Goal: Complete application form

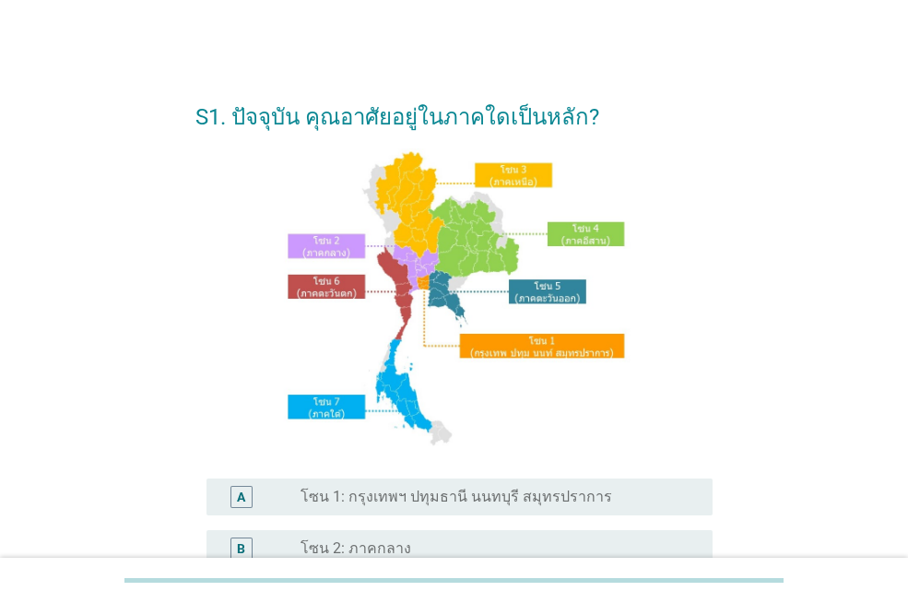
scroll to position [277, 0]
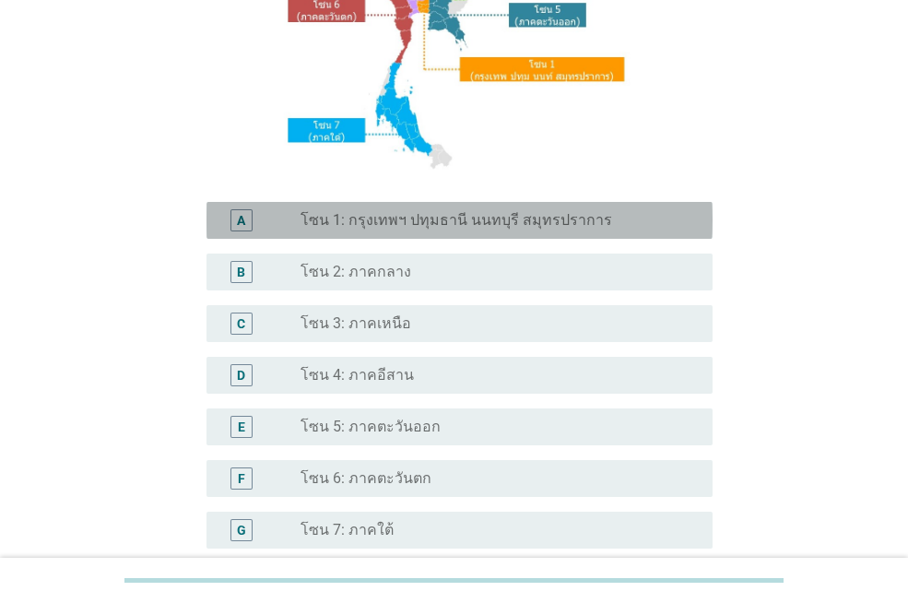
click at [438, 207] on div "A radio_button_unchecked โซน 1: กรุงเทพฯ ปทุมธานี นนทบุรี สมุทรปราการ" at bounding box center [459, 220] width 506 height 37
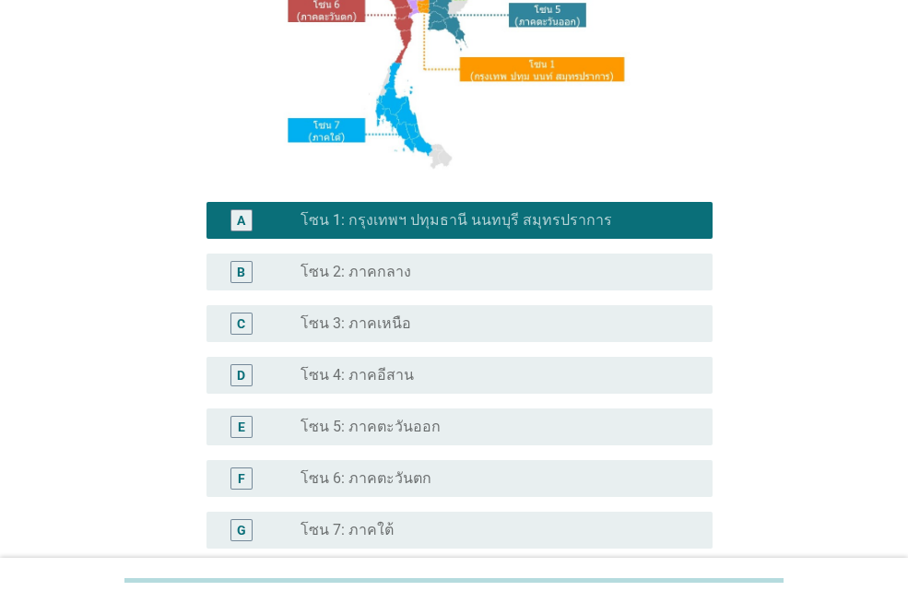
scroll to position [460, 0]
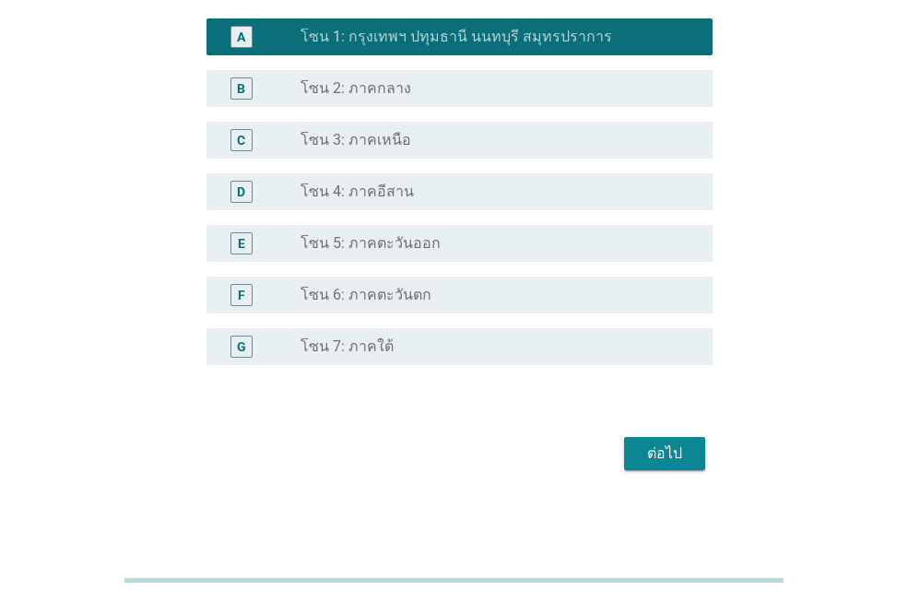
click at [665, 450] on div "ต่อไป" at bounding box center [665, 453] width 52 height 22
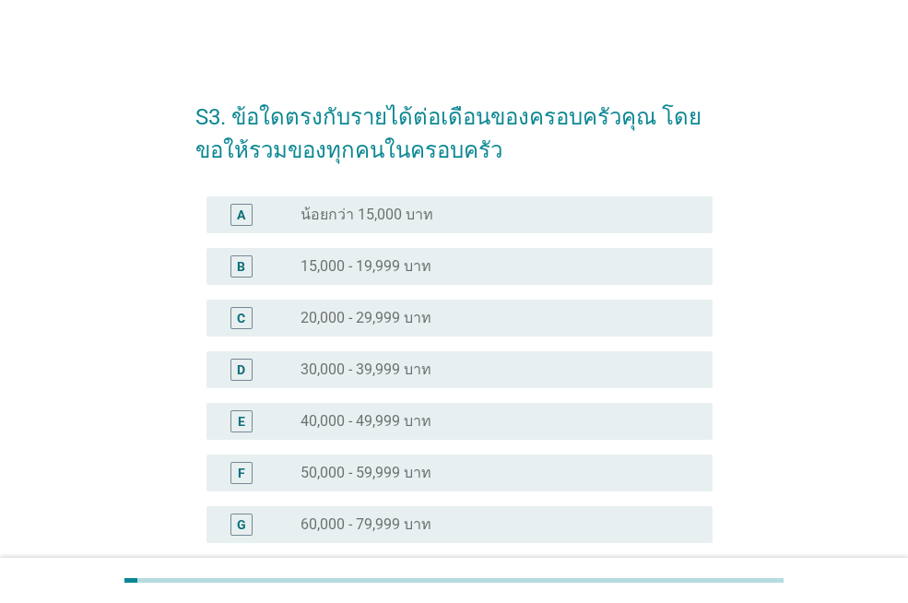
scroll to position [92, 0]
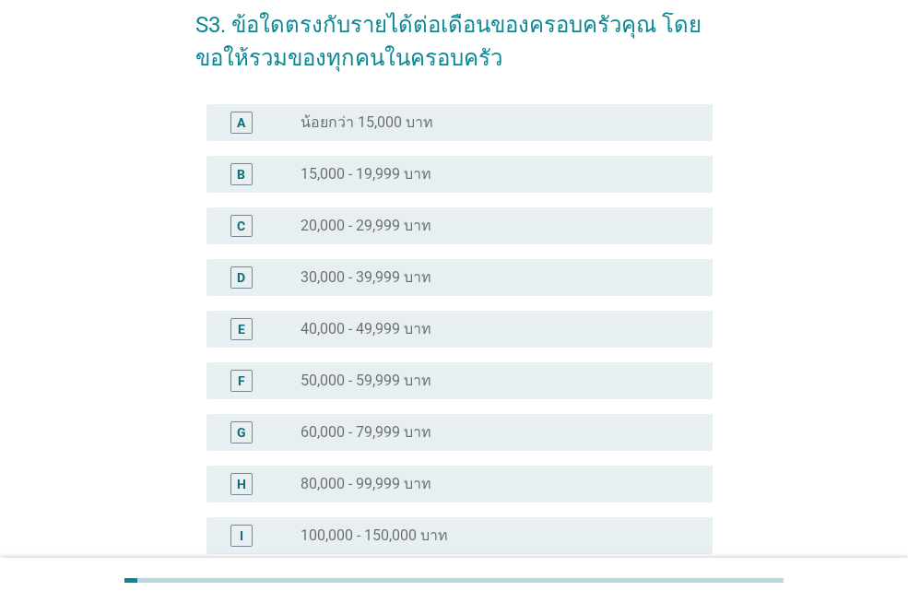
click at [522, 322] on div "radio_button_unchecked 40,000 - 49,999 บาท" at bounding box center [492, 329] width 383 height 18
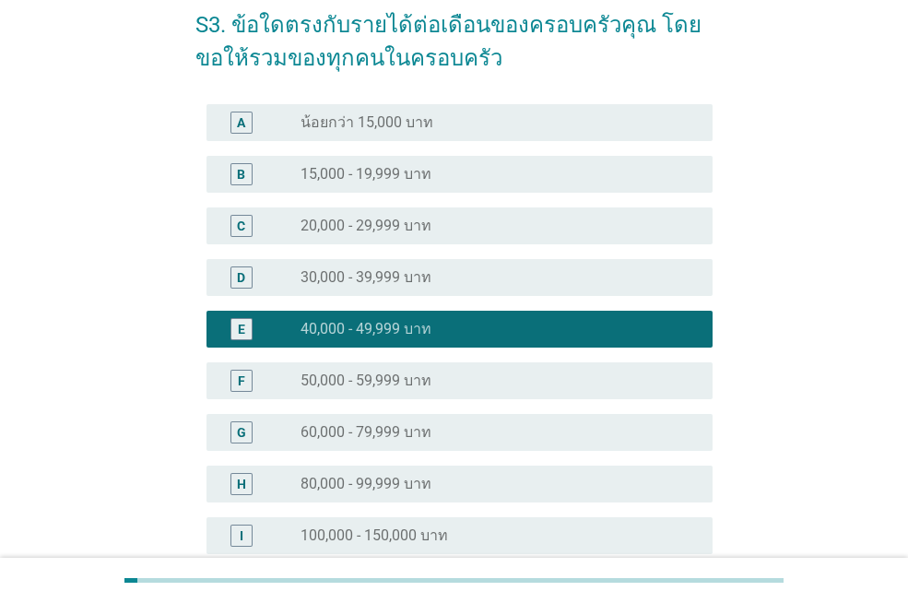
scroll to position [383, 0]
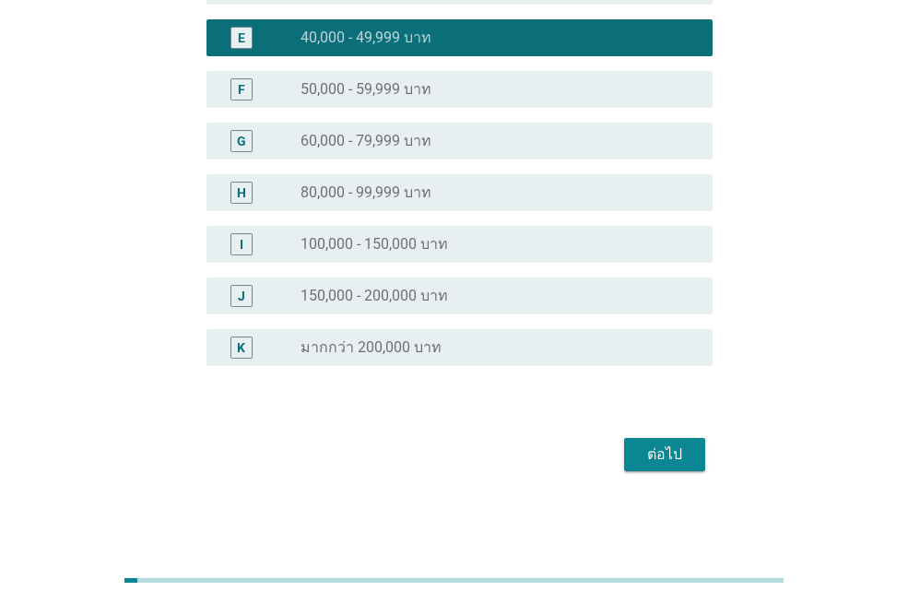
click at [678, 445] on div "ต่อไป" at bounding box center [665, 454] width 52 height 22
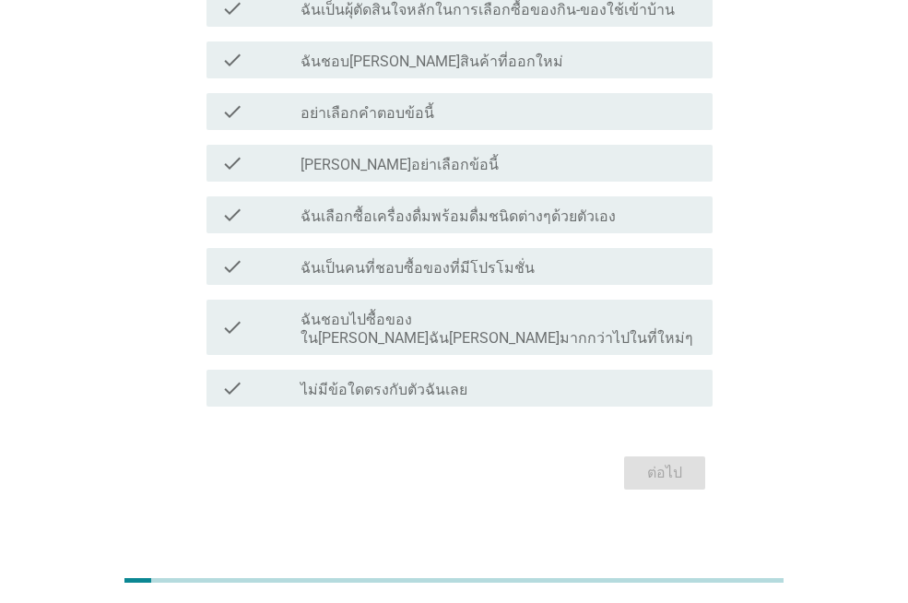
scroll to position [49, 0]
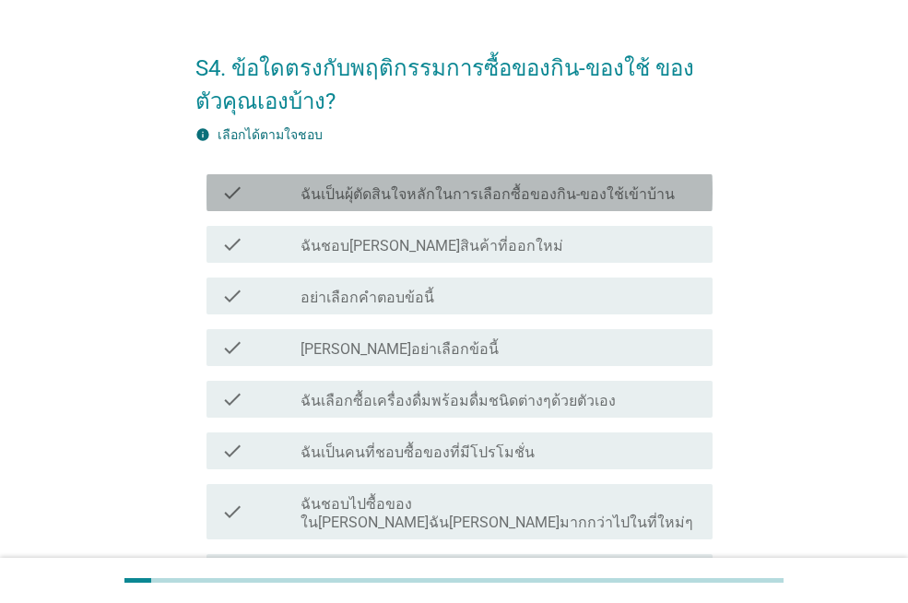
click at [516, 198] on label "ฉันเป็นผุ้ตัดสินใจหลักในการเลือกซื้อของกิน-ของใช้เข้าบ้าน" at bounding box center [488, 194] width 374 height 18
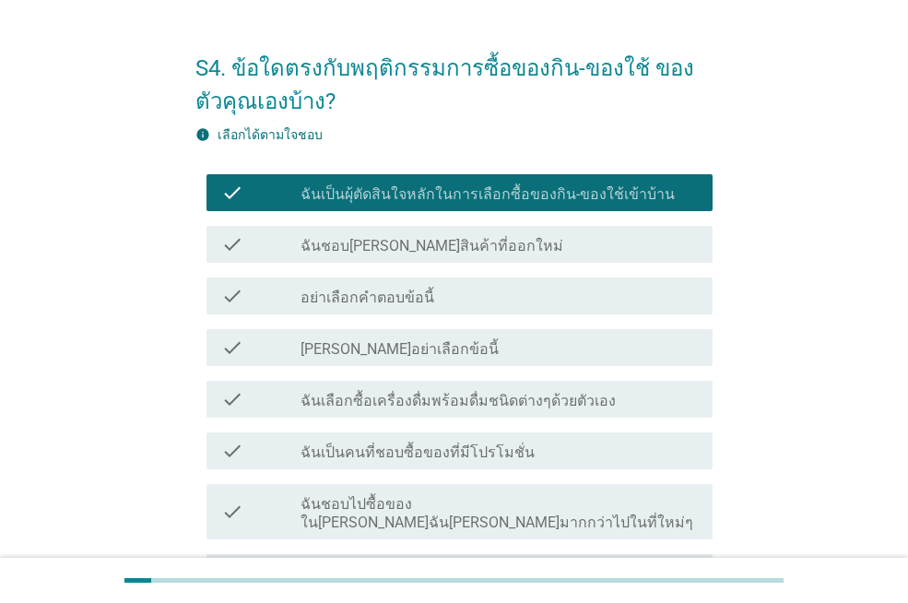
scroll to position [141, 0]
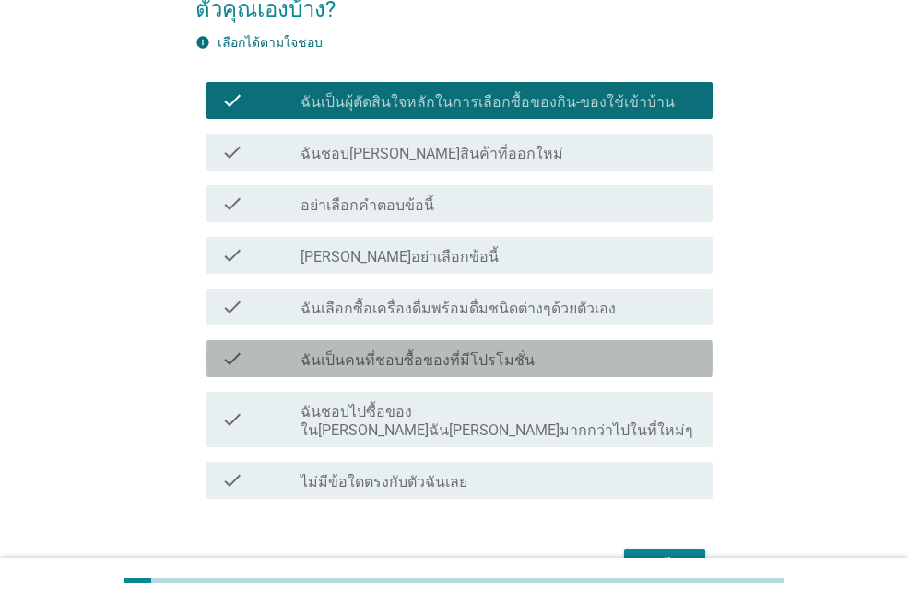
click at [507, 354] on label "ฉันเป็นคนที่ชอบซื้อของที่มีโปรโมชั่น" at bounding box center [418, 360] width 234 height 18
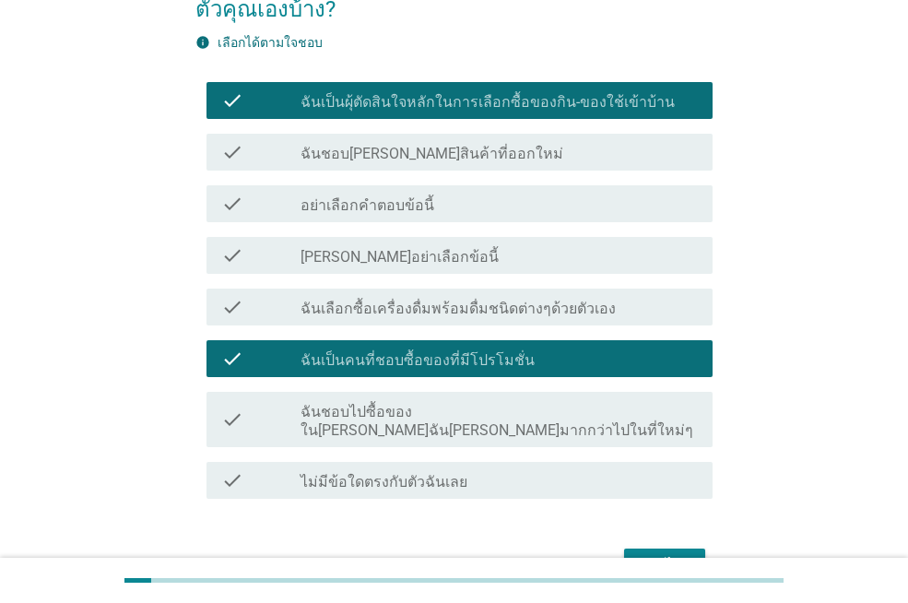
click at [613, 409] on label "ฉันชอบไปซื้อของใน[PERSON_NAME]ฉัน[PERSON_NAME]มากกว่าไปในที่ใหม่ๆ" at bounding box center [499, 421] width 397 height 37
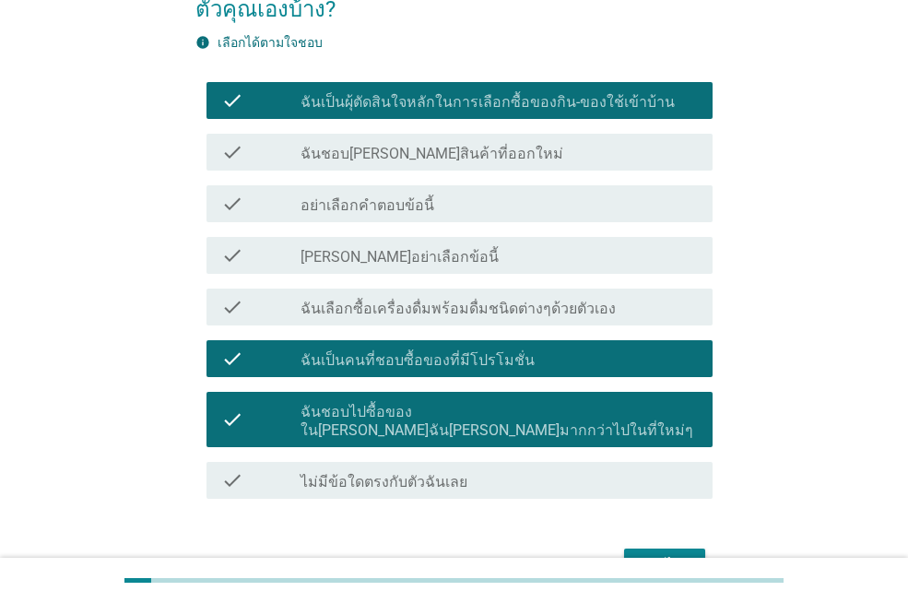
click at [655, 554] on div "ต่อไป" at bounding box center [665, 565] width 52 height 22
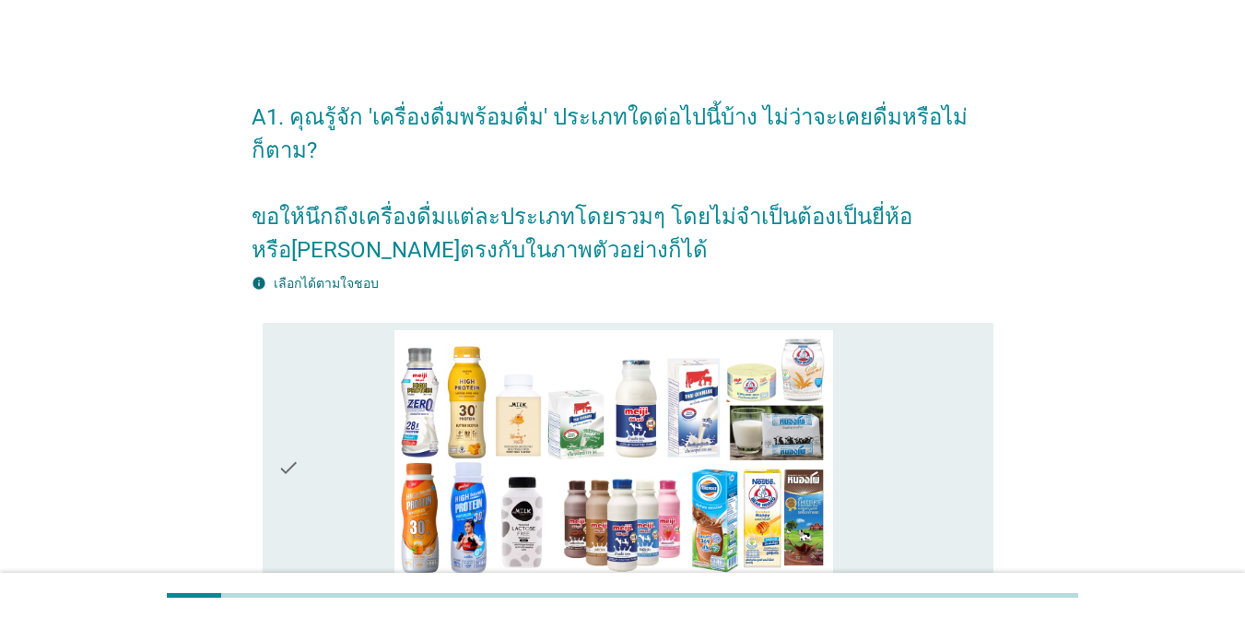
scroll to position [184, 0]
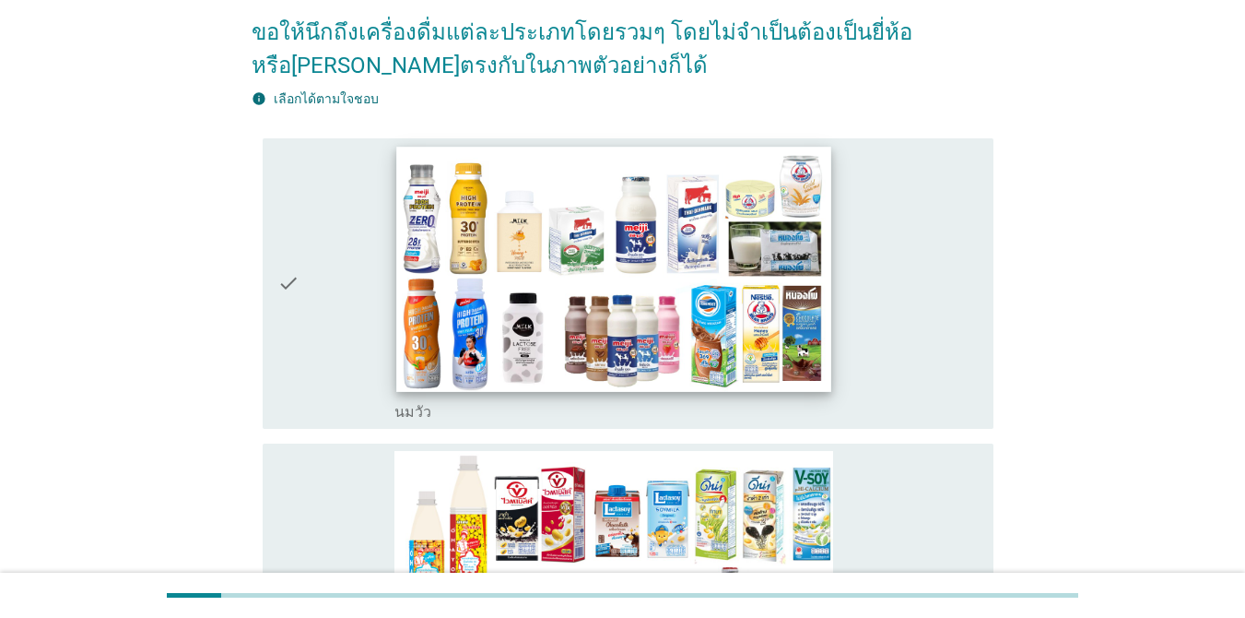
click at [718, 222] on img at bounding box center [613, 269] width 435 height 244
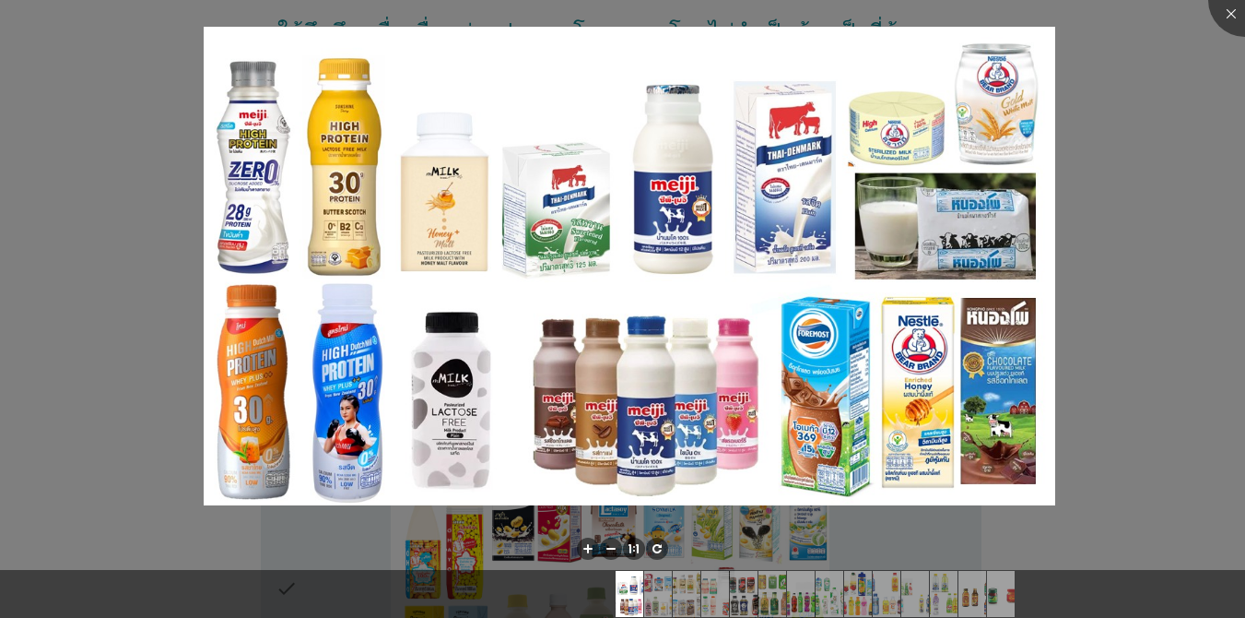
click at [907, 218] on div at bounding box center [622, 309] width 1245 height 618
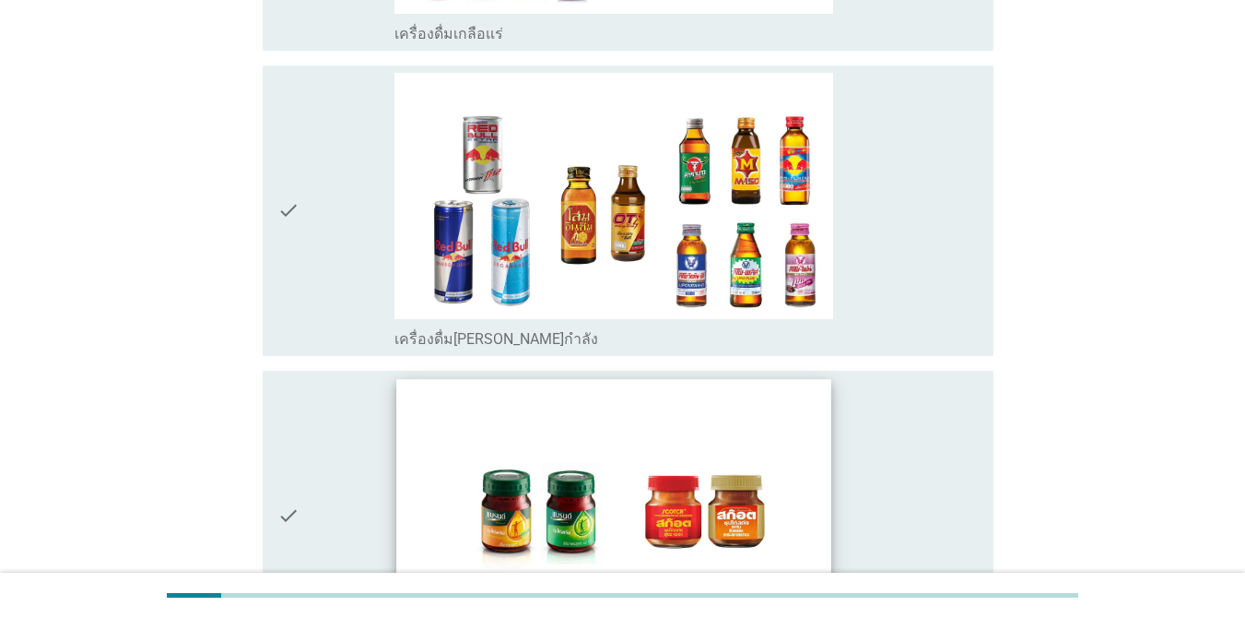
scroll to position [4195, 0]
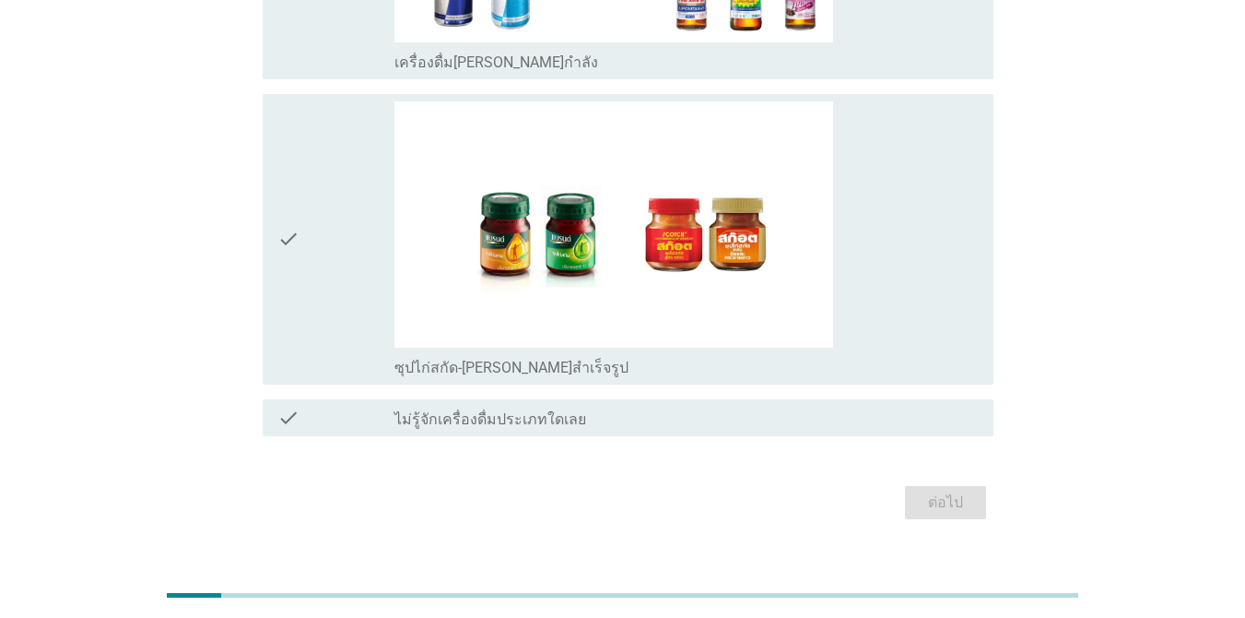
click at [302, 205] on div "check" at bounding box center [335, 239] width 117 height 276
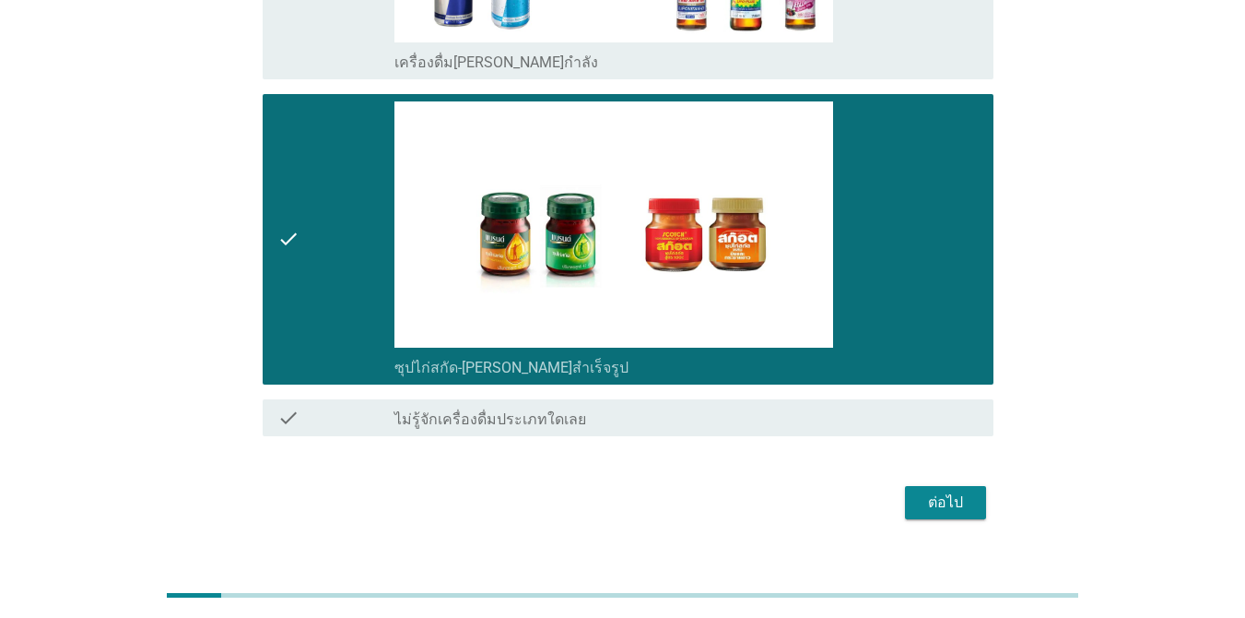
scroll to position [3919, 0]
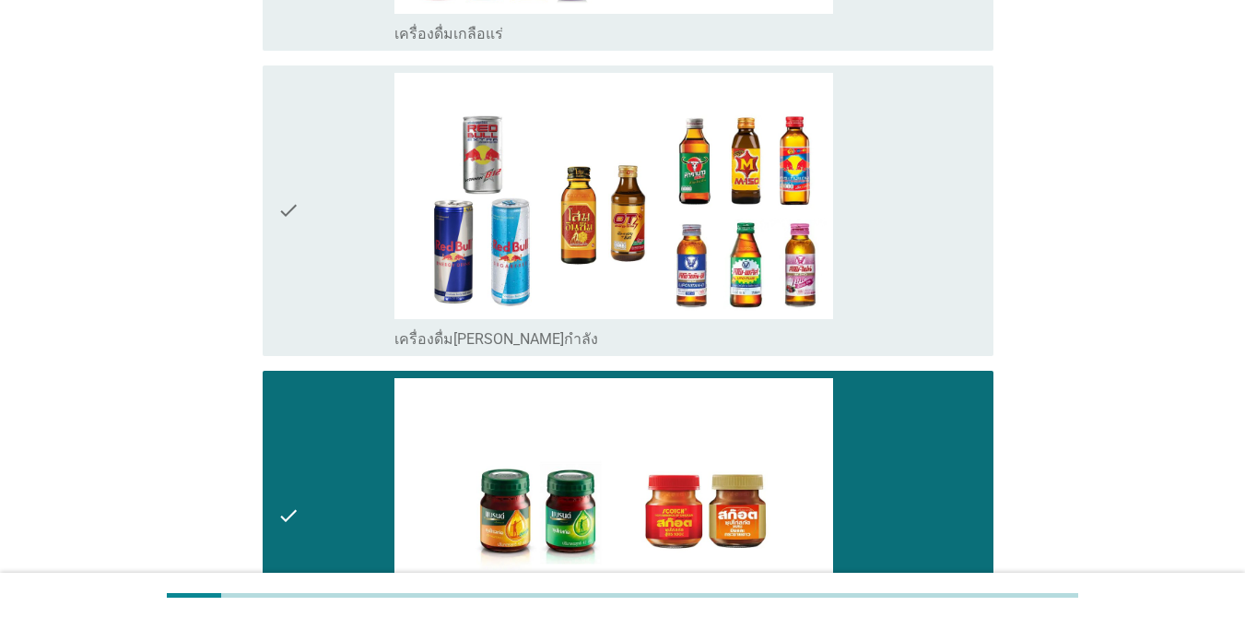
click at [289, 160] on icon "check" at bounding box center [288, 211] width 22 height 276
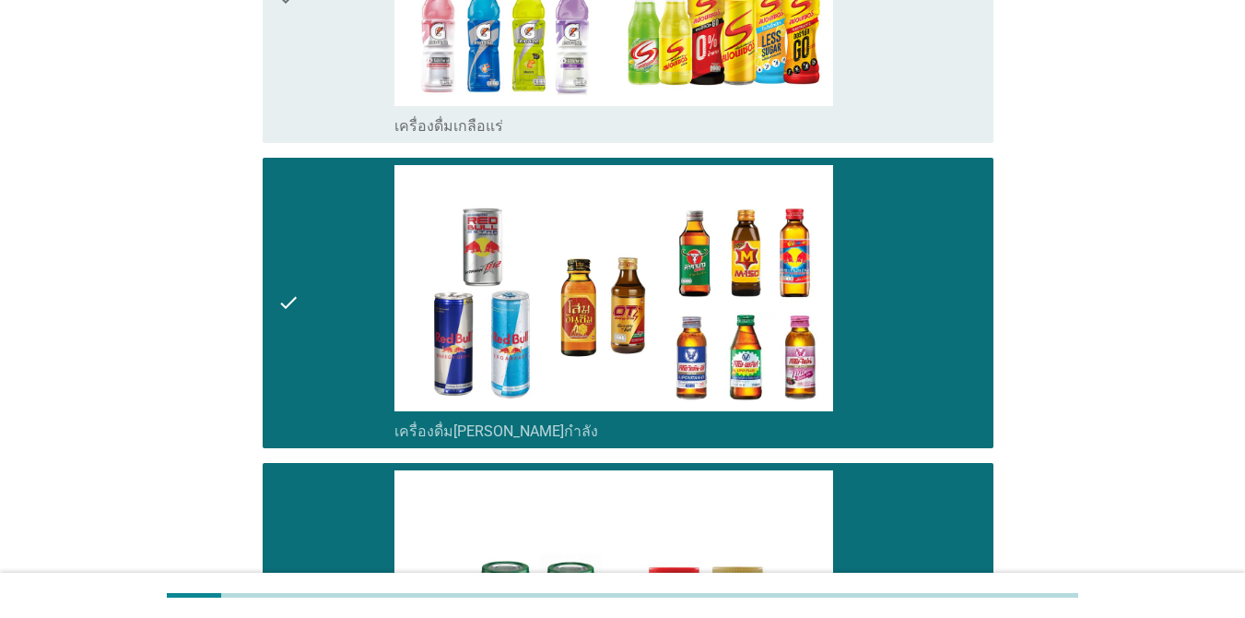
scroll to position [3550, 0]
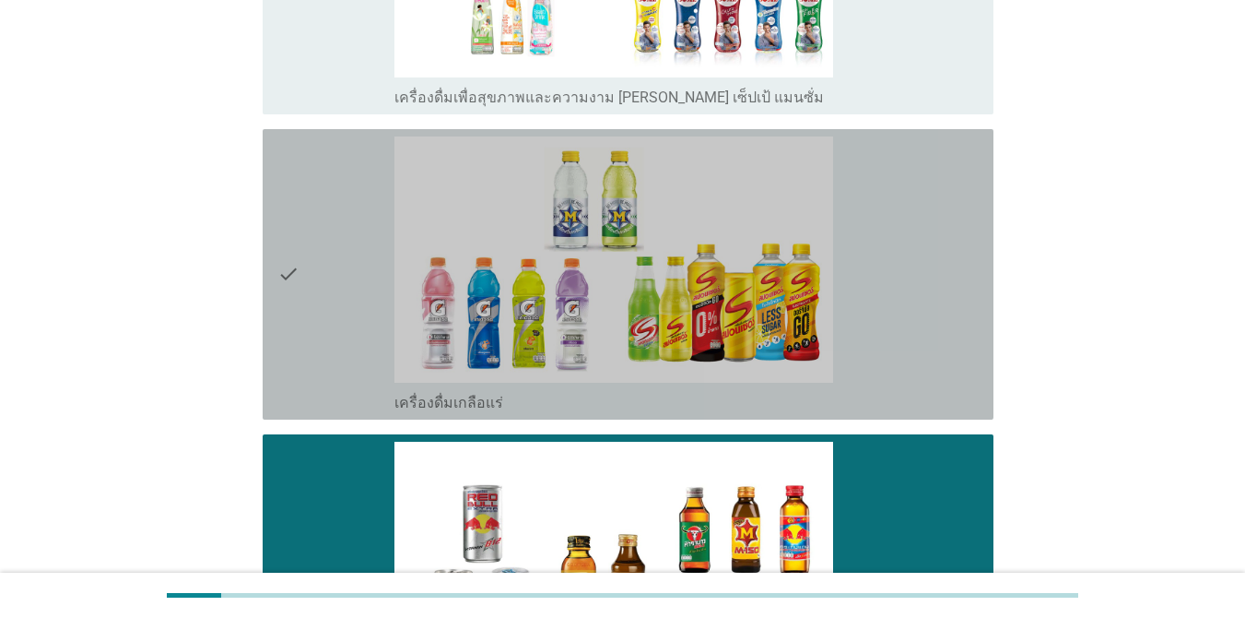
click at [324, 214] on div "check" at bounding box center [335, 274] width 117 height 276
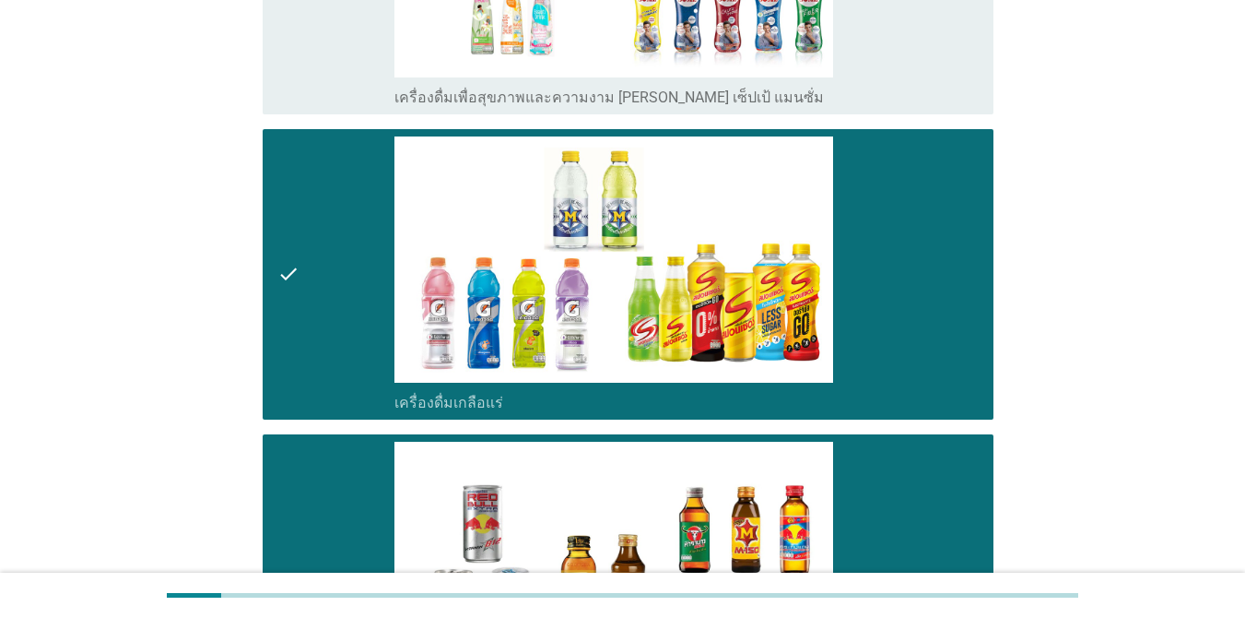
scroll to position [3273, 0]
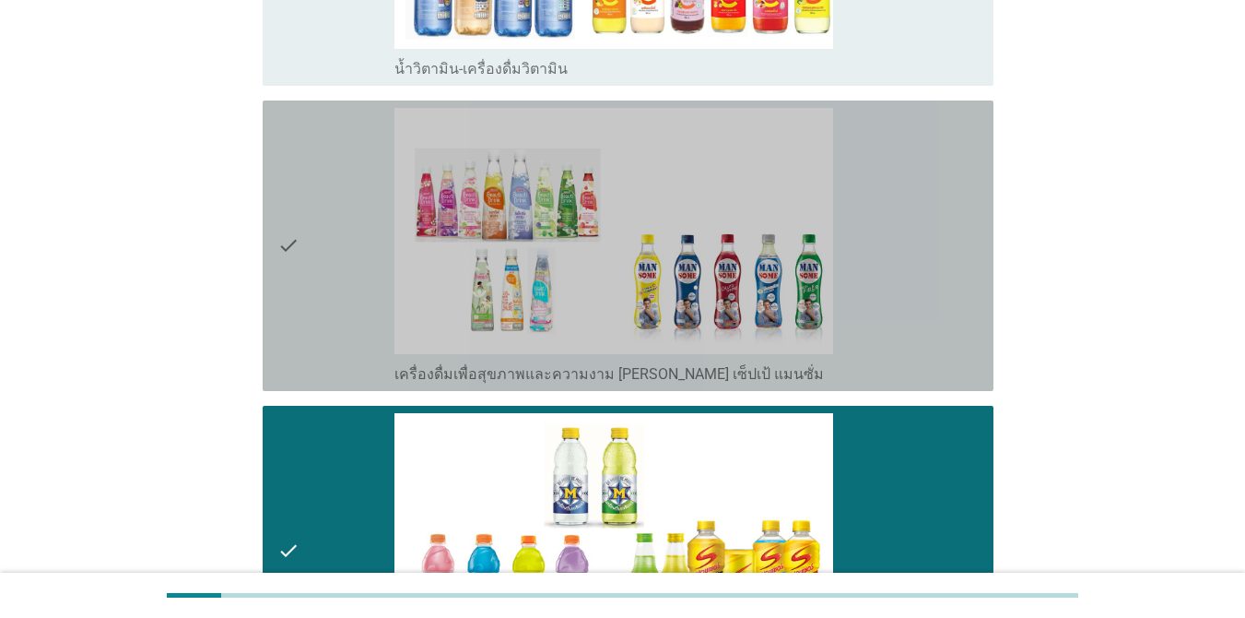
click at [298, 195] on icon "check" at bounding box center [288, 246] width 22 height 276
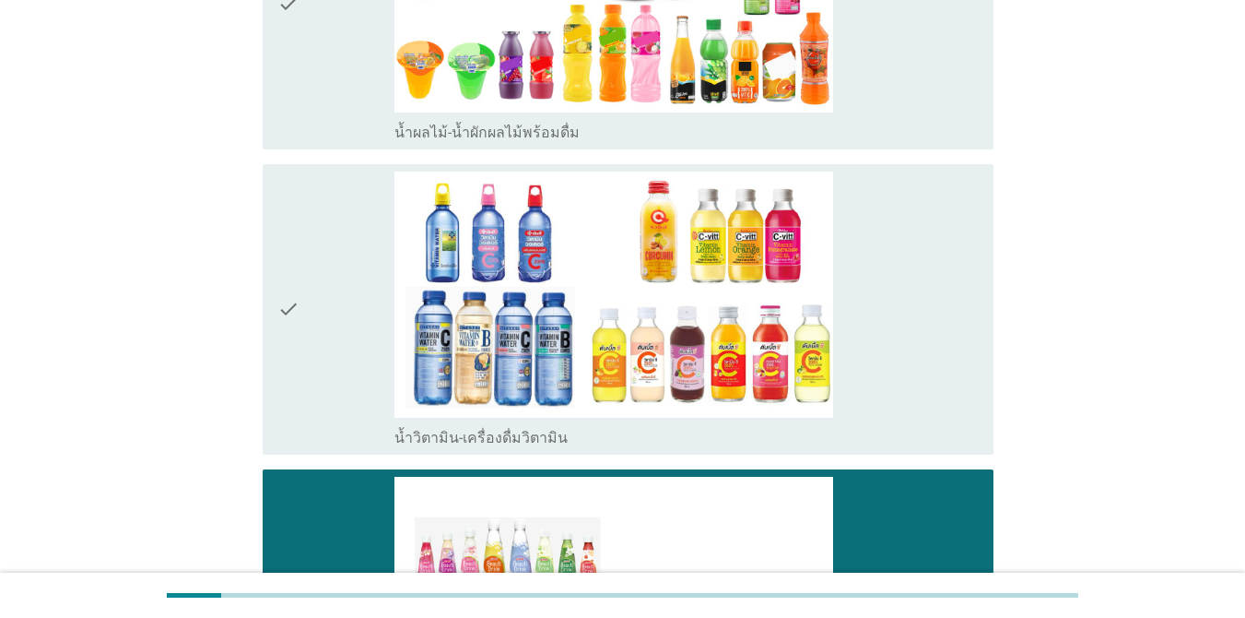
click at [303, 203] on div "check" at bounding box center [335, 309] width 117 height 276
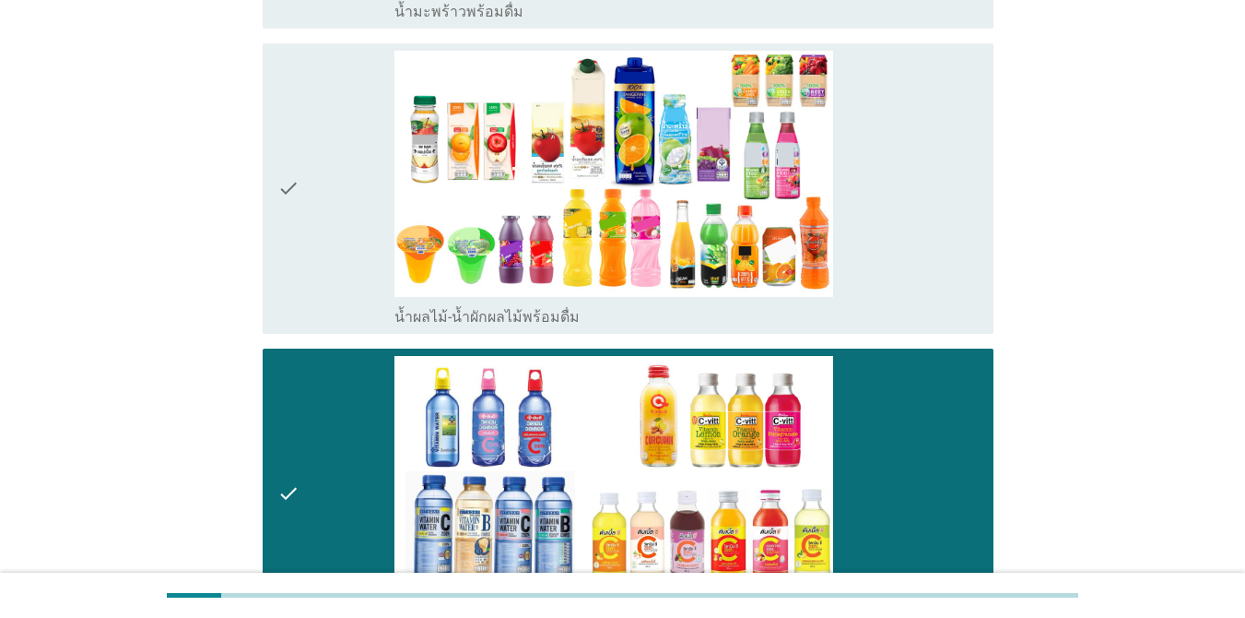
click at [316, 189] on div "check" at bounding box center [335, 189] width 117 height 276
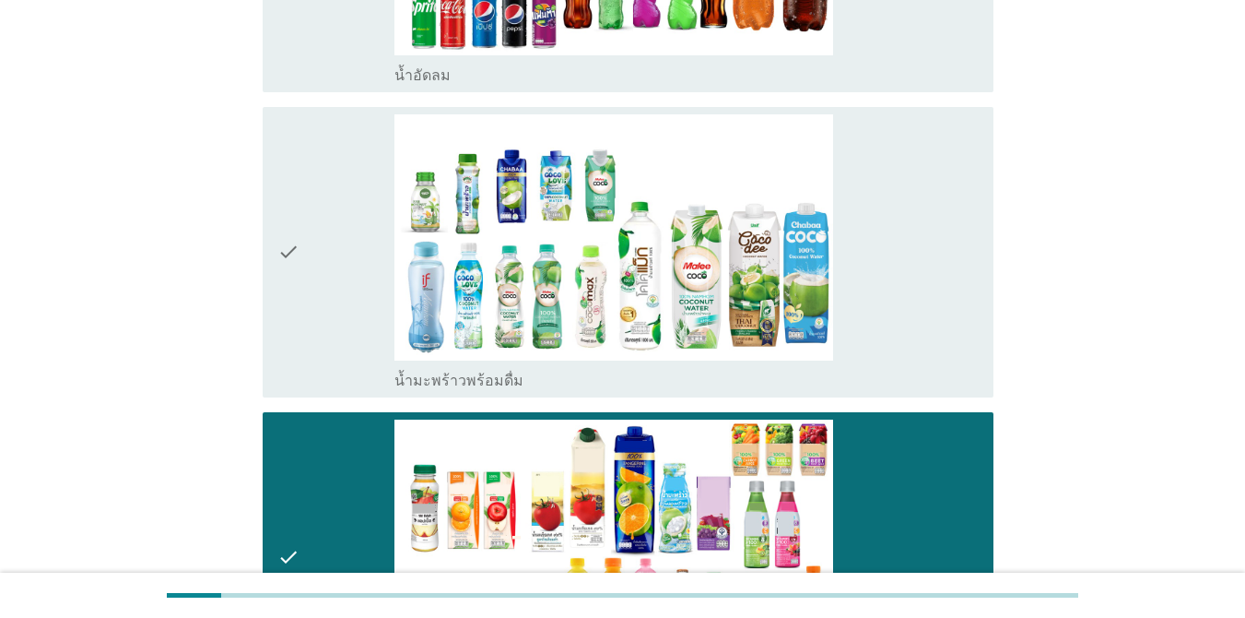
scroll to position [2259, 0]
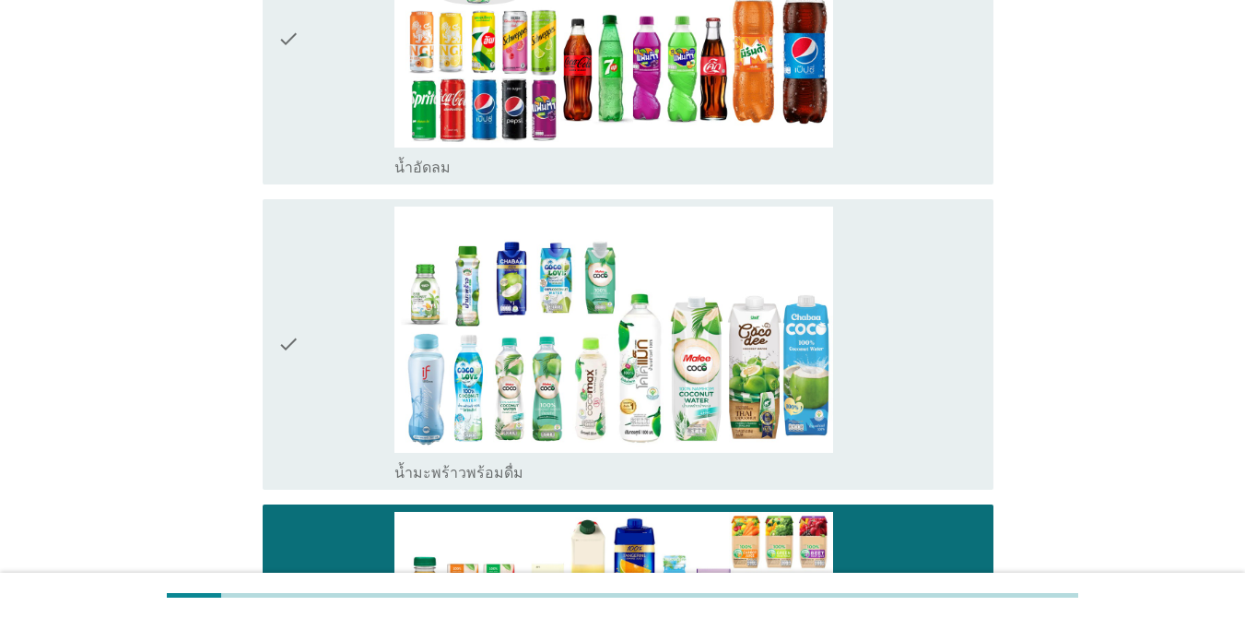
click at [327, 250] on div "check" at bounding box center [335, 344] width 117 height 276
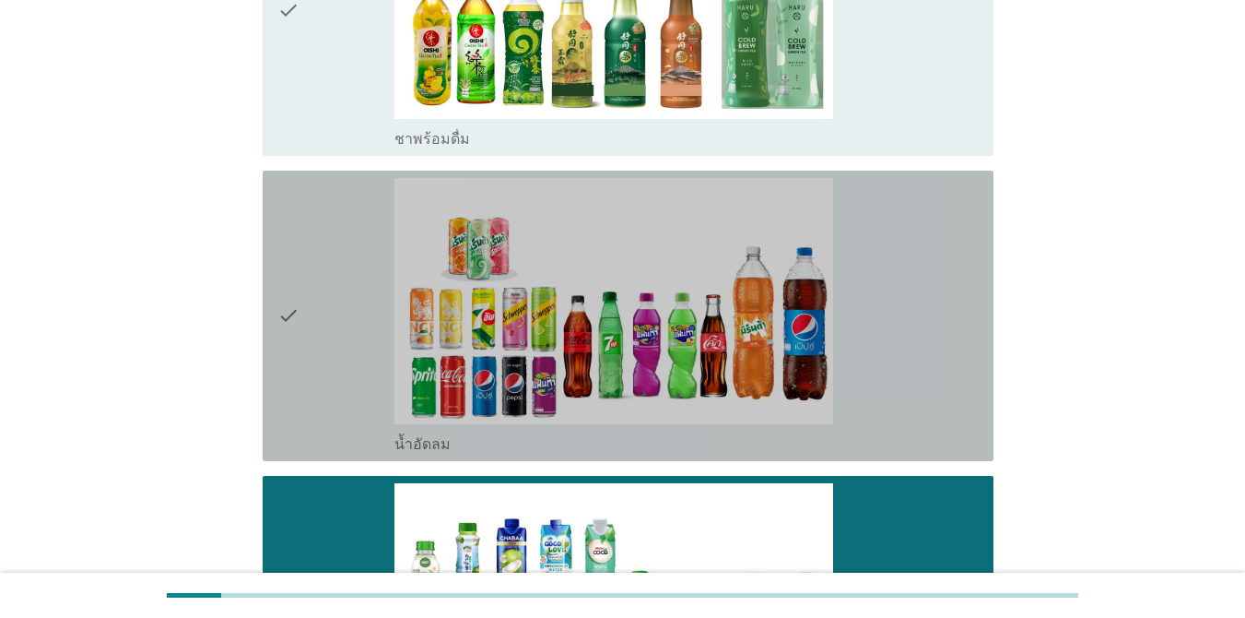
click at [338, 233] on div "check" at bounding box center [335, 316] width 117 height 276
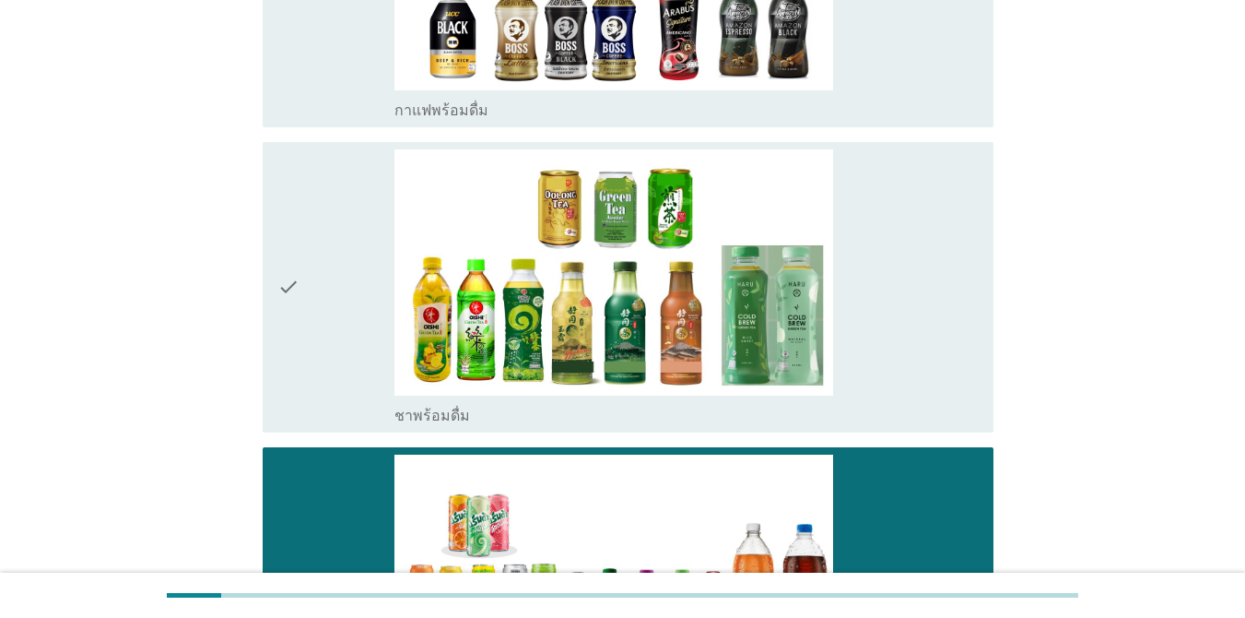
click at [336, 218] on div "check" at bounding box center [335, 287] width 117 height 276
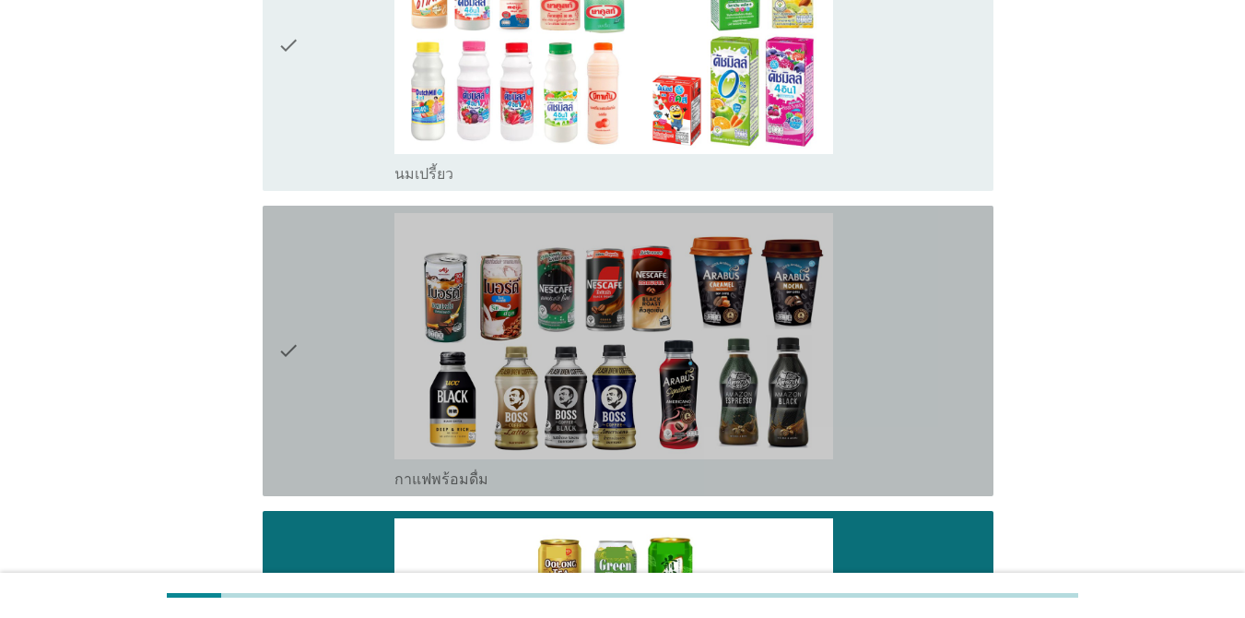
click at [338, 254] on div "check" at bounding box center [335, 351] width 117 height 276
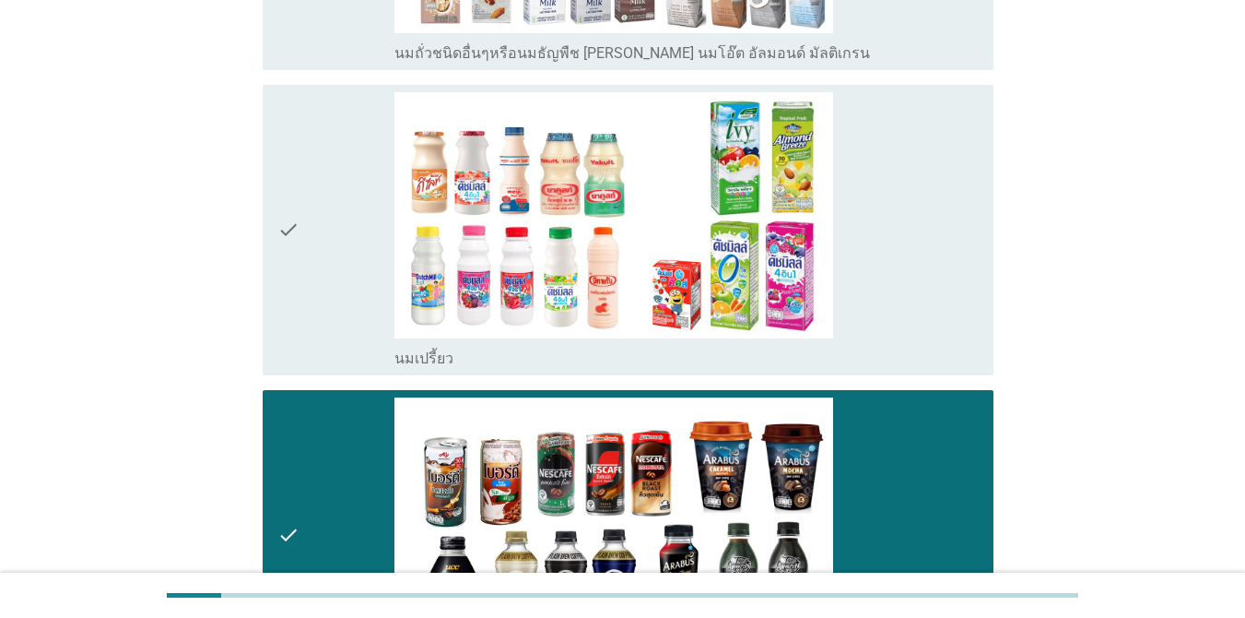
click at [337, 220] on div "check" at bounding box center [335, 230] width 117 height 276
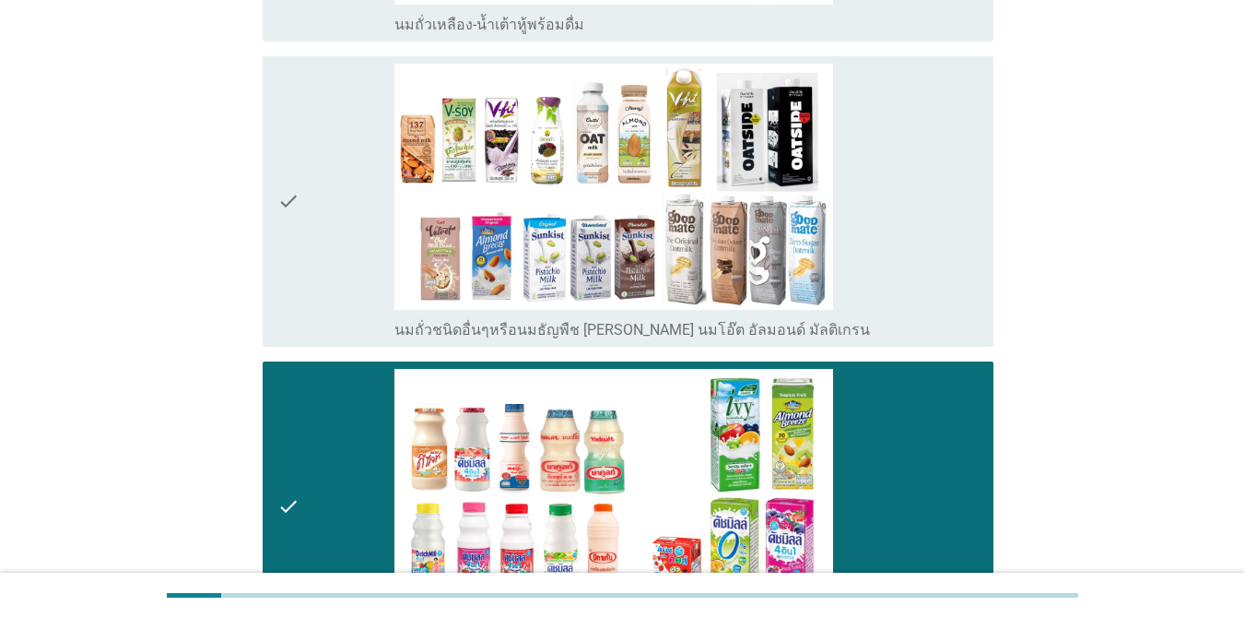
scroll to position [784, 0]
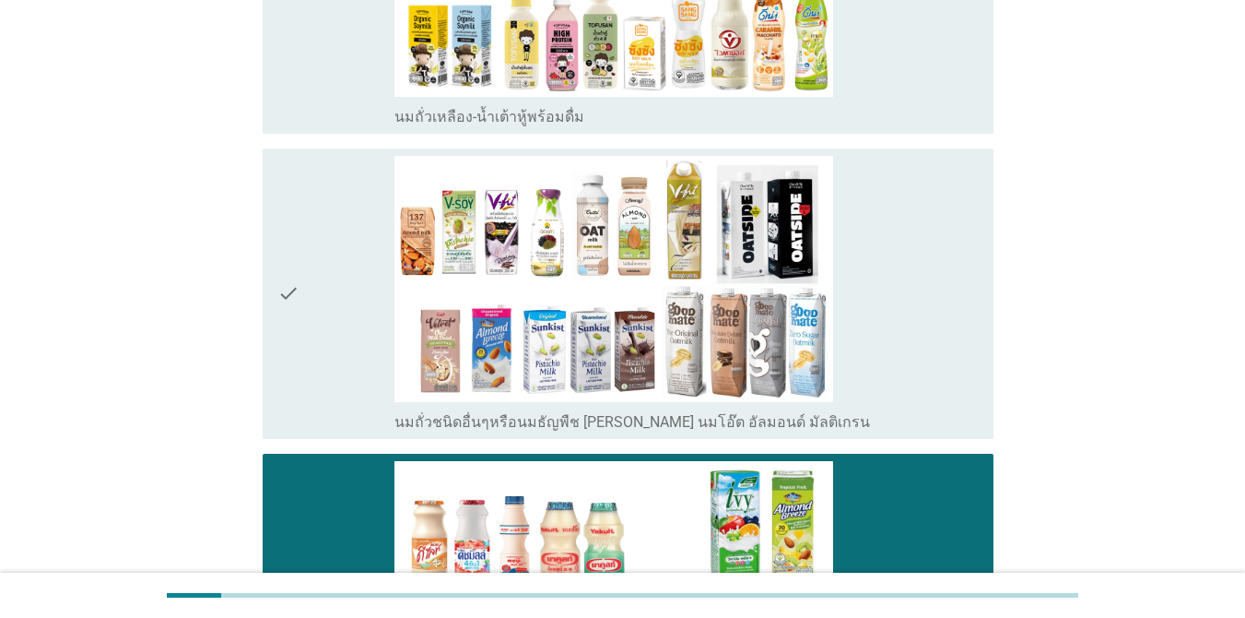
click at [345, 215] on div "check" at bounding box center [335, 294] width 117 height 276
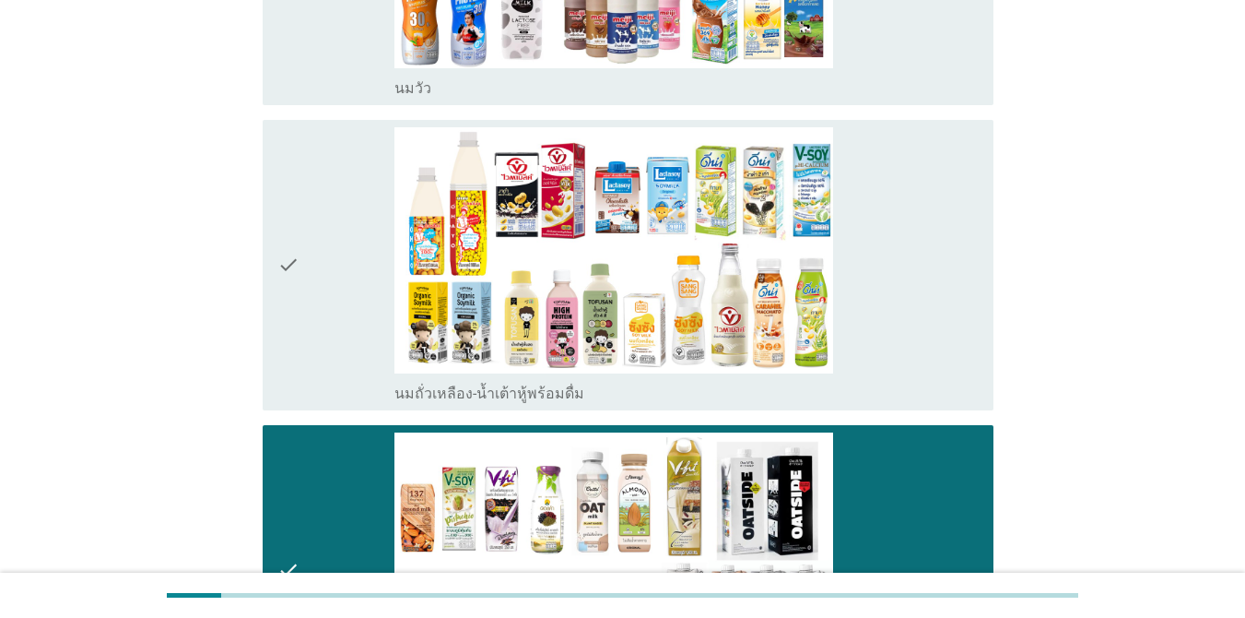
click at [345, 207] on div "check" at bounding box center [335, 265] width 117 height 276
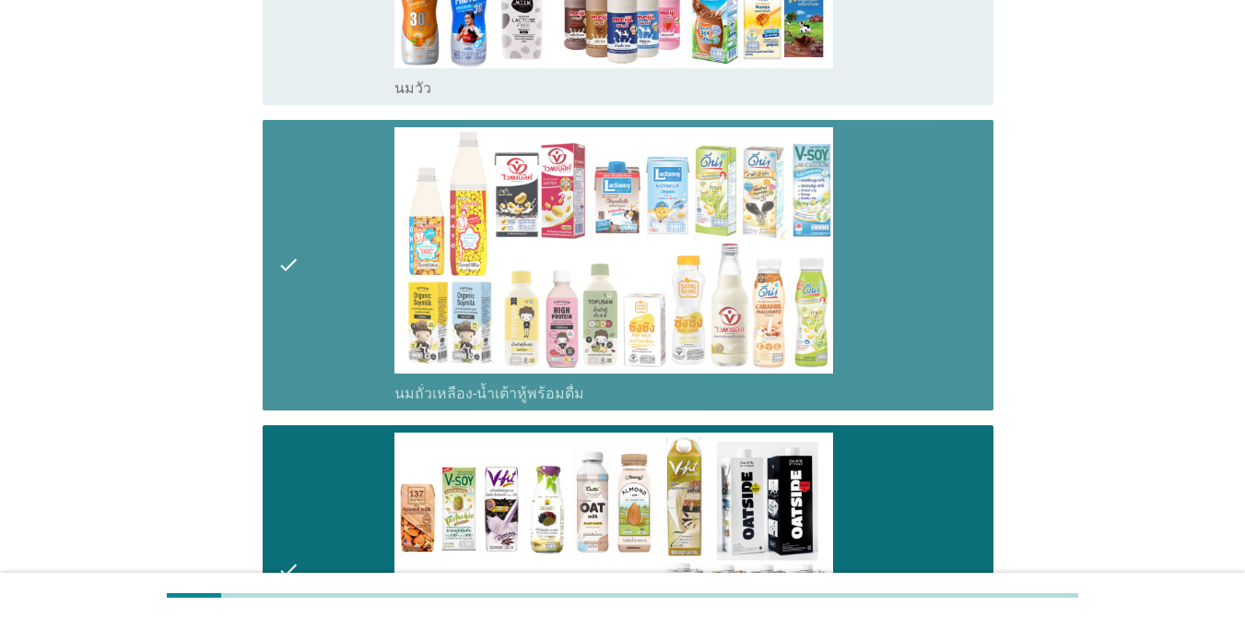
scroll to position [231, 0]
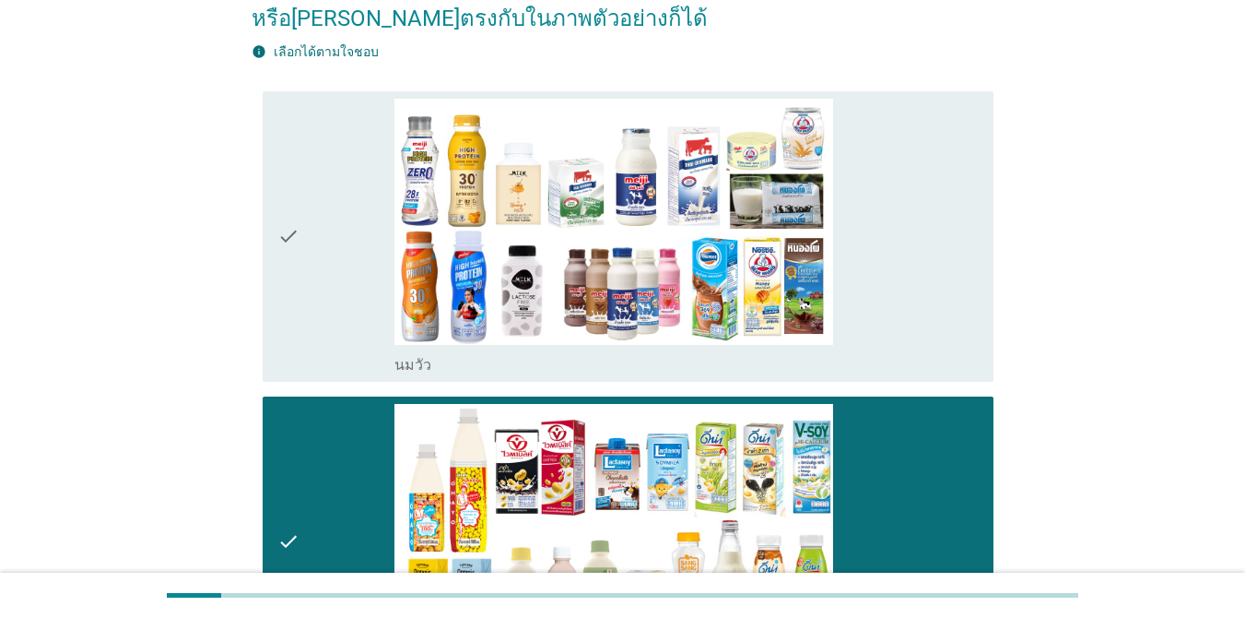
click at [343, 199] on div "check" at bounding box center [335, 237] width 117 height 276
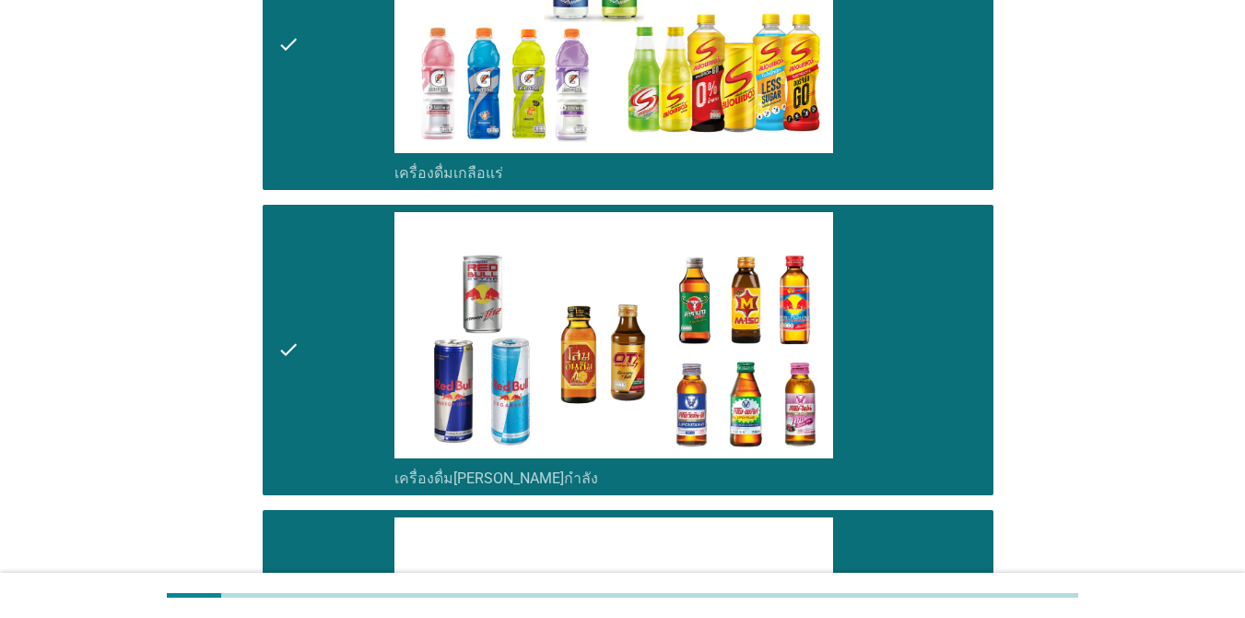
scroll to position [4195, 0]
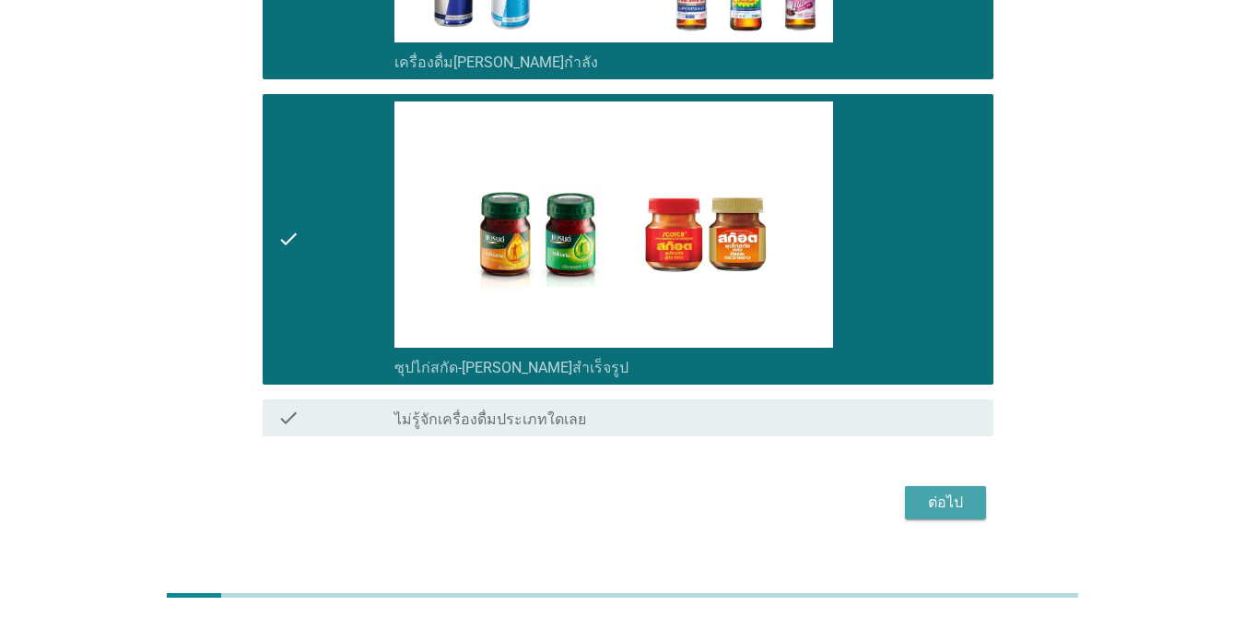
click at [907, 486] on button "ต่อไป" at bounding box center [945, 502] width 81 height 33
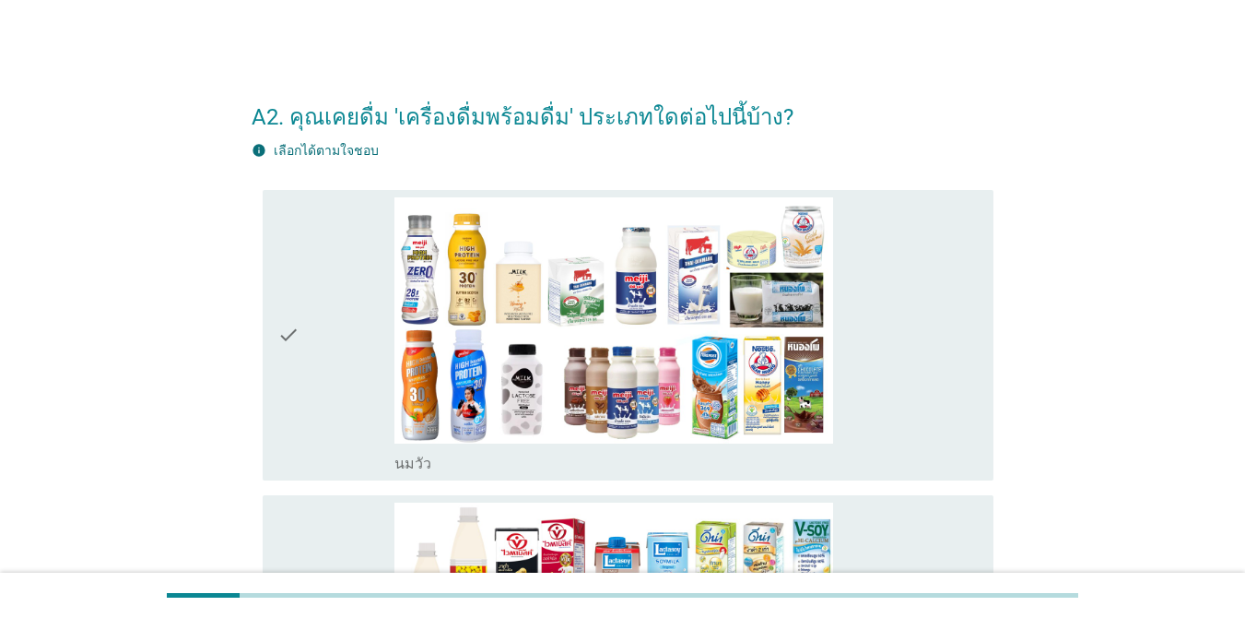
scroll to position [92, 0]
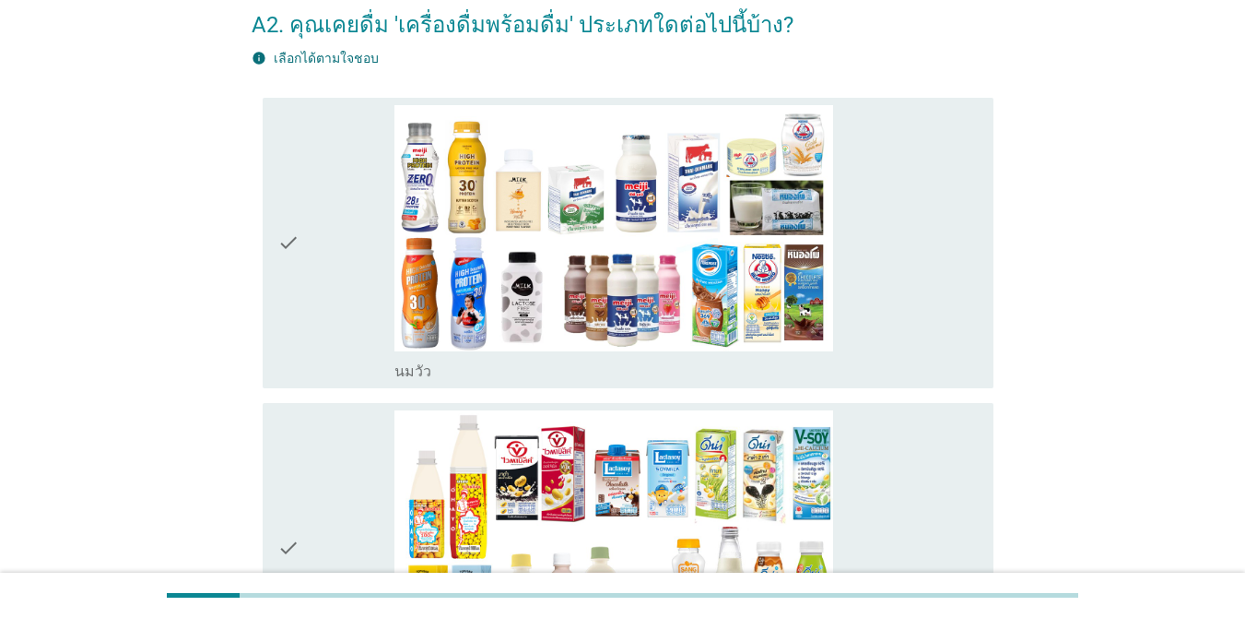
click at [299, 273] on icon "check" at bounding box center [288, 243] width 22 height 276
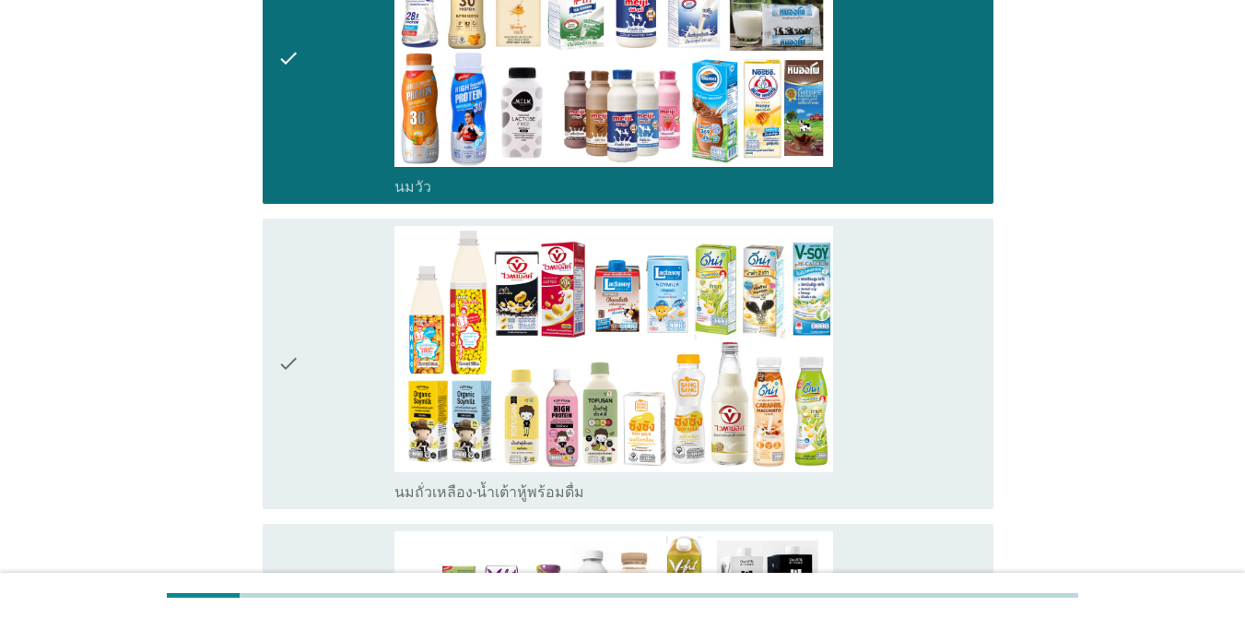
click at [305, 313] on div "check" at bounding box center [335, 364] width 117 height 276
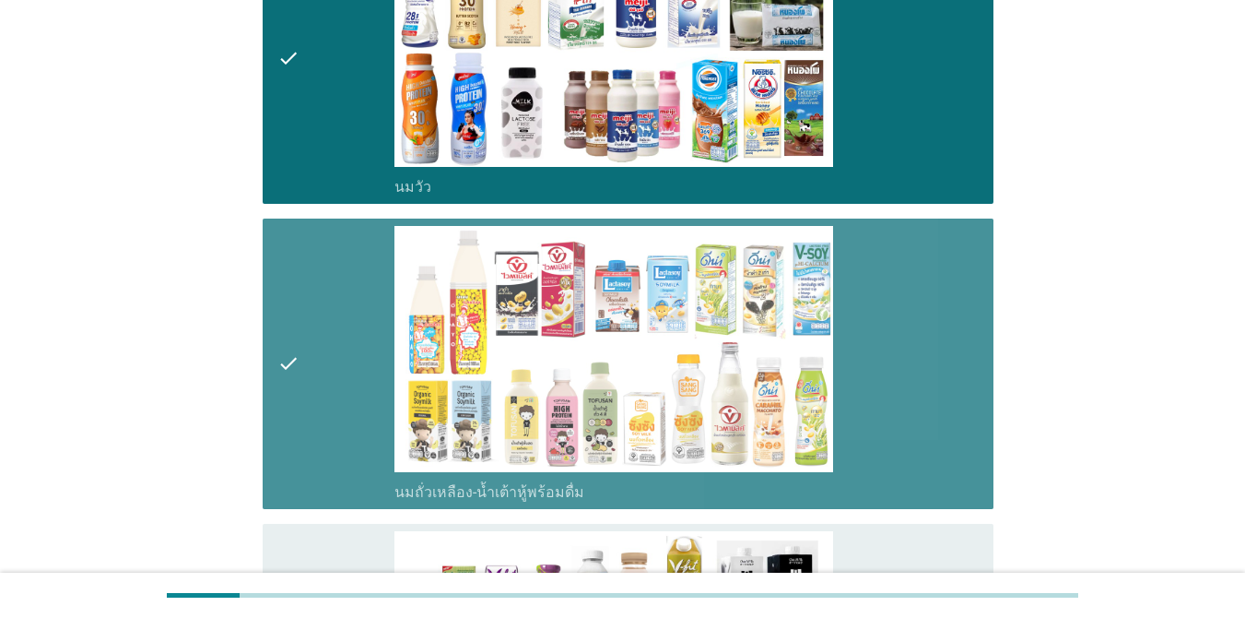
scroll to position [645, 0]
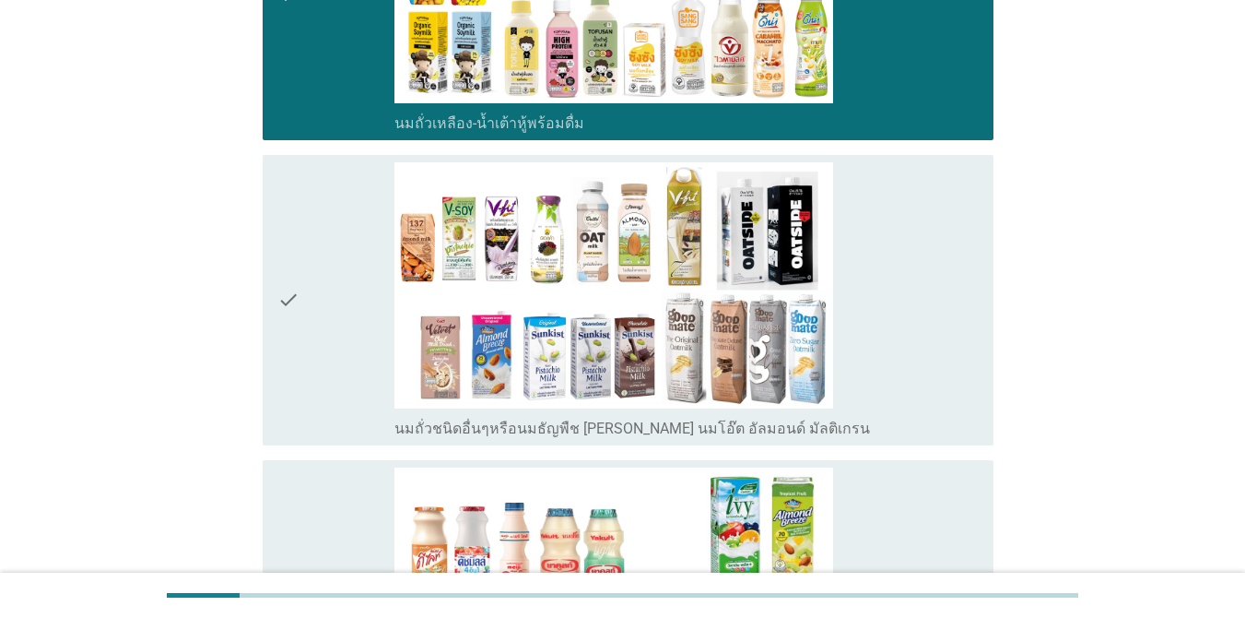
click at [310, 317] on div "check" at bounding box center [335, 300] width 117 height 276
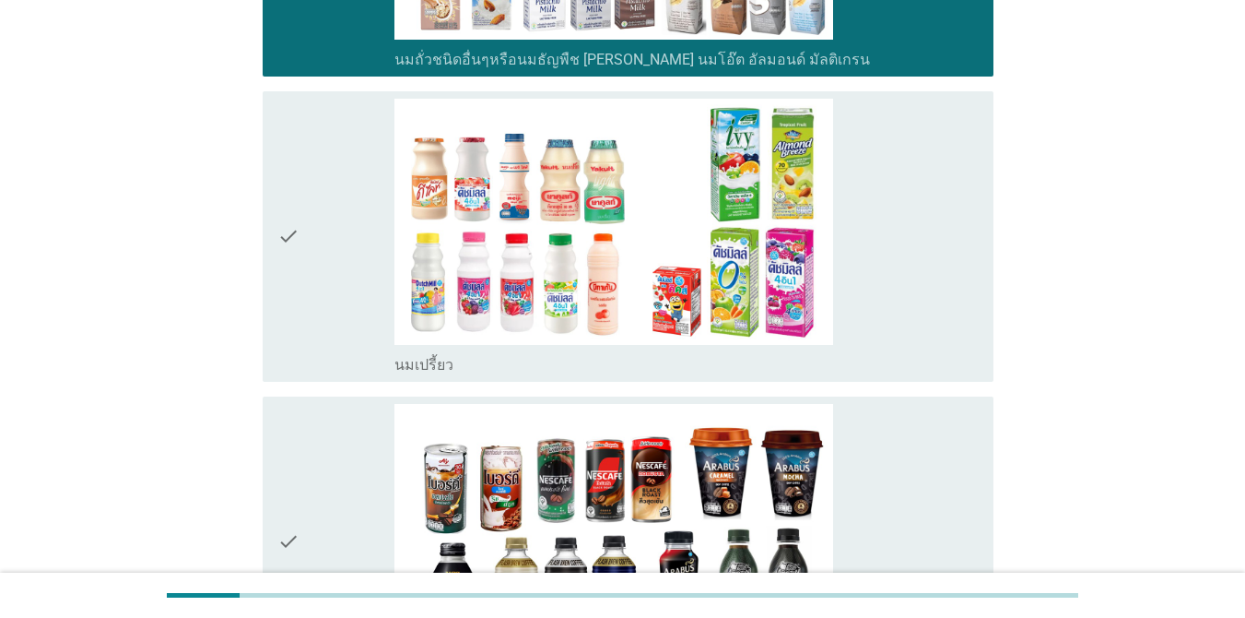
click at [308, 290] on div "check" at bounding box center [335, 237] width 117 height 276
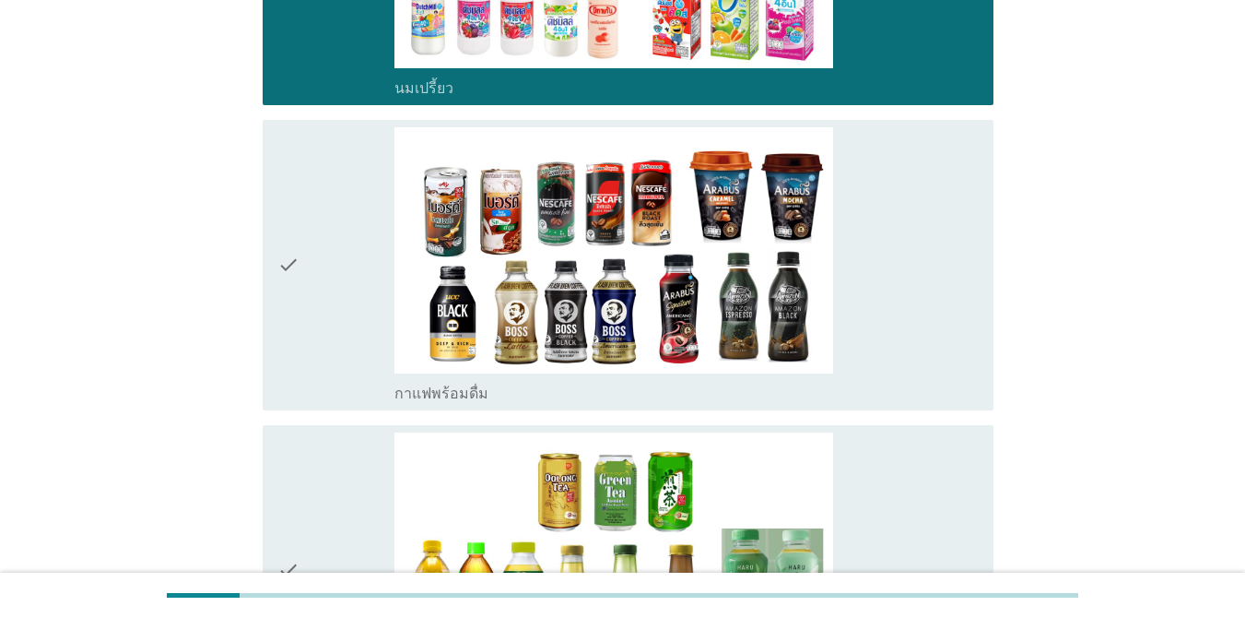
scroll to position [1567, 0]
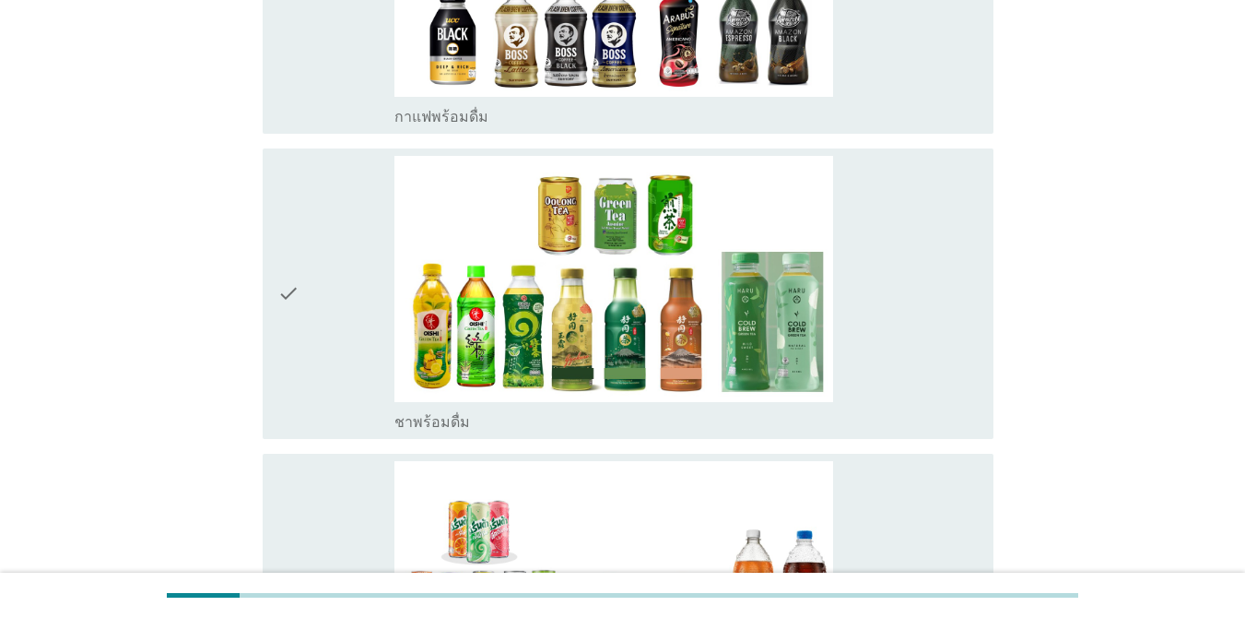
click at [309, 292] on div "check" at bounding box center [335, 294] width 117 height 276
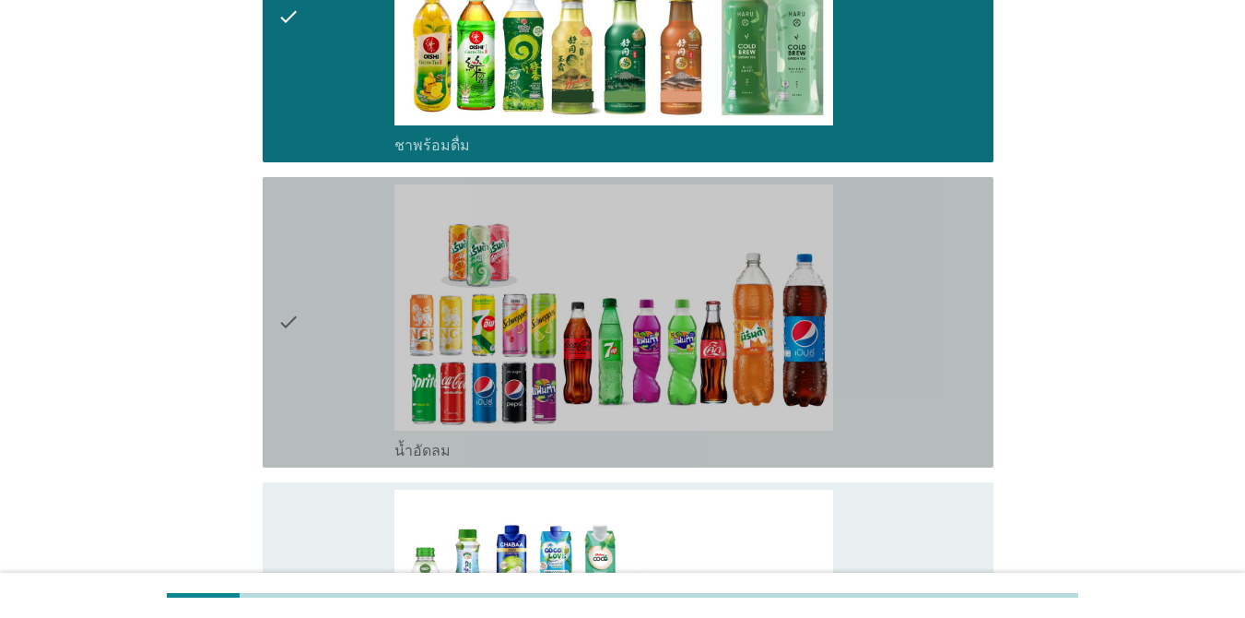
click at [309, 292] on div "check" at bounding box center [335, 322] width 117 height 276
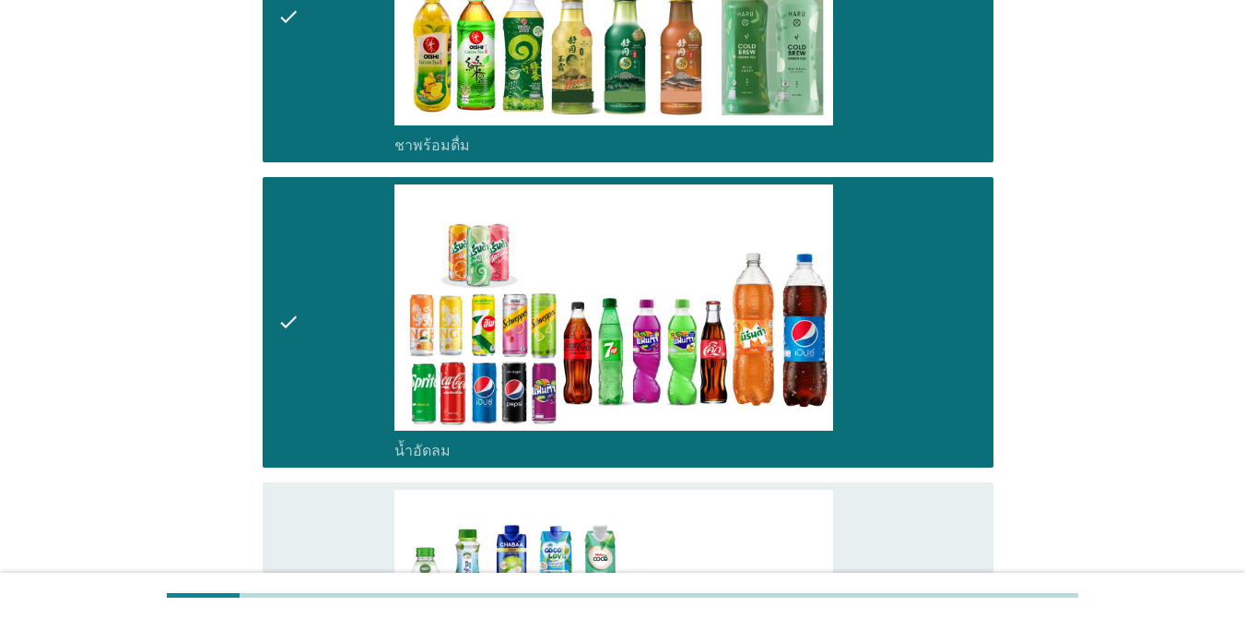
scroll to position [2212, 0]
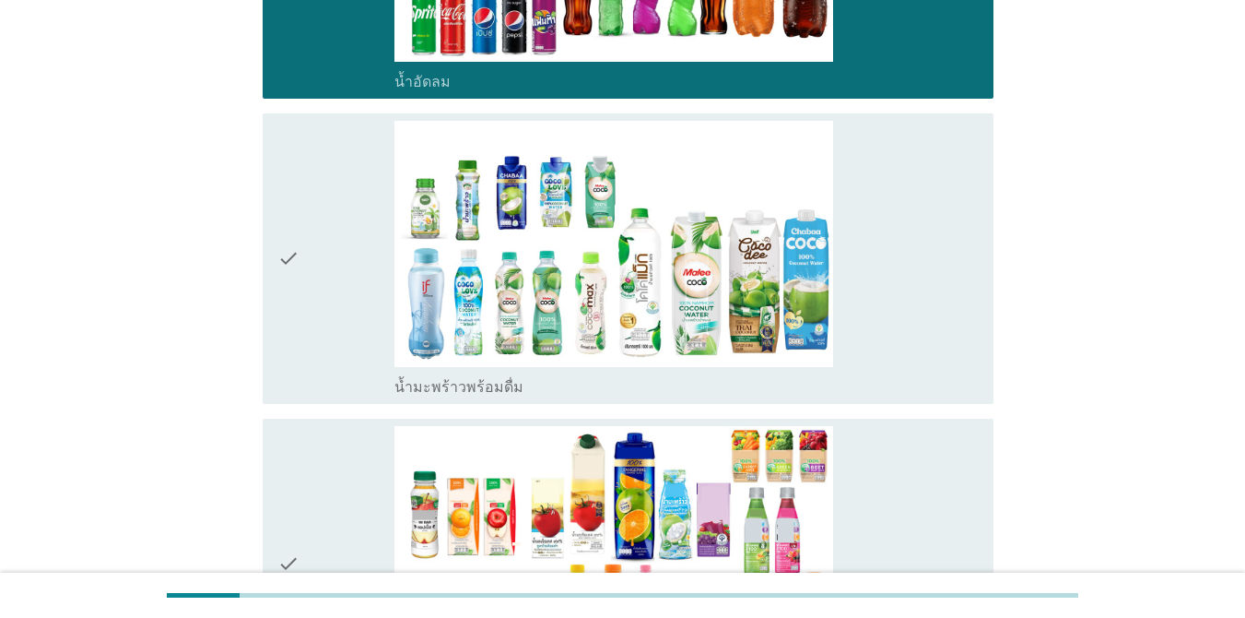
click at [309, 292] on div "check" at bounding box center [335, 259] width 117 height 276
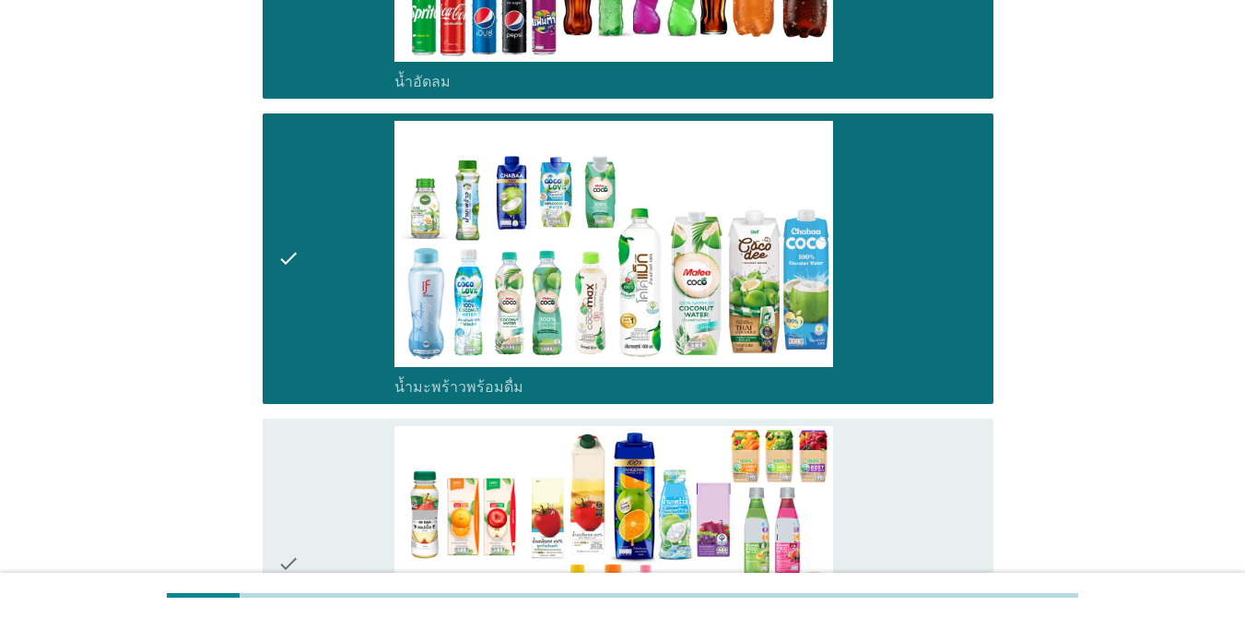
scroll to position [2489, 0]
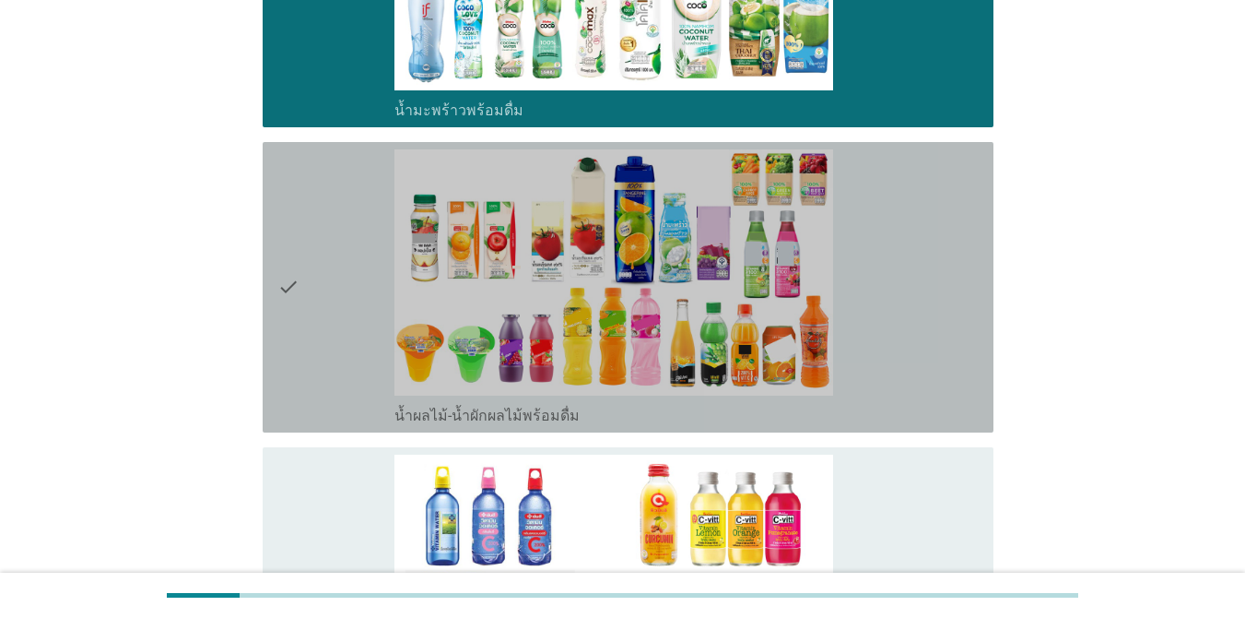
click at [309, 292] on div "check" at bounding box center [335, 287] width 117 height 276
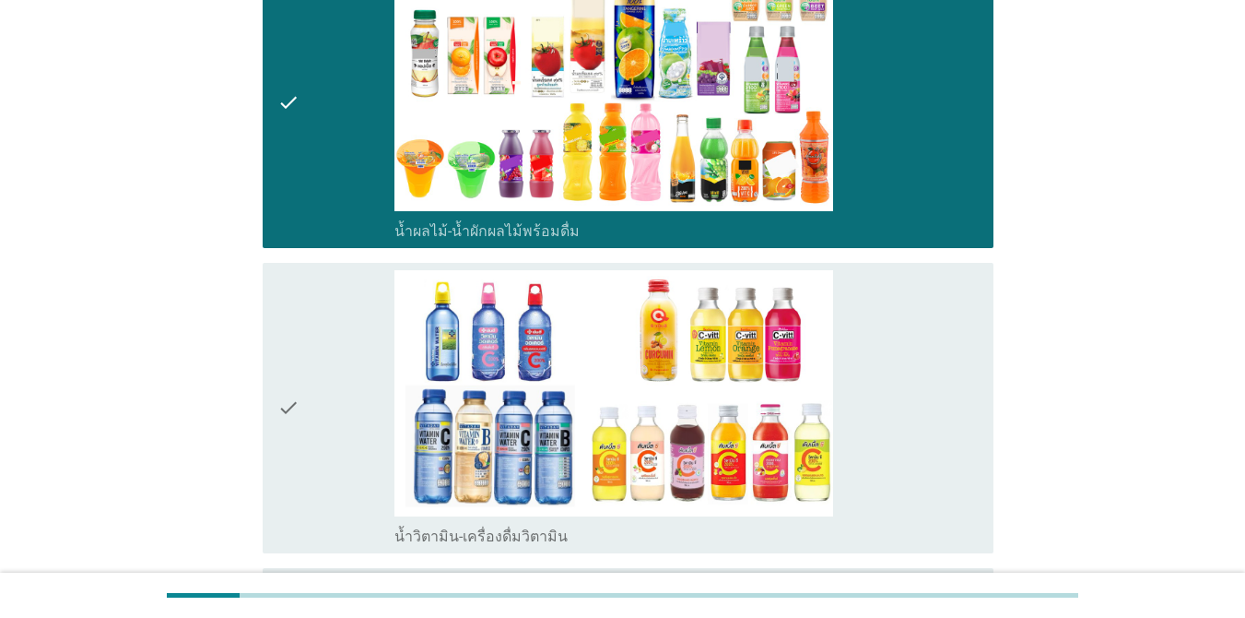
click at [308, 328] on div "check" at bounding box center [335, 408] width 117 height 276
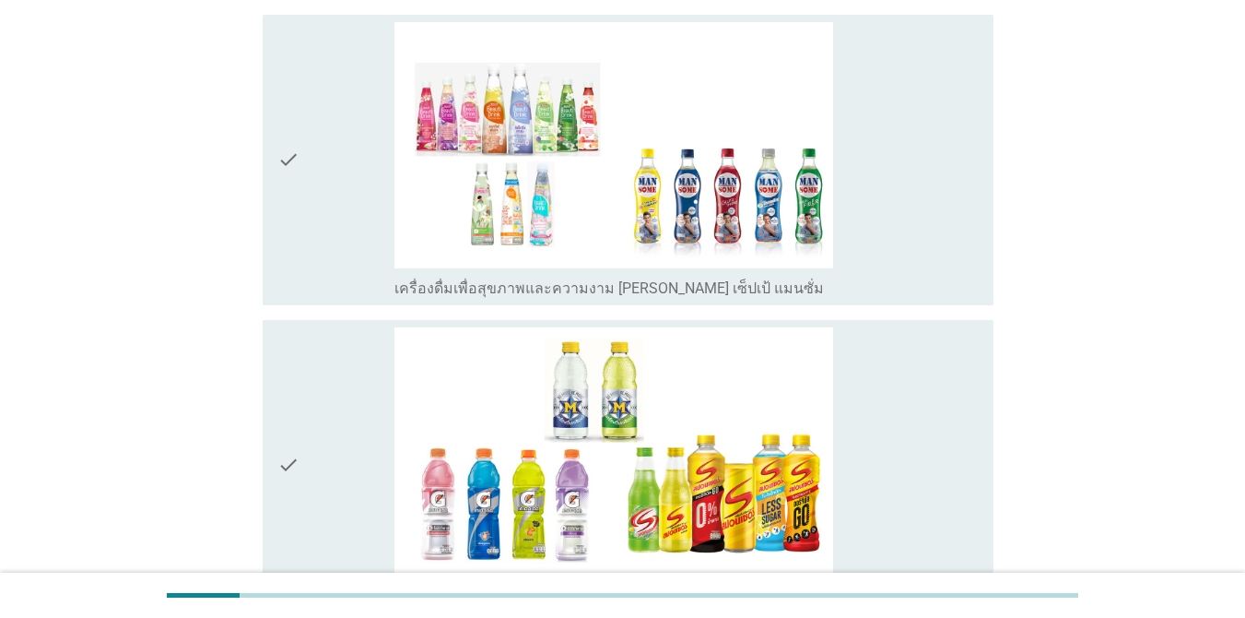
scroll to position [3319, 0]
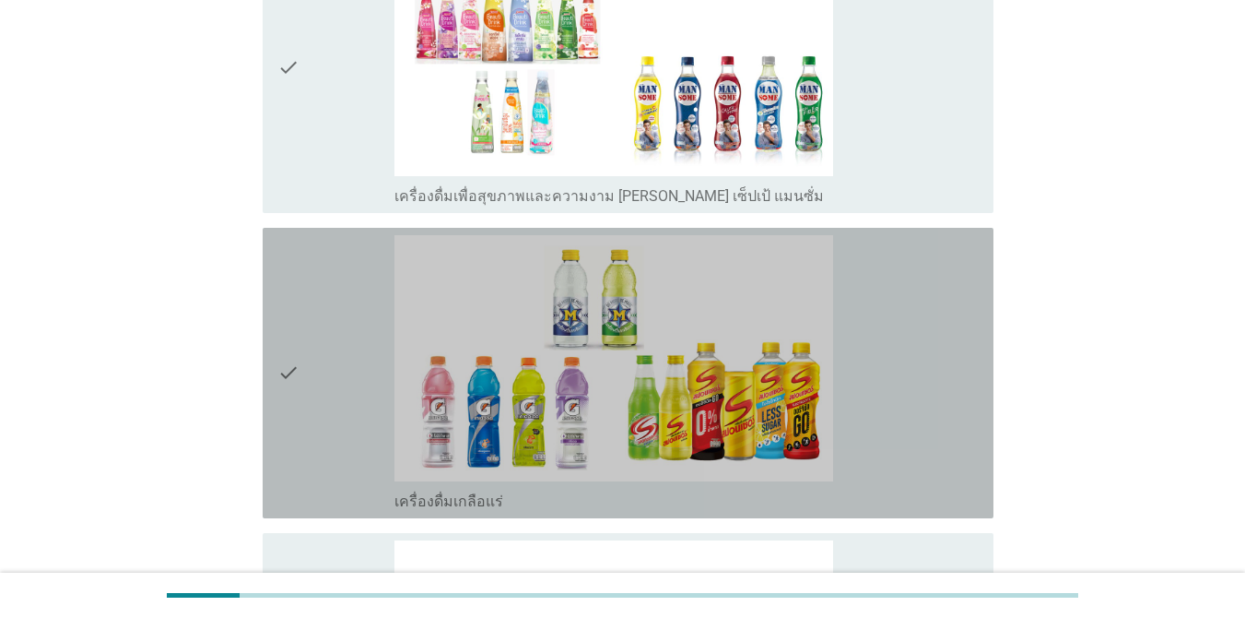
click at [312, 315] on div "check" at bounding box center [335, 373] width 117 height 276
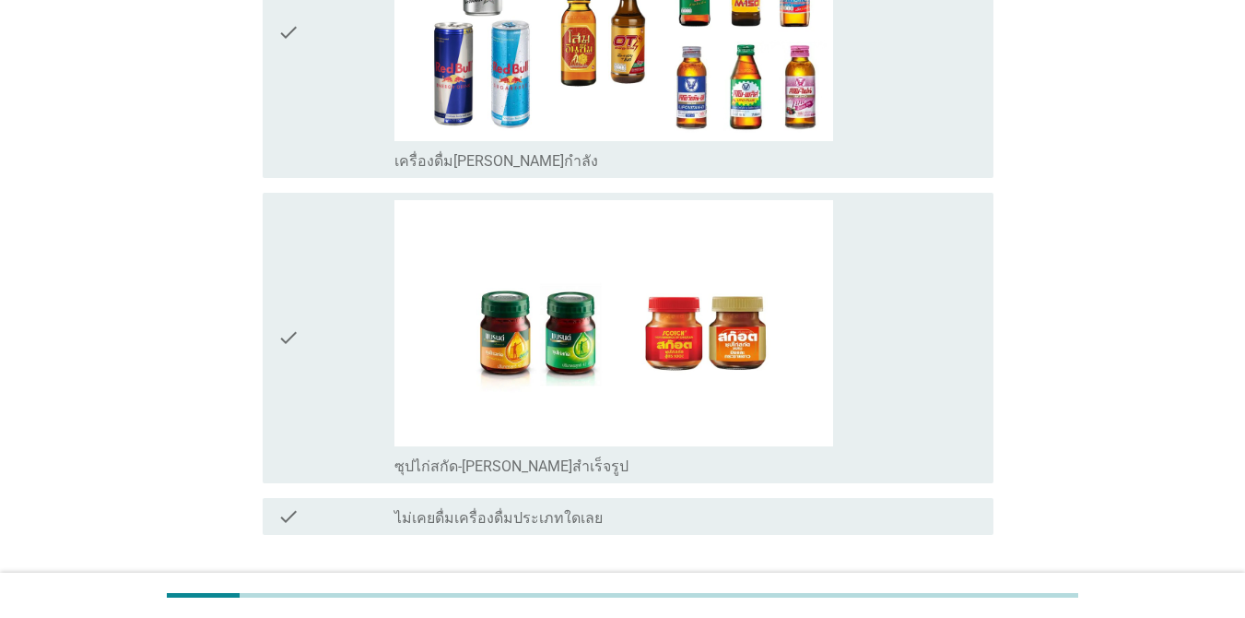
scroll to position [4096, 0]
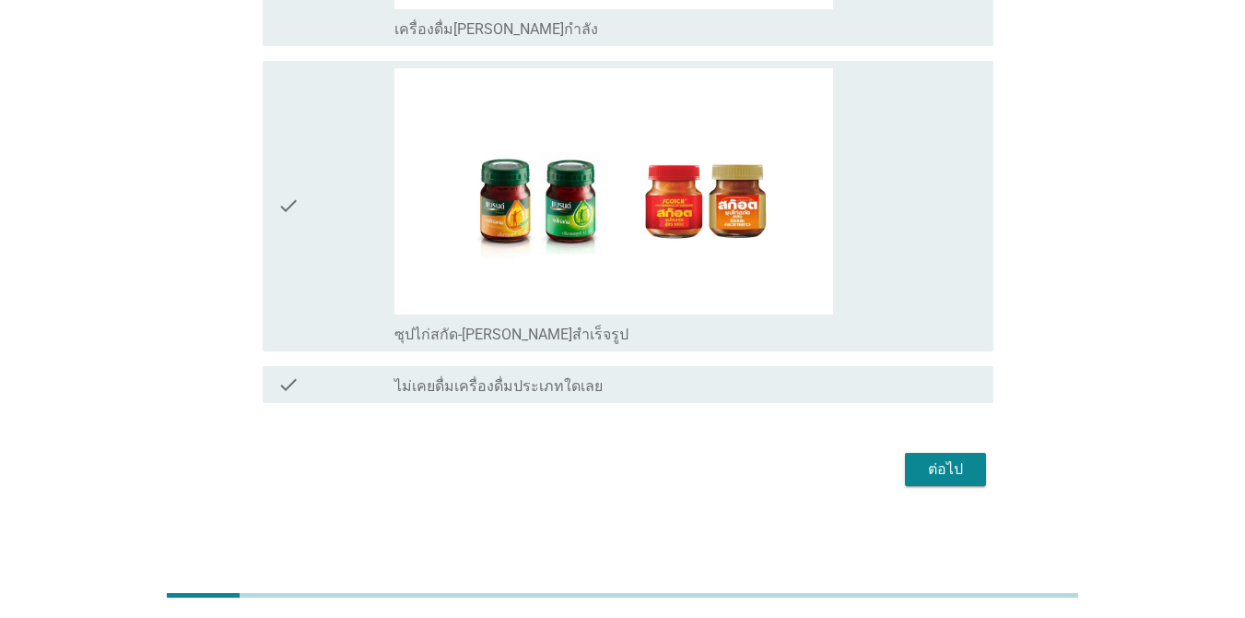
click at [907, 475] on div "ต่อไป" at bounding box center [946, 469] width 52 height 22
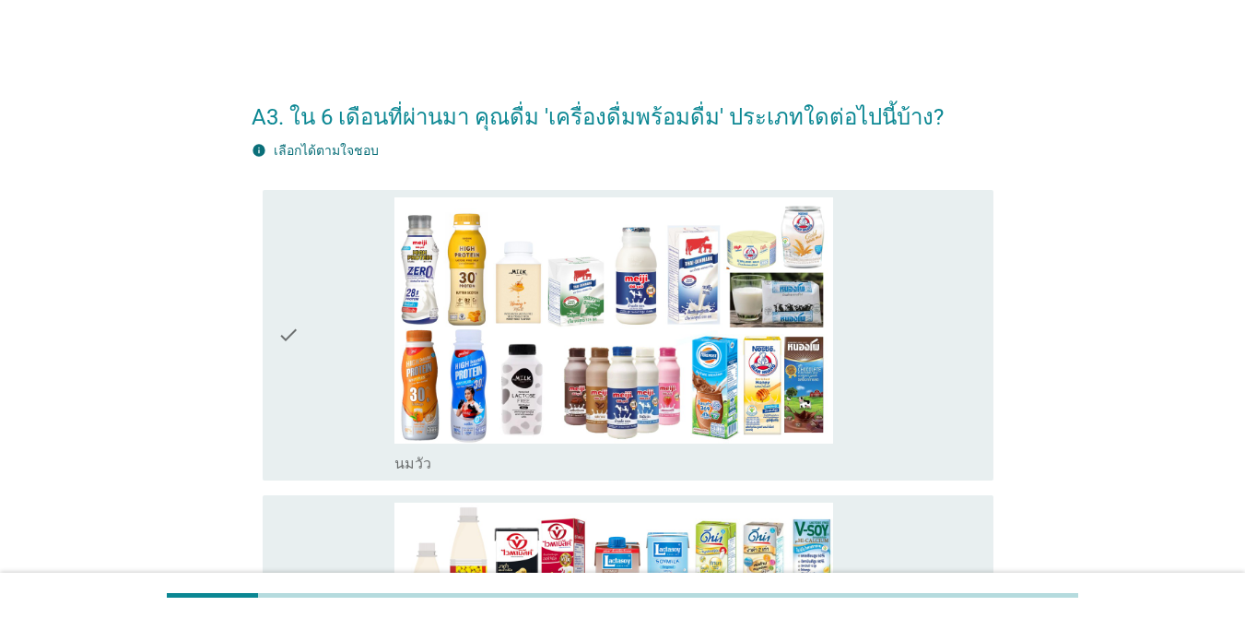
scroll to position [184, 0]
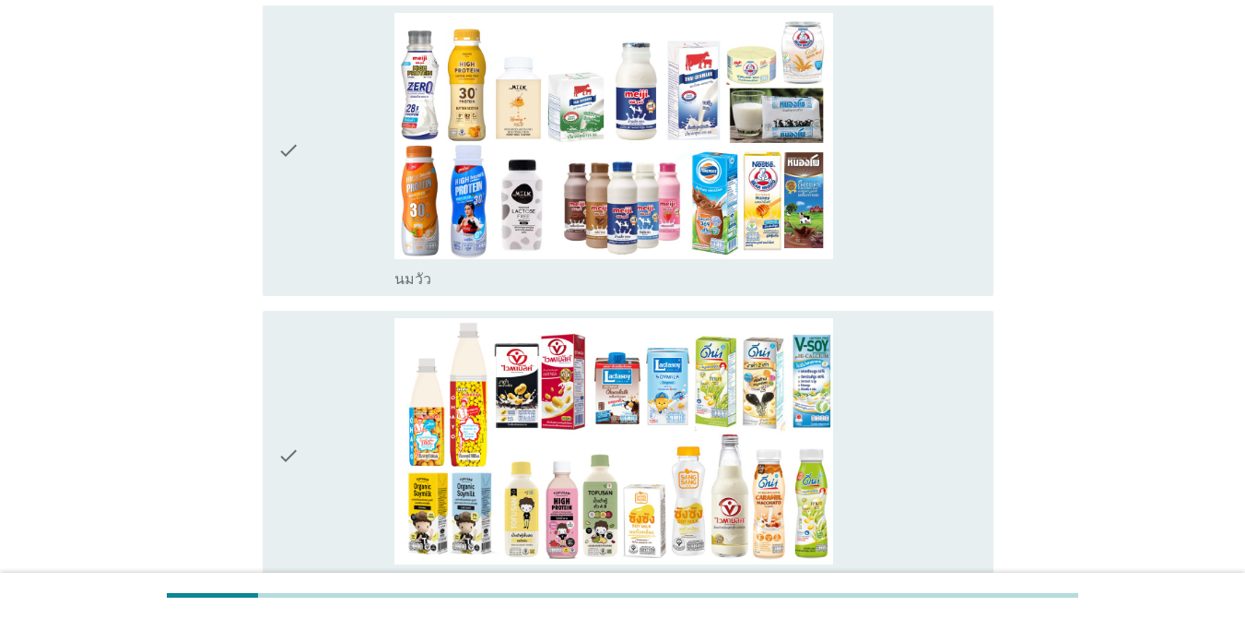
click at [304, 216] on div "check" at bounding box center [335, 151] width 117 height 276
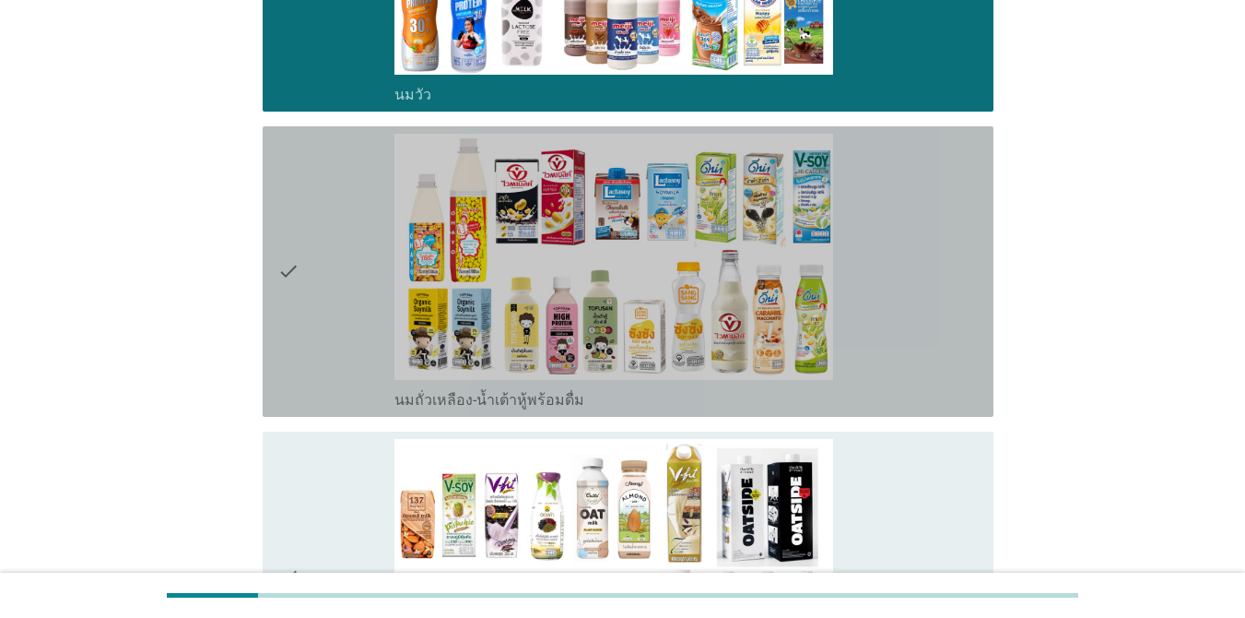
click at [323, 235] on div "check" at bounding box center [335, 272] width 117 height 276
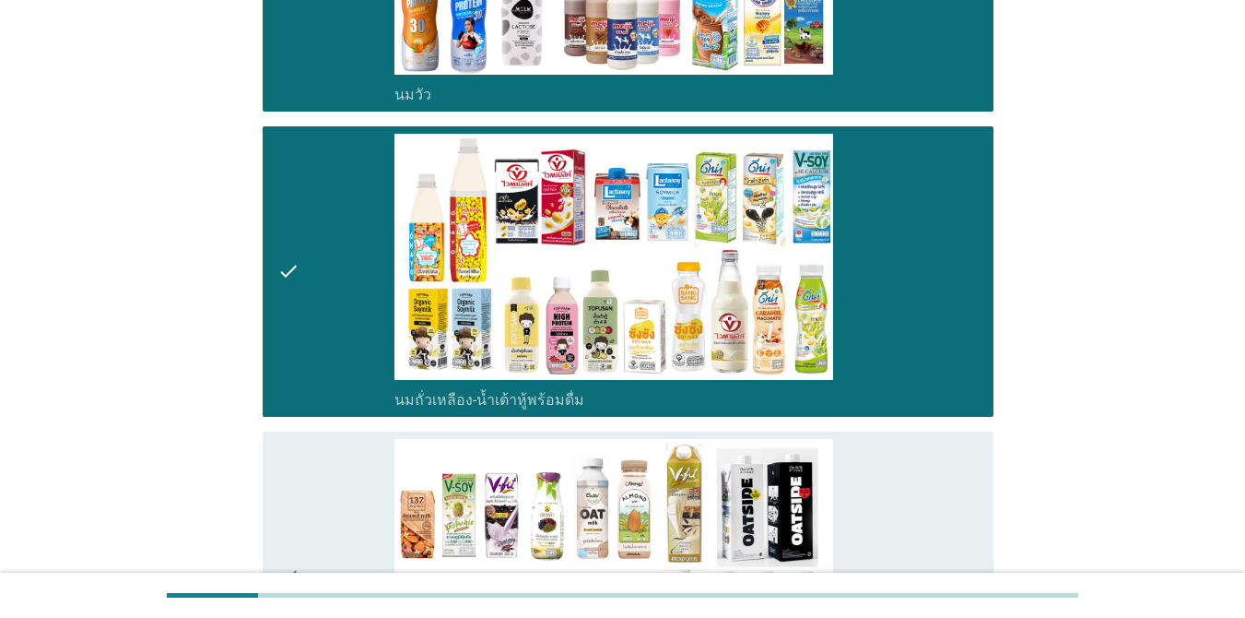
scroll to position [737, 0]
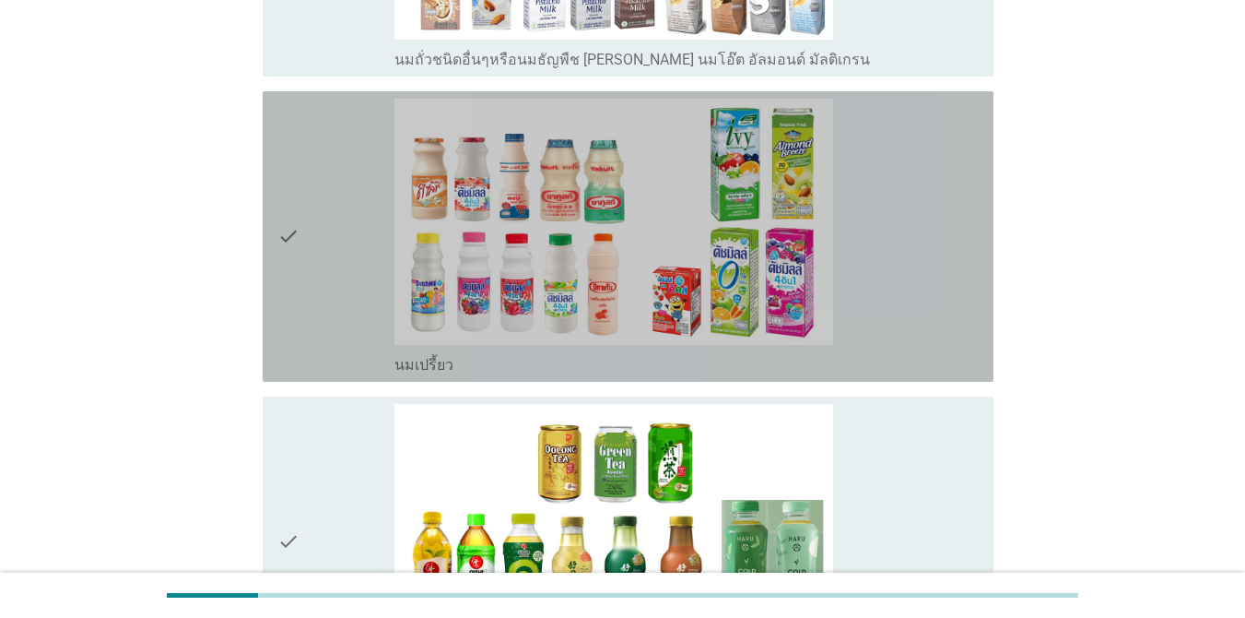
click at [328, 242] on div "check" at bounding box center [335, 237] width 117 height 276
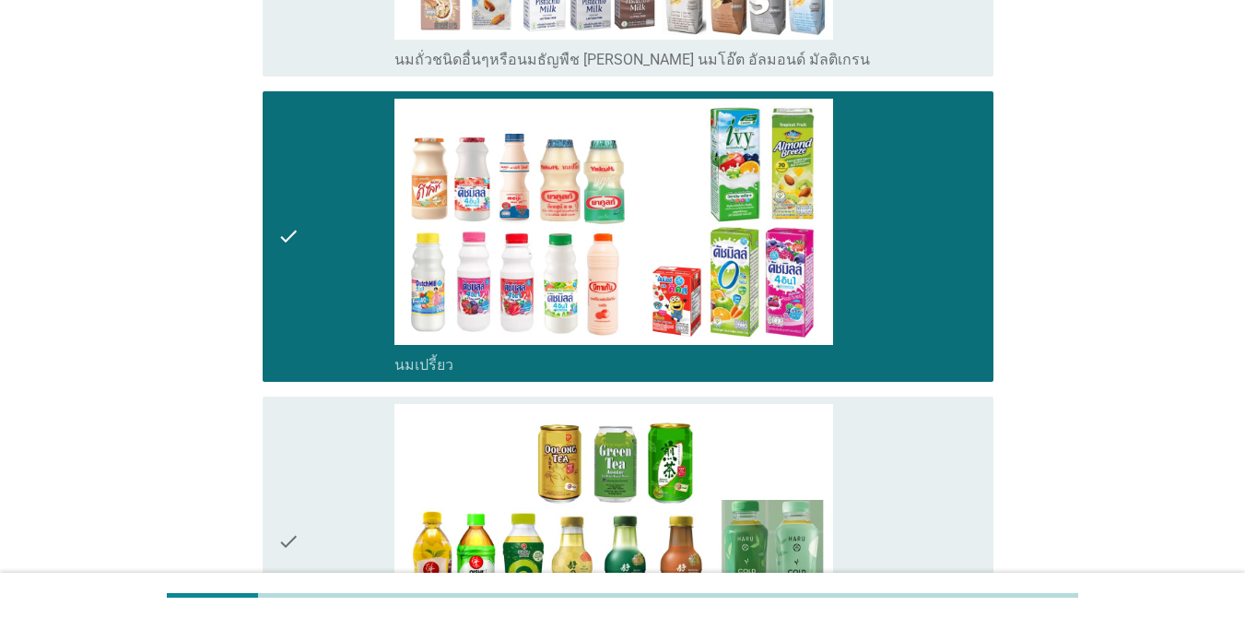
scroll to position [1291, 0]
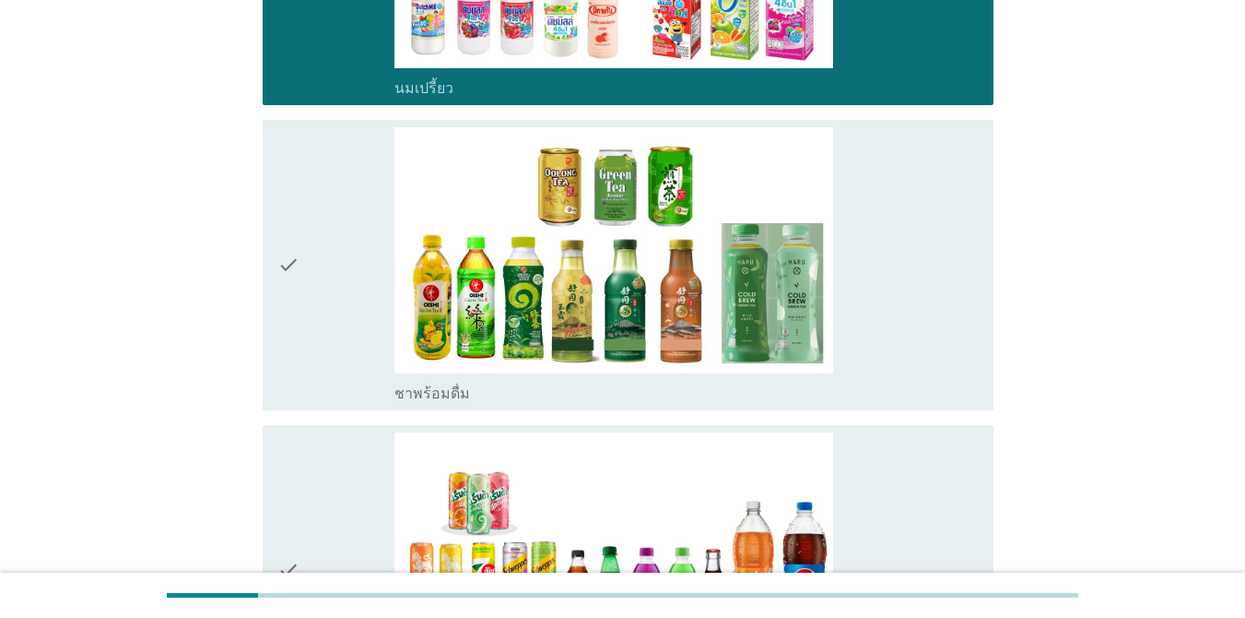
click at [330, 245] on div "check" at bounding box center [335, 265] width 117 height 276
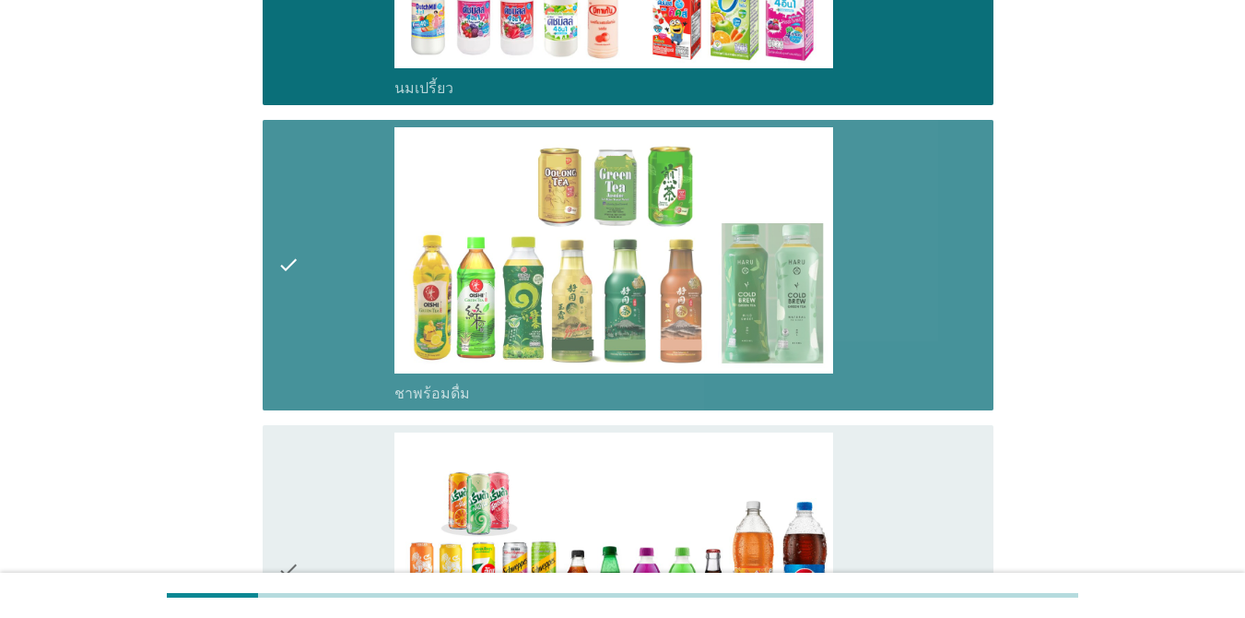
scroll to position [1567, 0]
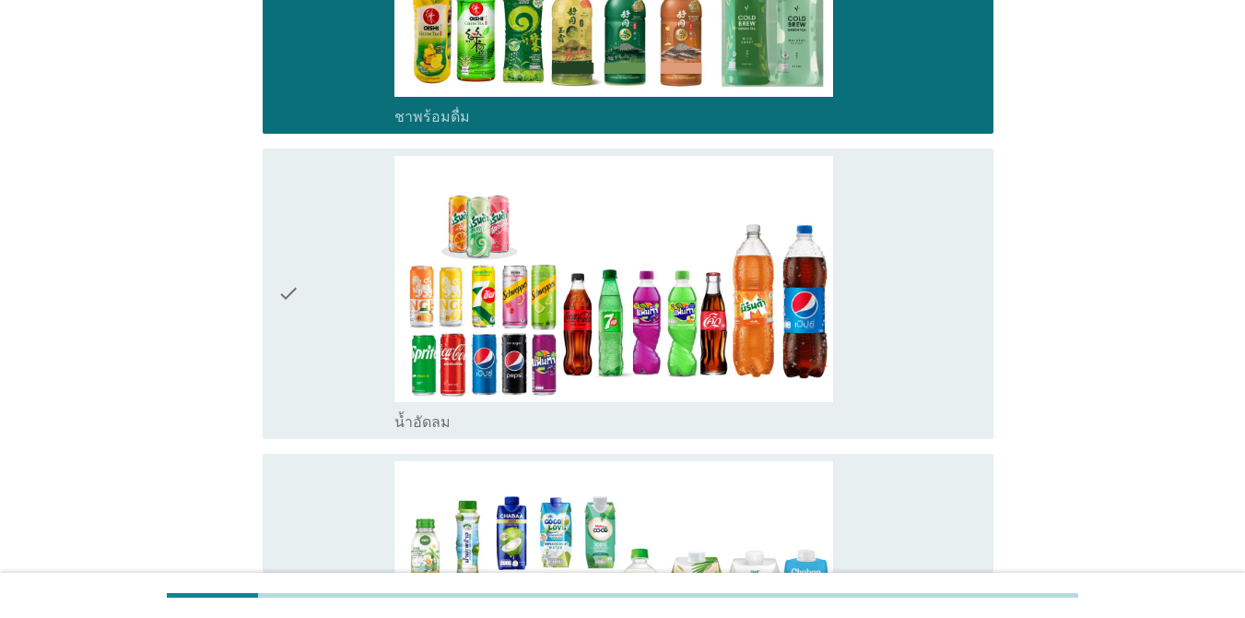
click at [332, 246] on div "check" at bounding box center [335, 294] width 117 height 276
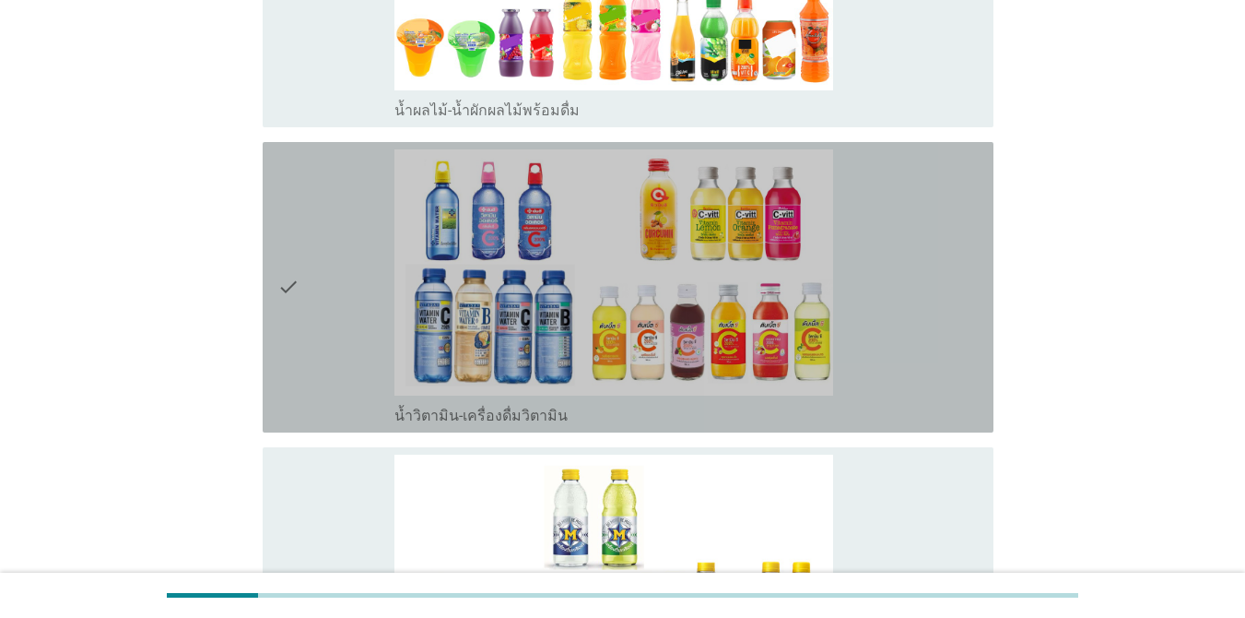
click at [335, 248] on div "check" at bounding box center [335, 287] width 117 height 276
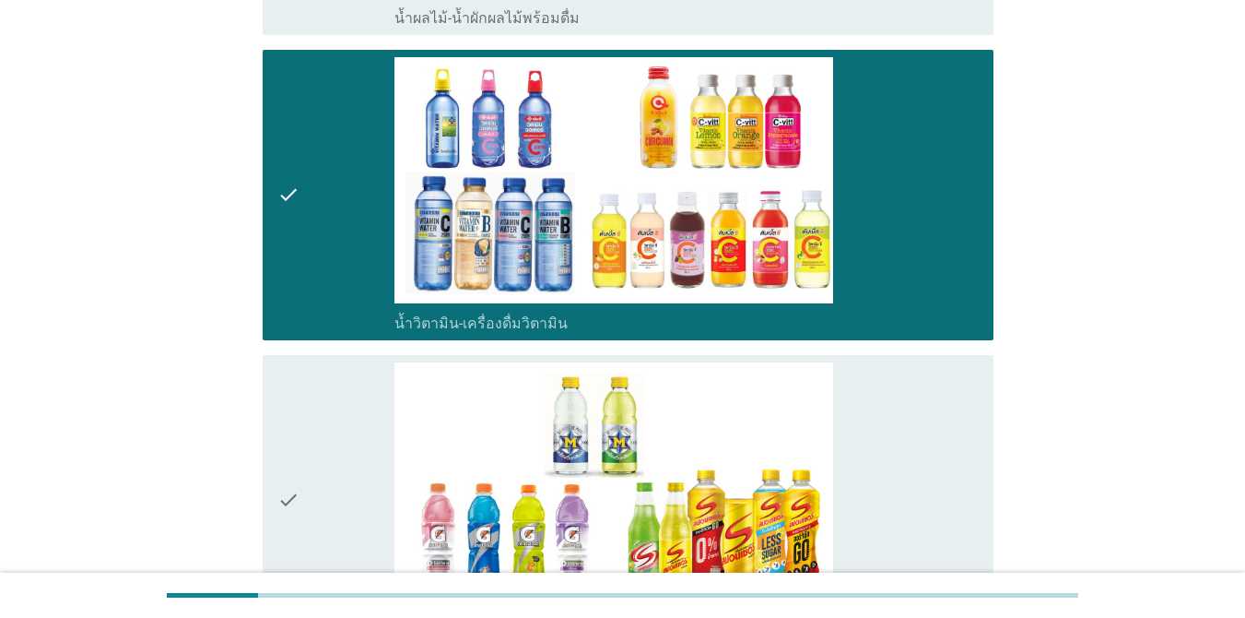
scroll to position [2858, 0]
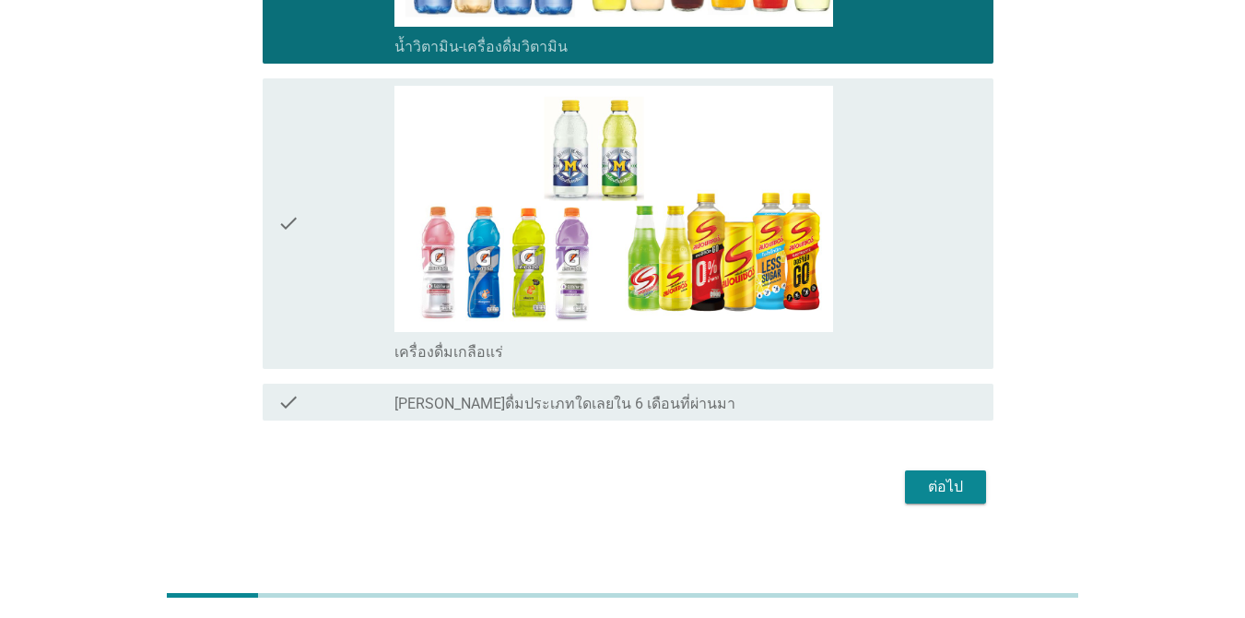
click at [907, 485] on div "ต่อไป" at bounding box center [946, 487] width 52 height 22
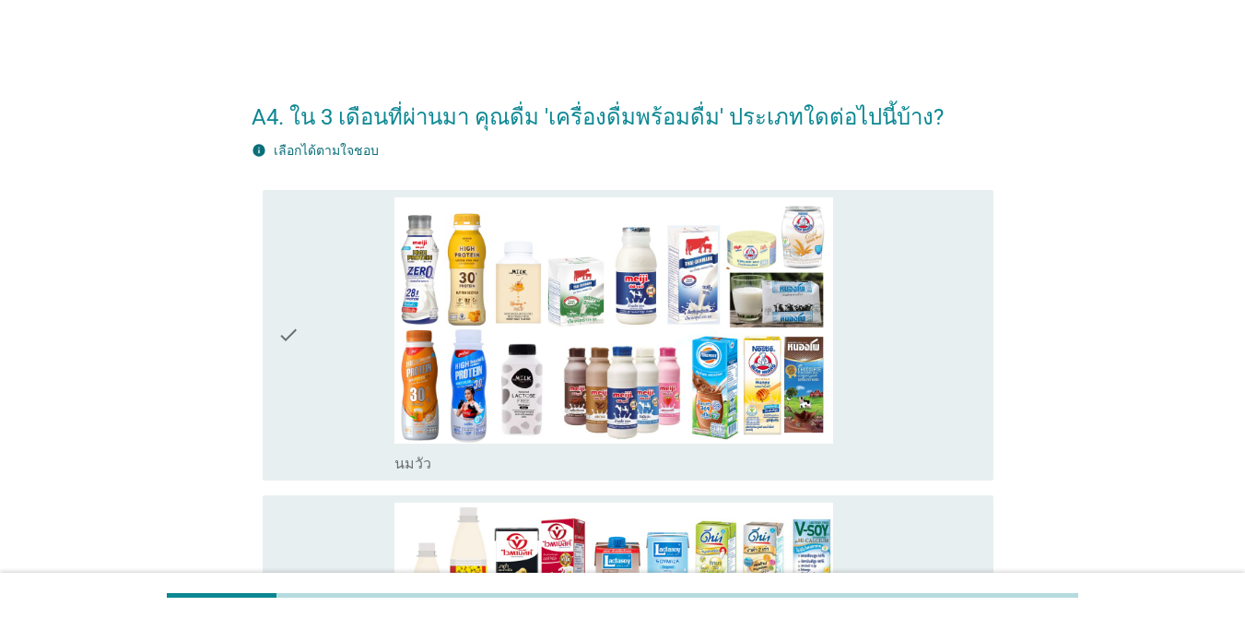
scroll to position [277, 0]
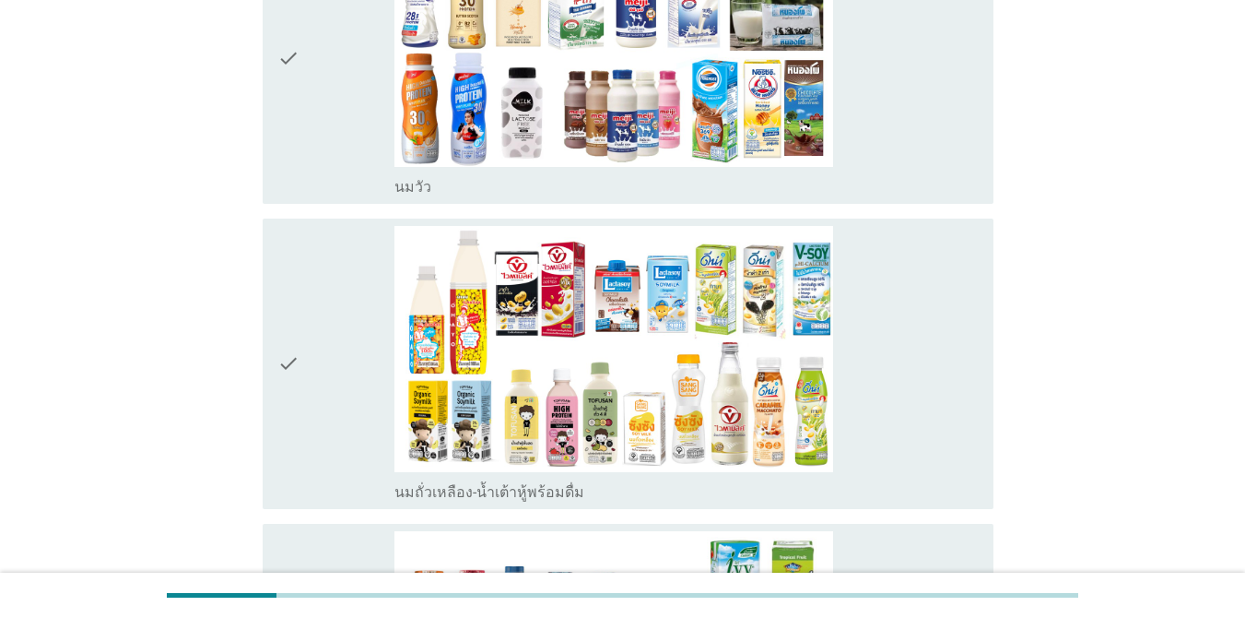
drag, startPoint x: 287, startPoint y: 137, endPoint x: 332, endPoint y: 230, distance: 102.7
click at [287, 138] on icon "check" at bounding box center [288, 59] width 22 height 276
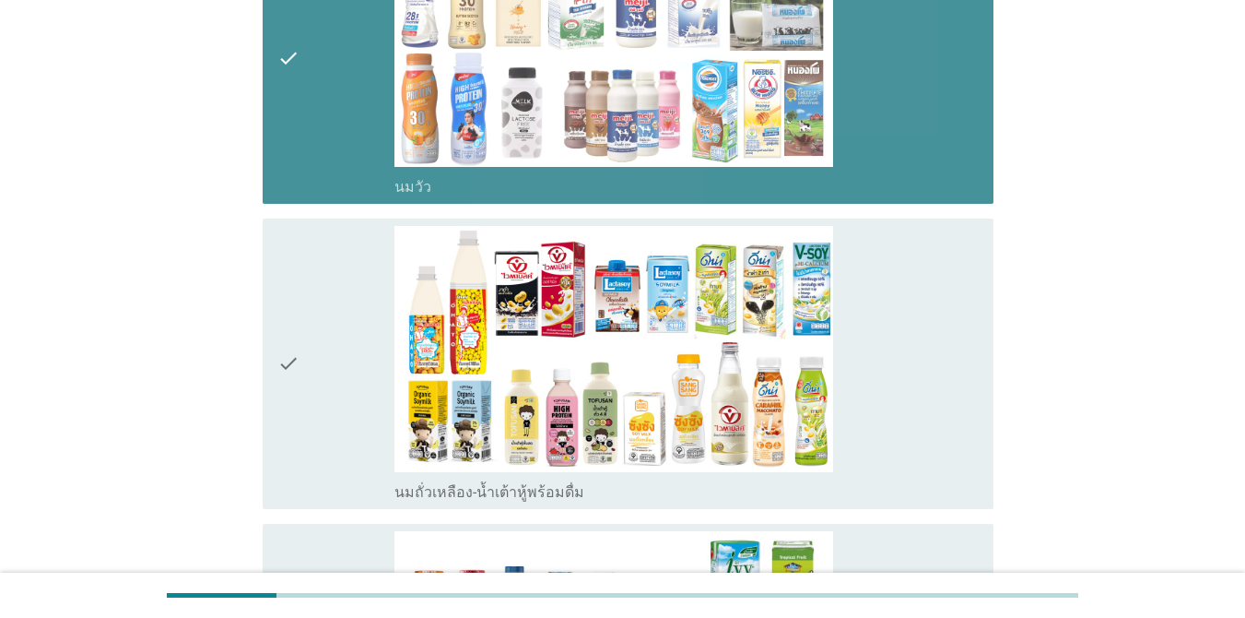
click at [341, 272] on div "check" at bounding box center [335, 364] width 117 height 276
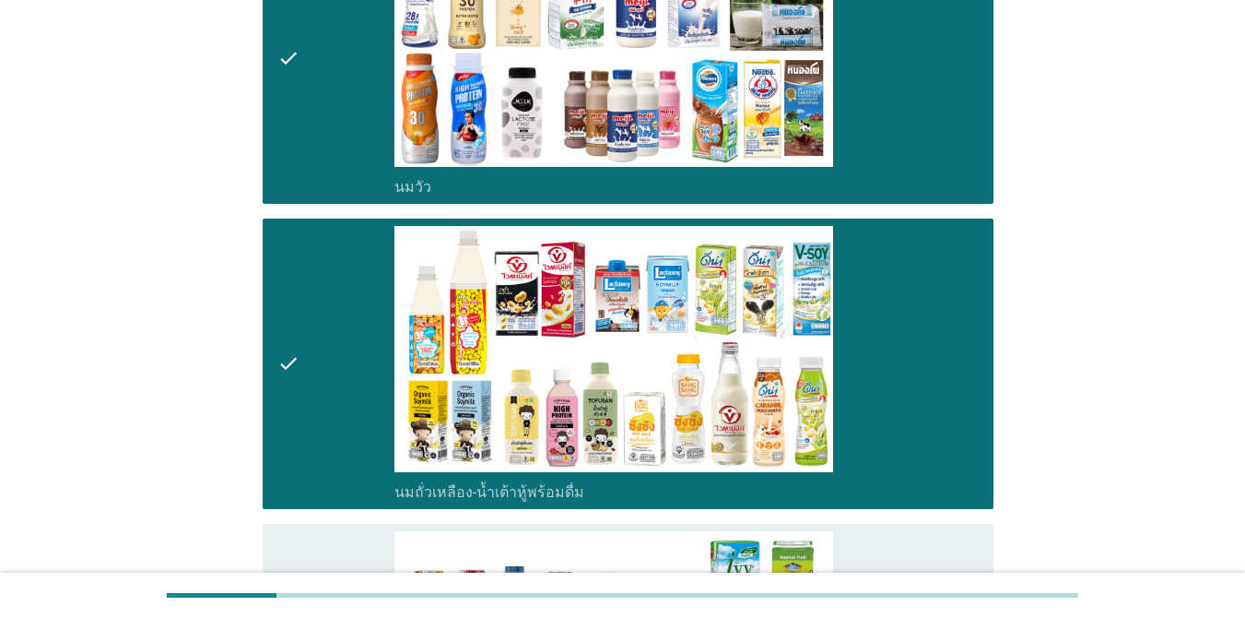
scroll to position [737, 0]
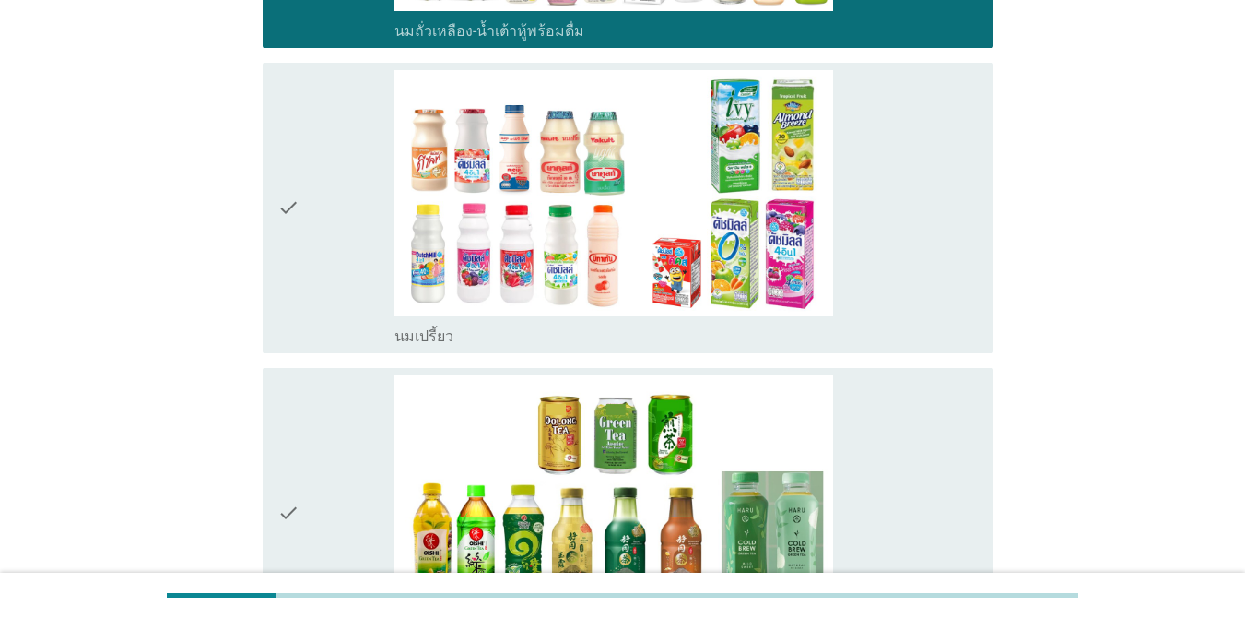
click at [305, 250] on div "check" at bounding box center [335, 208] width 117 height 276
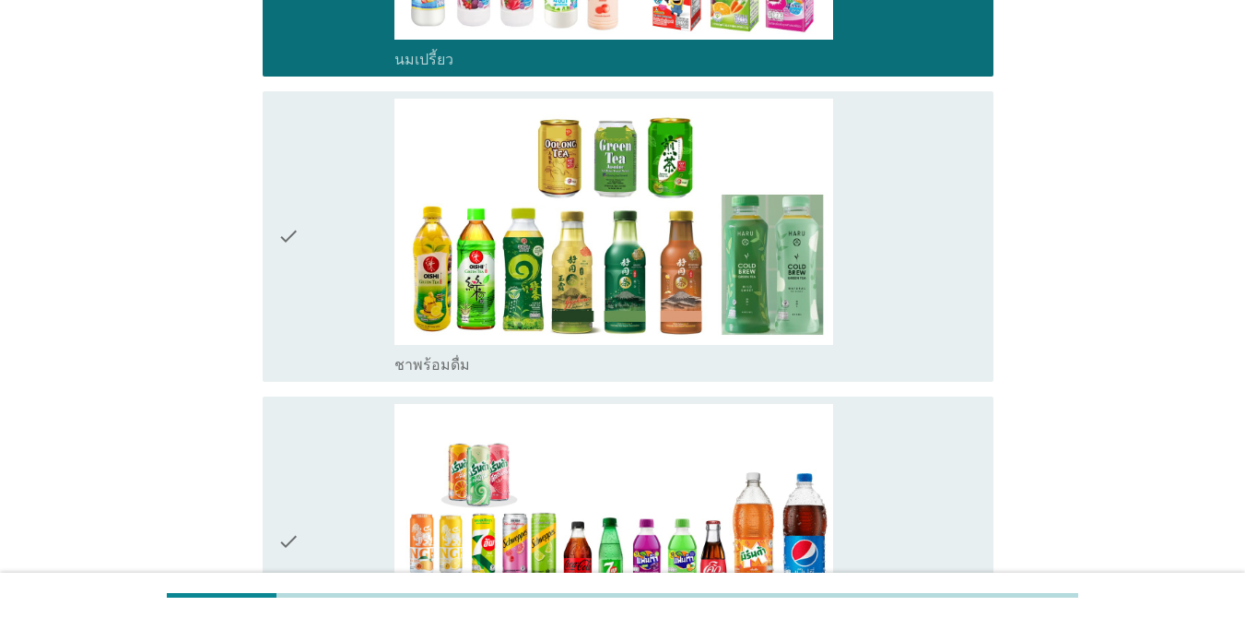
click at [315, 266] on div "check" at bounding box center [335, 237] width 117 height 276
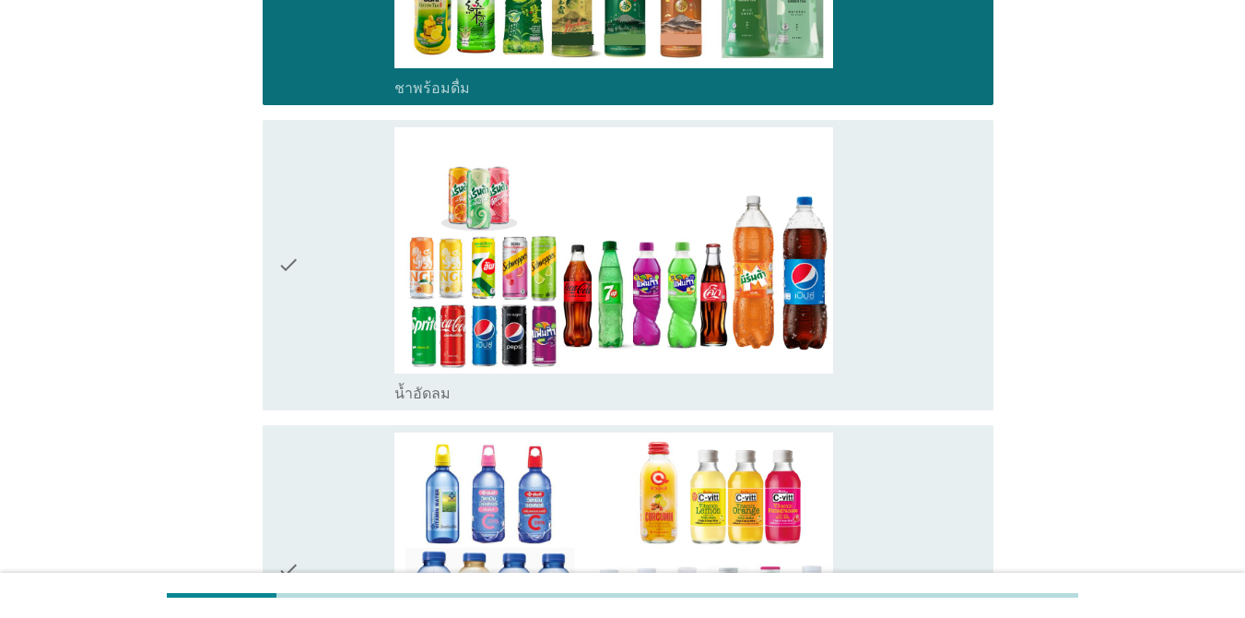
click at [323, 279] on div "check" at bounding box center [335, 265] width 117 height 276
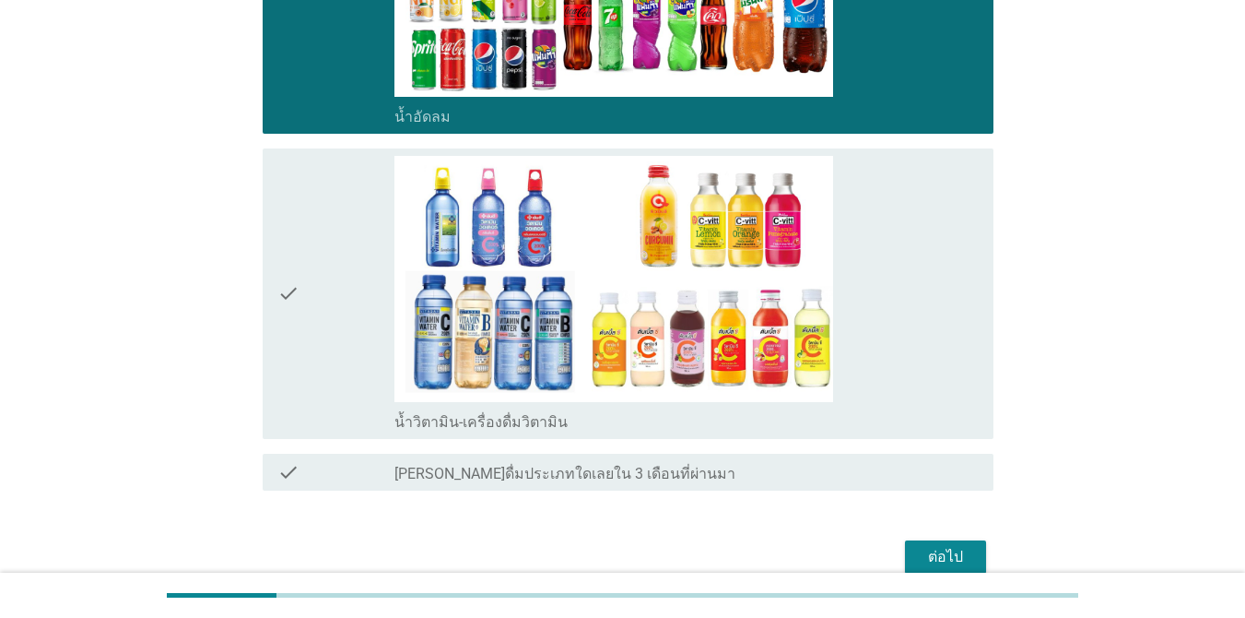
click at [316, 296] on div "check" at bounding box center [335, 294] width 117 height 276
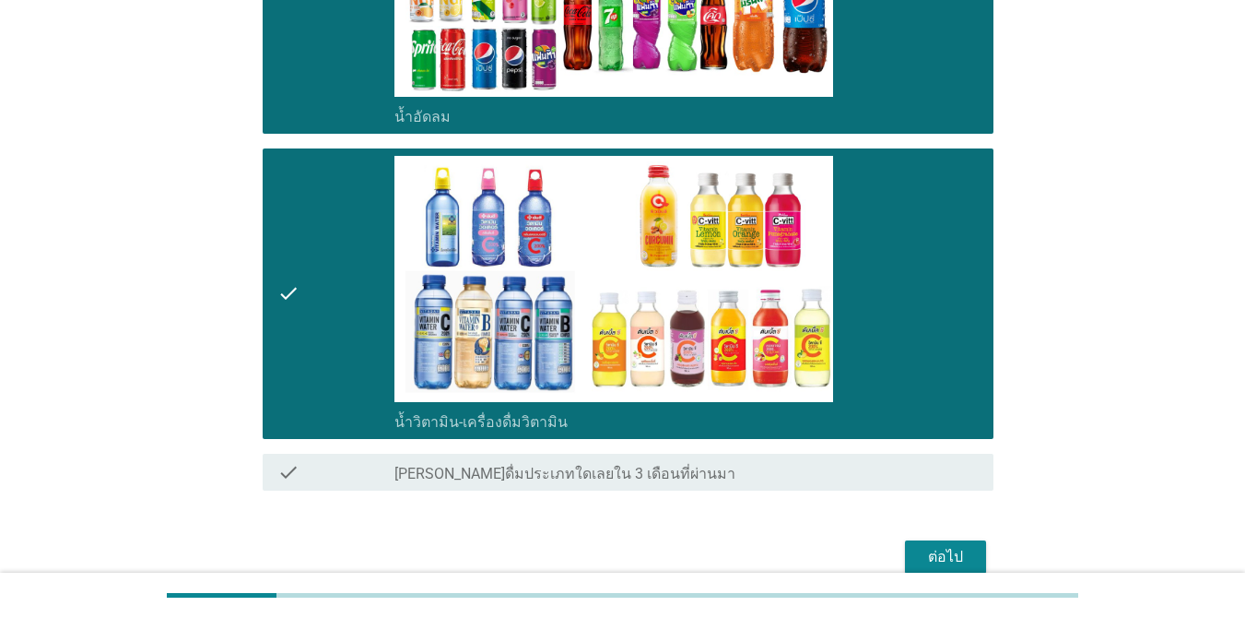
scroll to position [1655, 0]
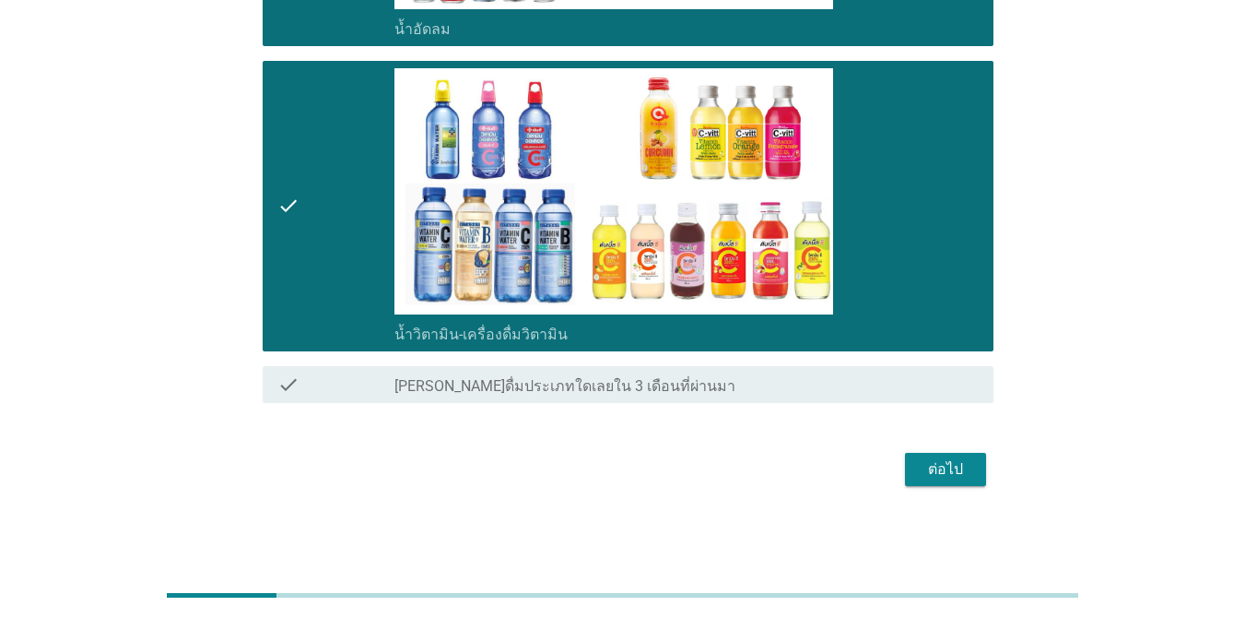
click at [907, 463] on button "ต่อไป" at bounding box center [945, 469] width 81 height 33
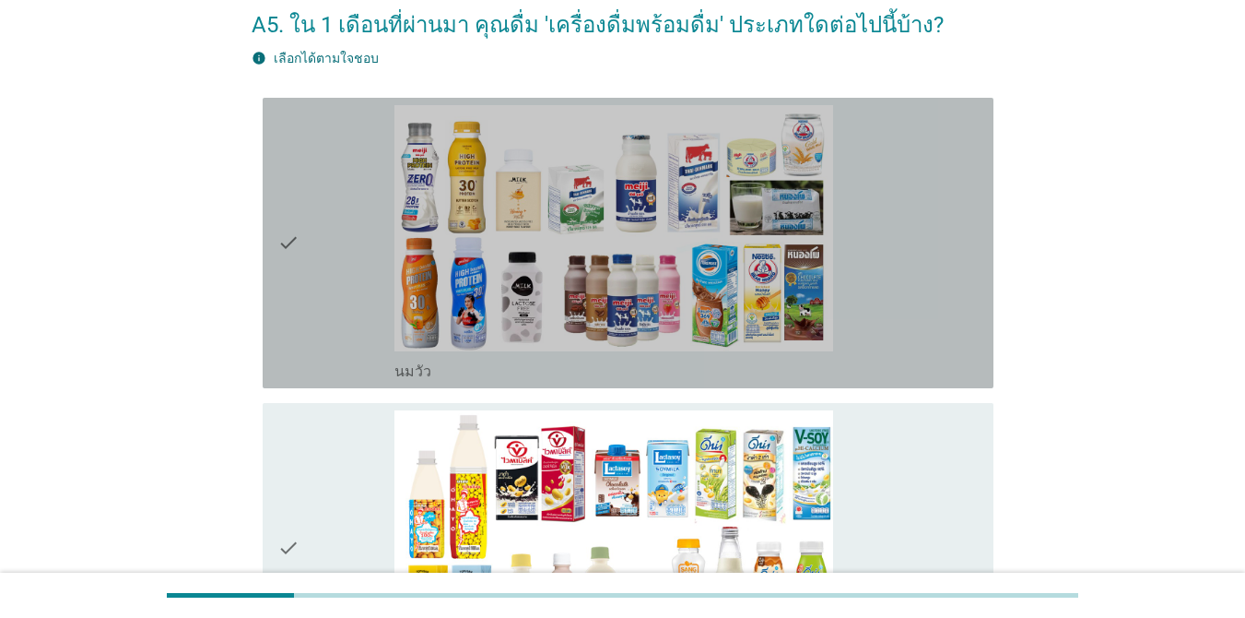
drag, startPoint x: 324, startPoint y: 254, endPoint x: 329, endPoint y: 298, distance: 44.5
click at [325, 256] on div "check" at bounding box center [335, 243] width 117 height 276
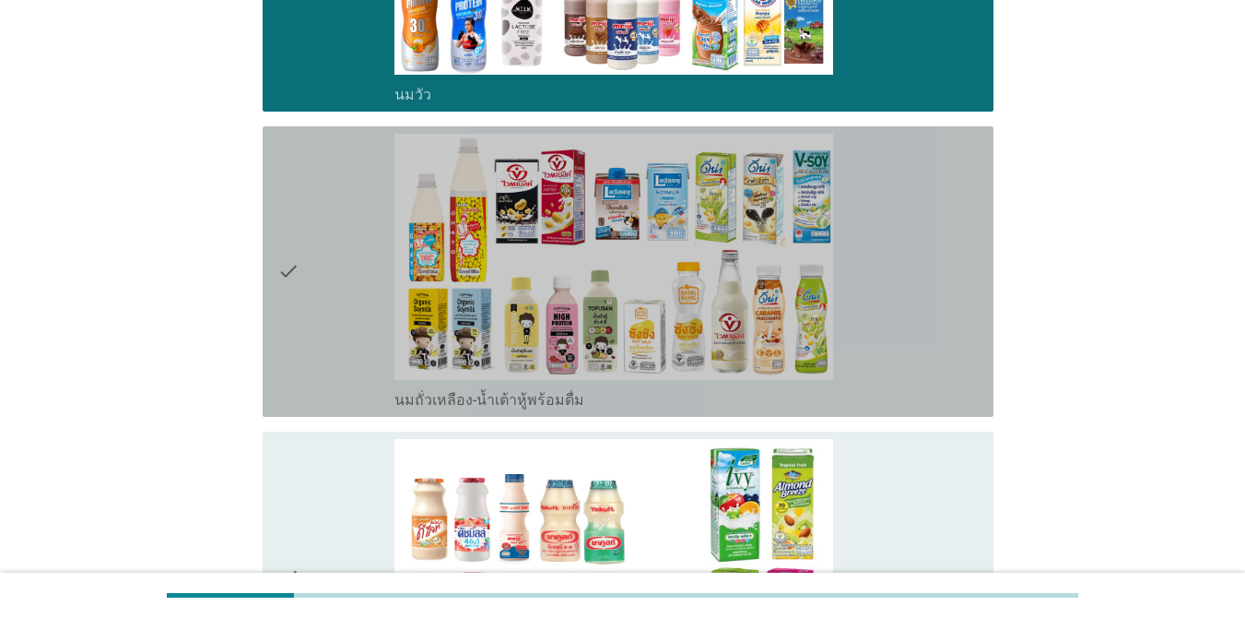
click at [313, 302] on div "check" at bounding box center [335, 272] width 117 height 276
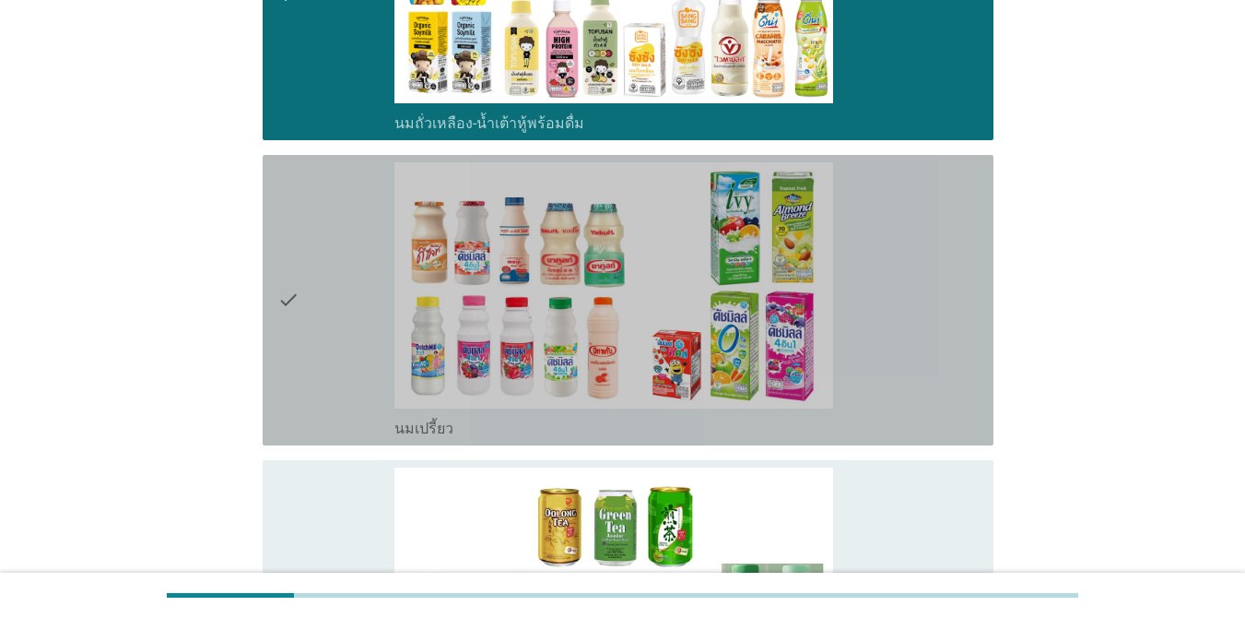
drag, startPoint x: 314, startPoint y: 304, endPoint x: 325, endPoint y: 304, distance: 11.1
click at [313, 304] on div "check" at bounding box center [335, 300] width 117 height 276
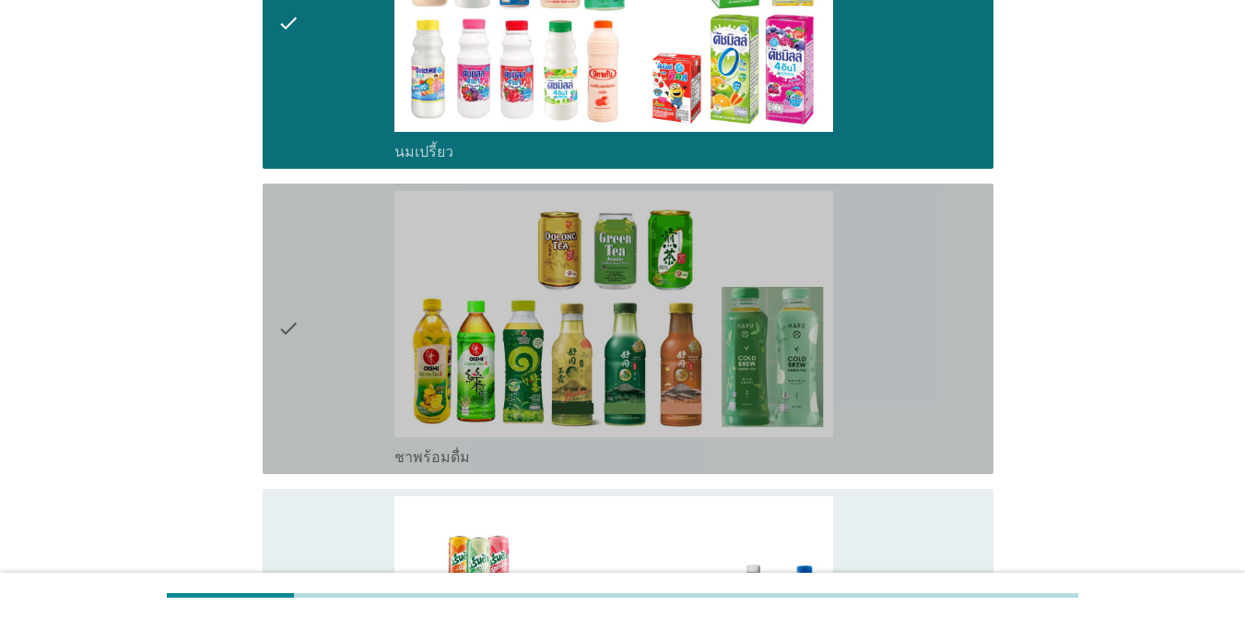
click at [312, 305] on div "check" at bounding box center [335, 329] width 117 height 276
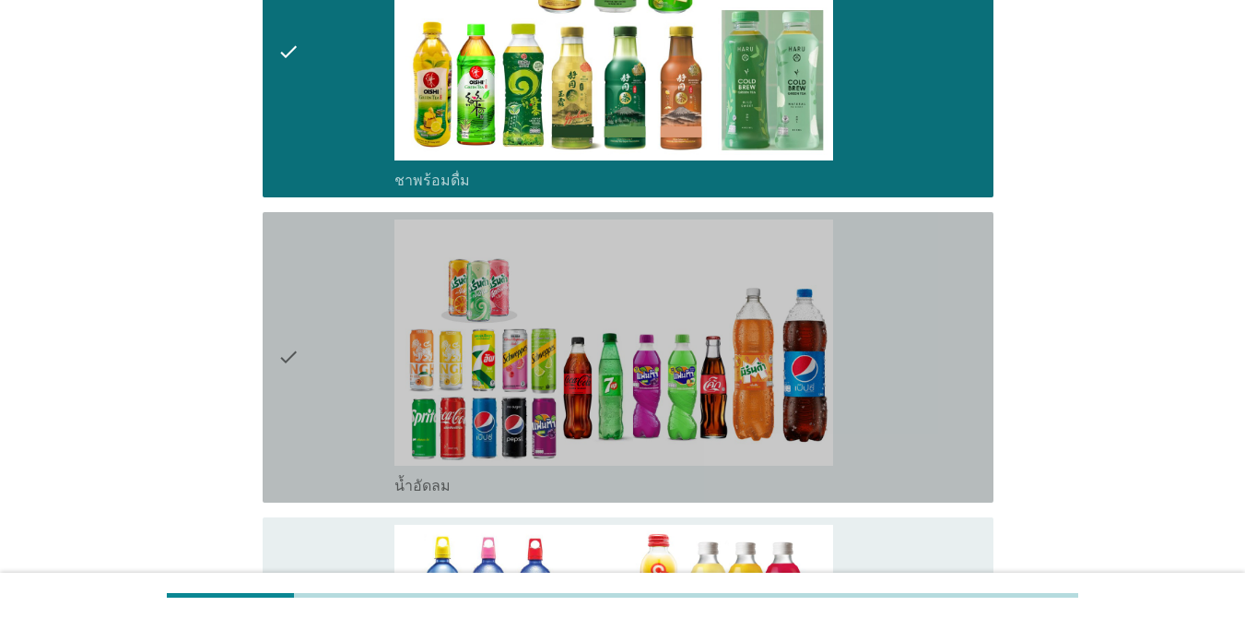
click at [320, 314] on div "check" at bounding box center [335, 357] width 117 height 276
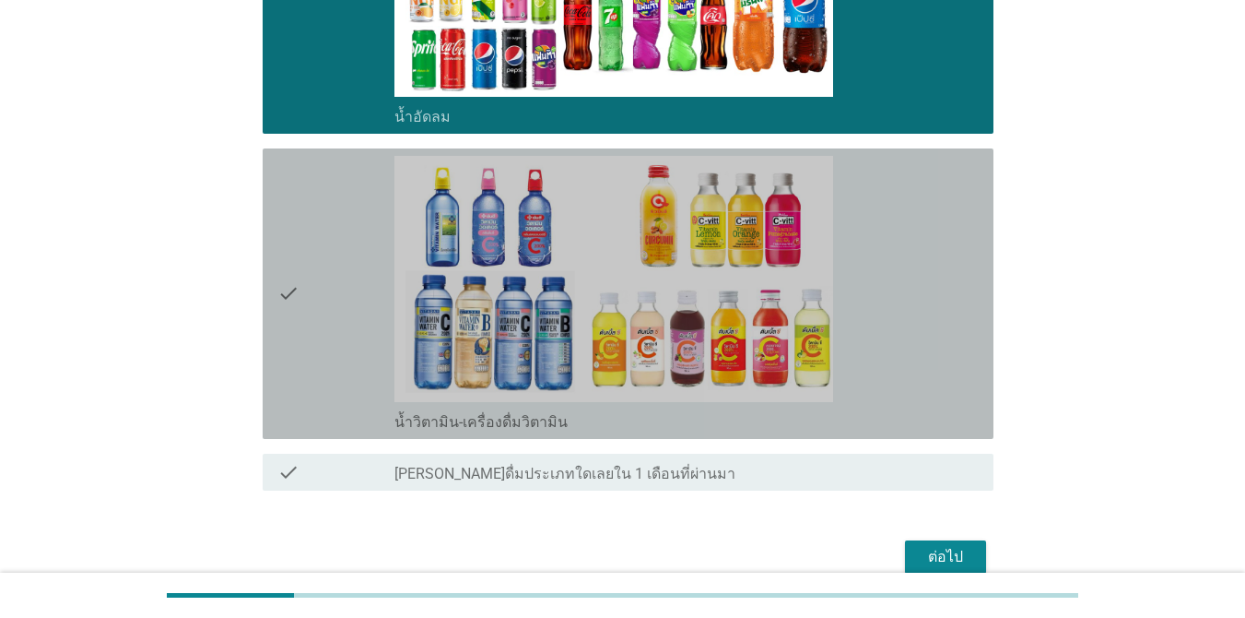
click at [324, 315] on div "check" at bounding box center [335, 294] width 117 height 276
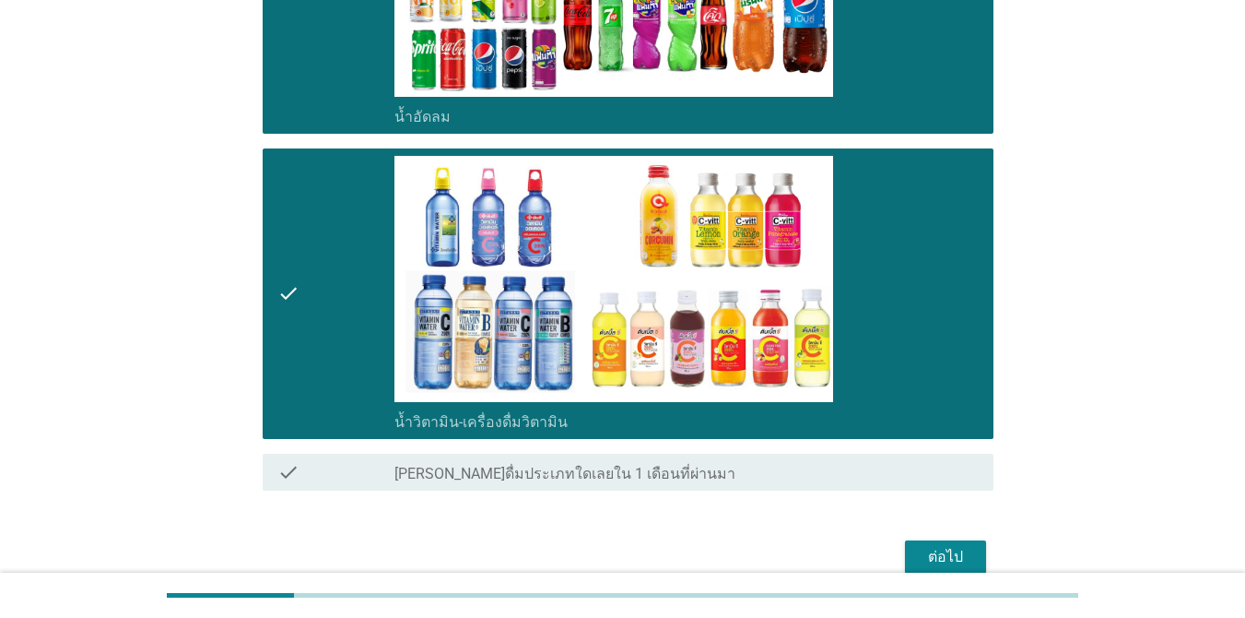
scroll to position [1655, 0]
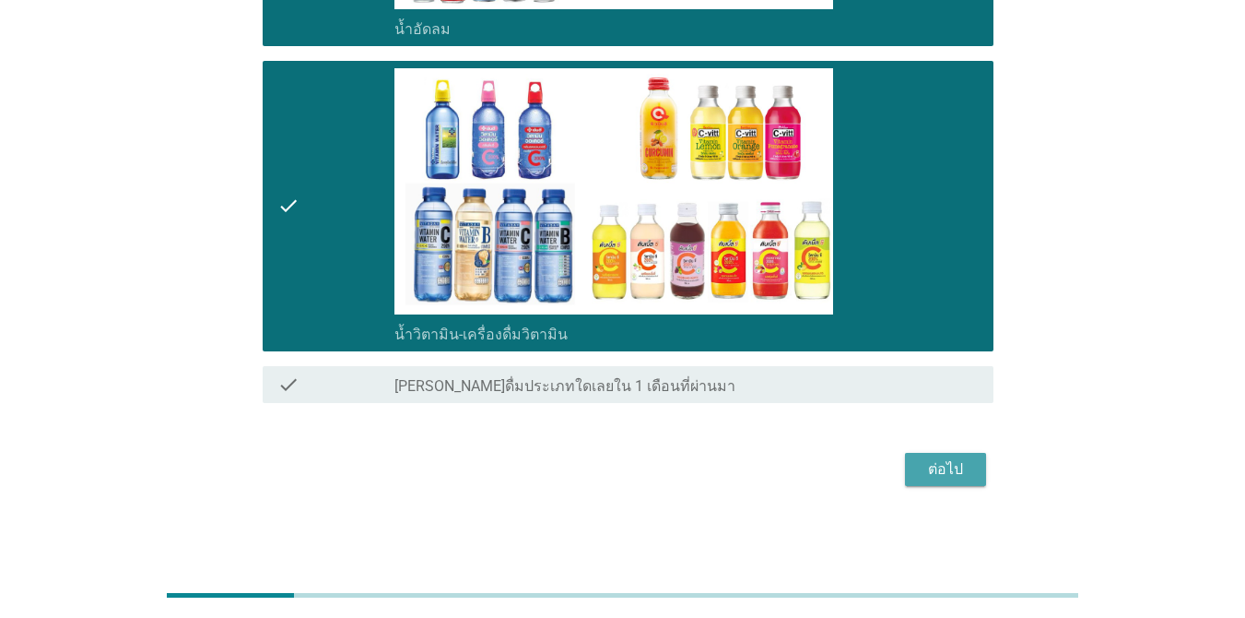
click at [907, 466] on div "ต่อไป" at bounding box center [946, 469] width 52 height 22
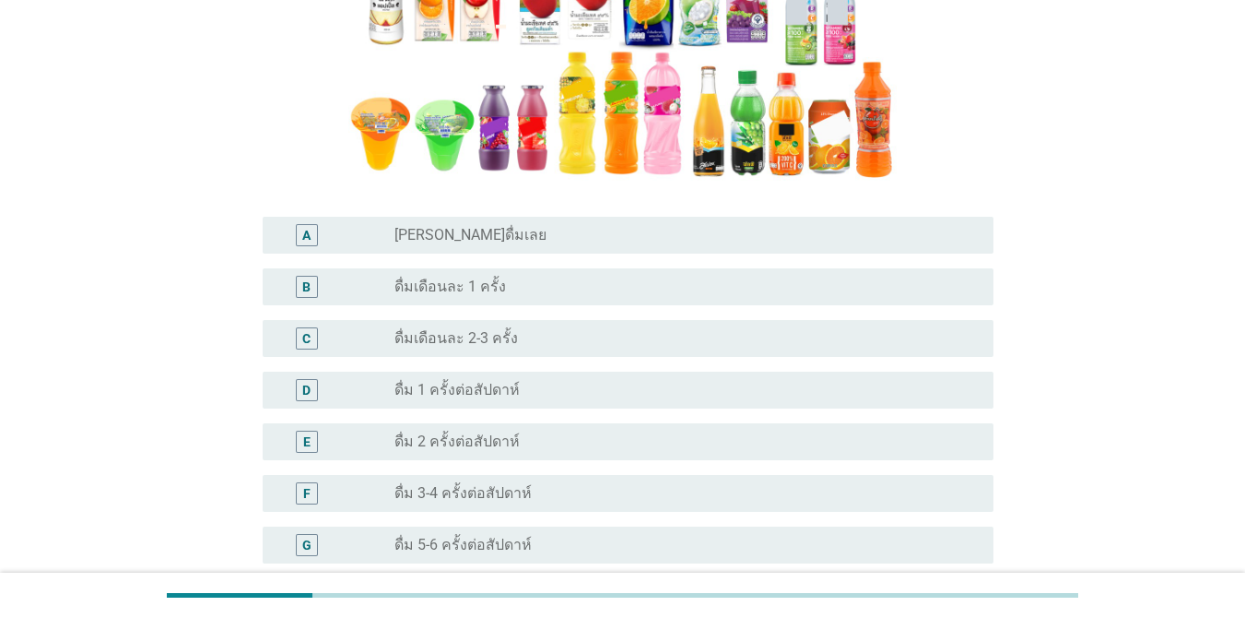
scroll to position [92, 0]
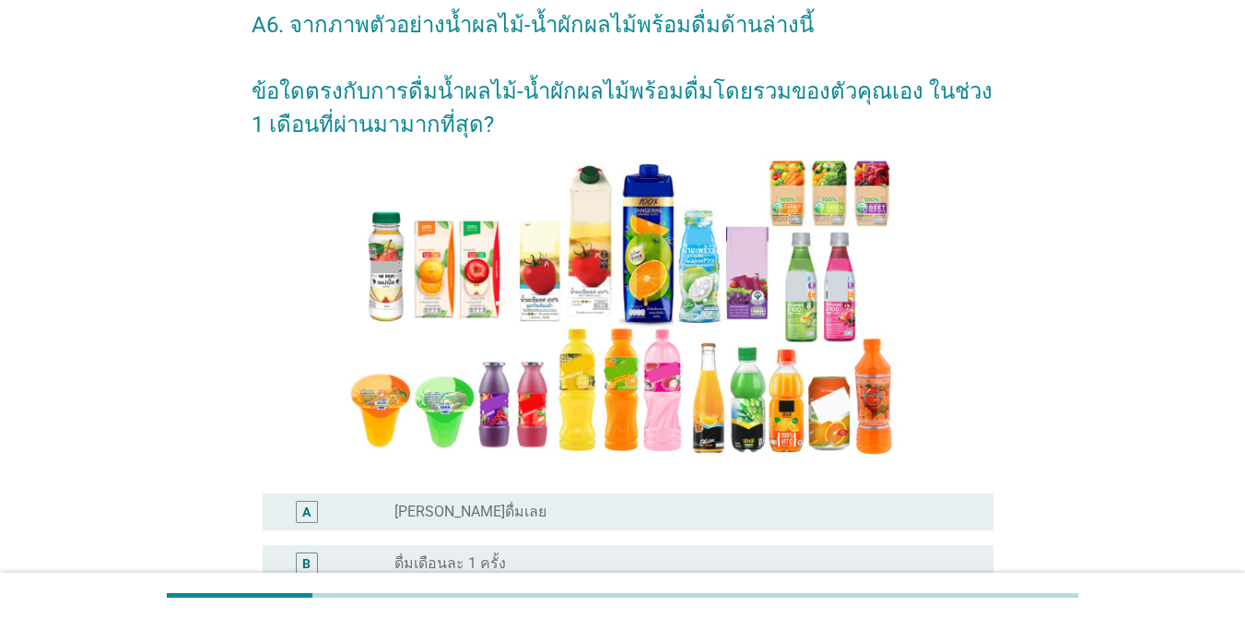
drag, startPoint x: 672, startPoint y: 487, endPoint x: 671, endPoint y: 498, distance: 11.1
click at [671, 489] on div "A radio_button_unchecked [PERSON_NAME]ดื่มเลย" at bounding box center [623, 512] width 742 height 52
click at [671, 499] on div "A radio_button_unchecked [PERSON_NAME]ดื่มเลย" at bounding box center [628, 511] width 731 height 37
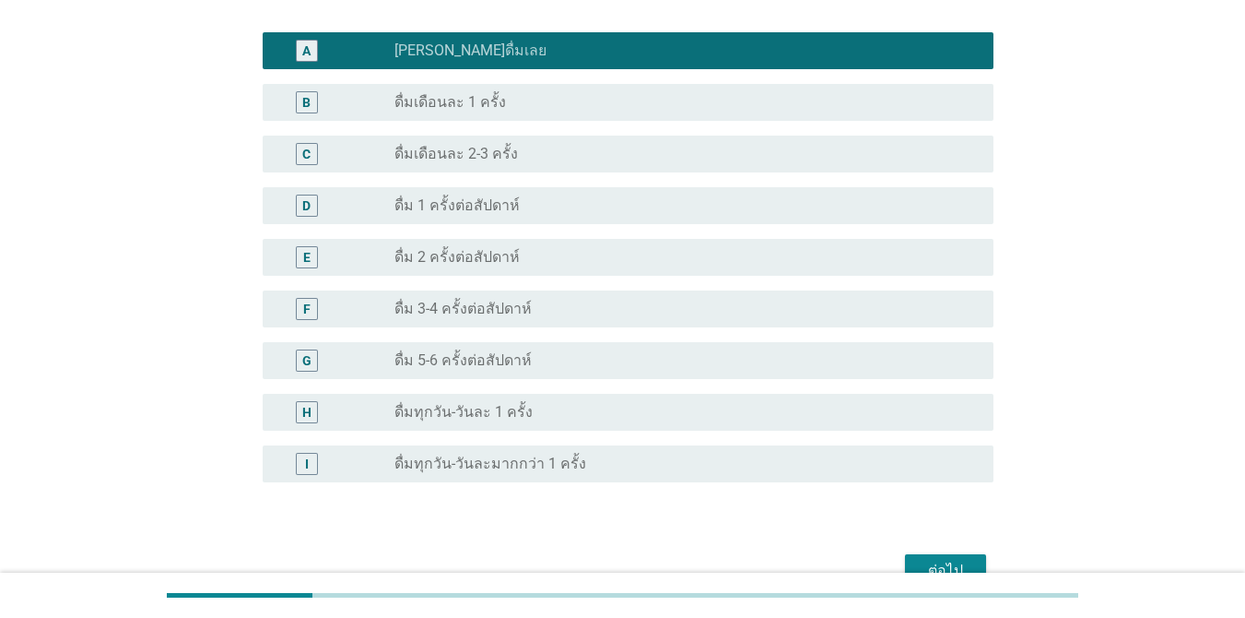
scroll to position [655, 0]
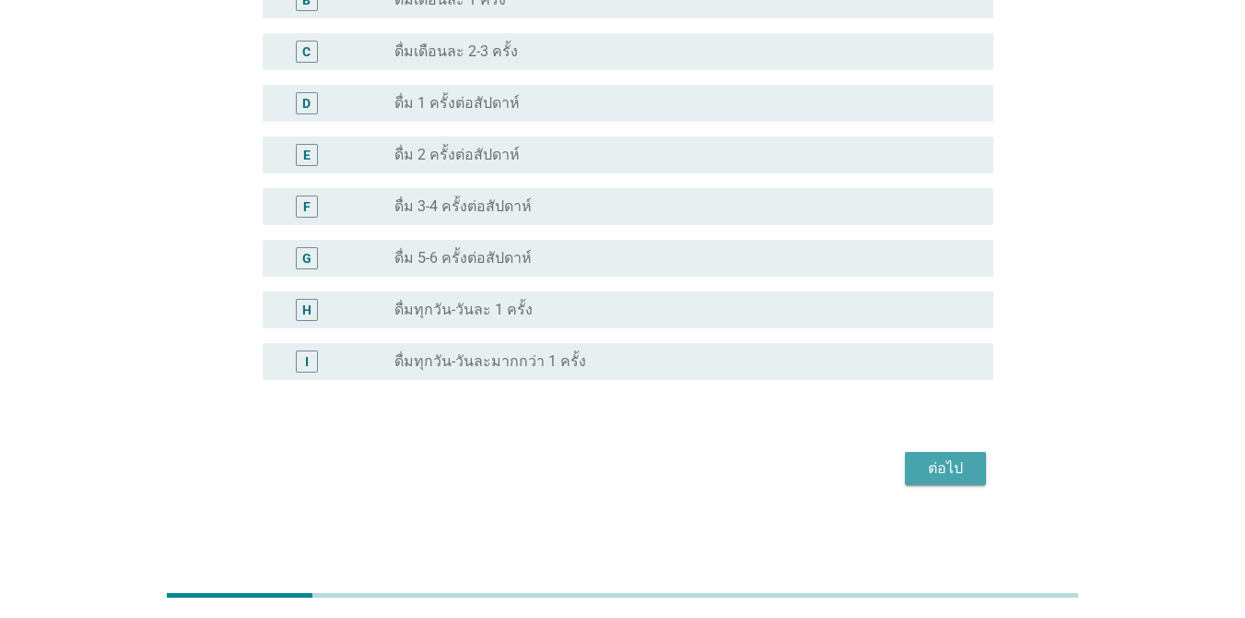
click at [907, 468] on div "ต่อไป" at bounding box center [946, 468] width 52 height 22
